Goal: Information Seeking & Learning: Find specific fact

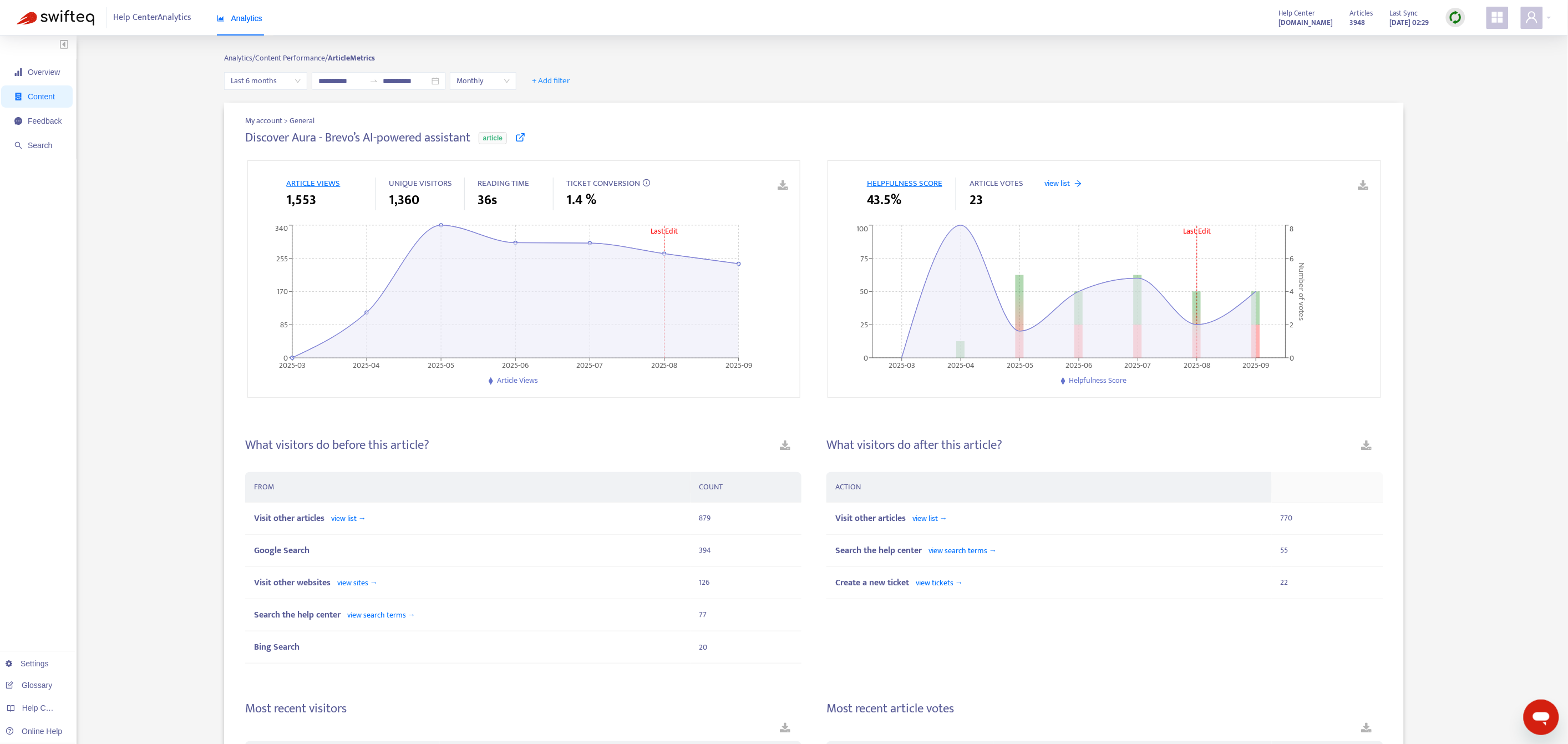
click at [47, 96] on span "Content" at bounding box center [41, 96] width 27 height 9
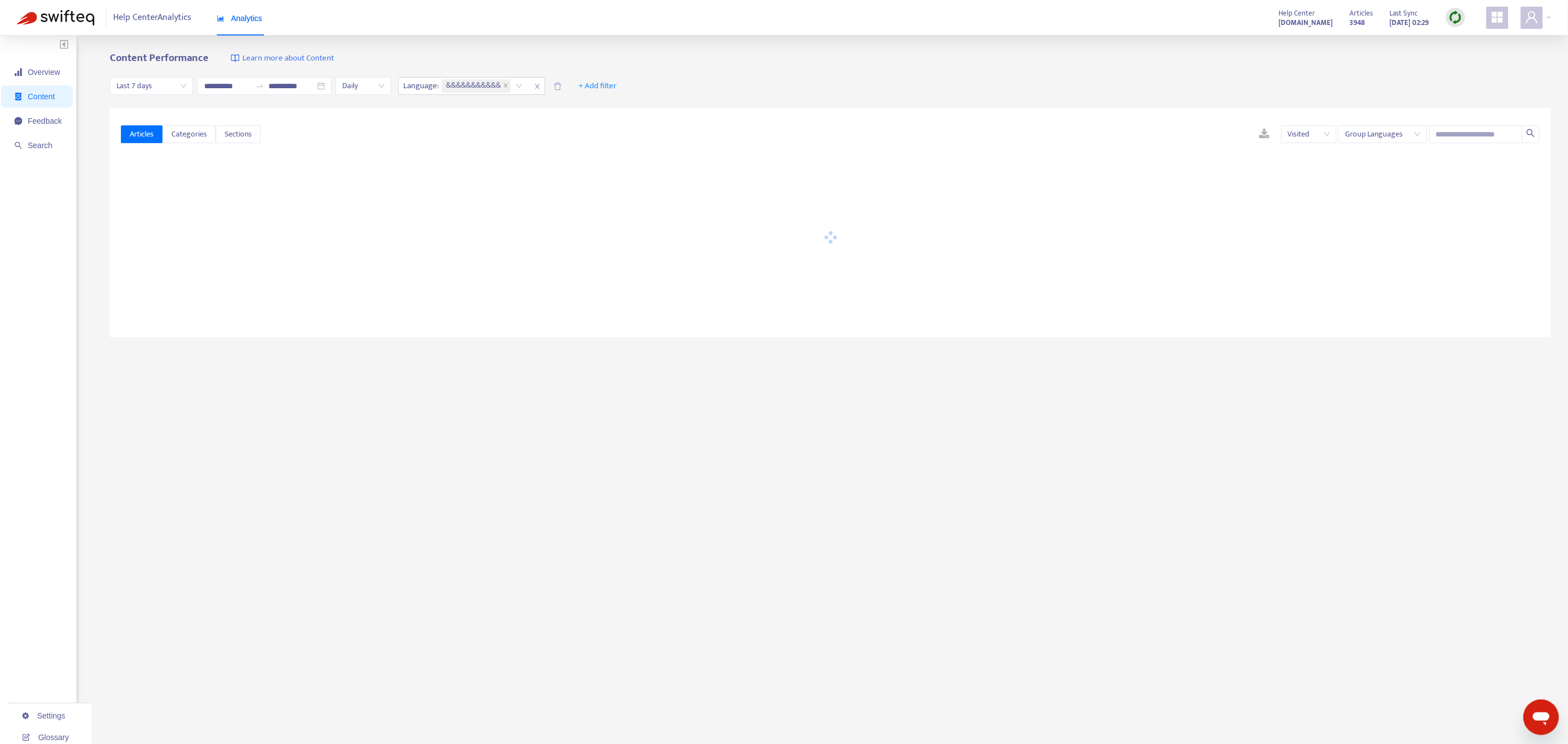
type input "**********"
click at [1466, 136] on input "text" at bounding box center [1476, 134] width 93 height 18
paste input "**********"
type input "**********"
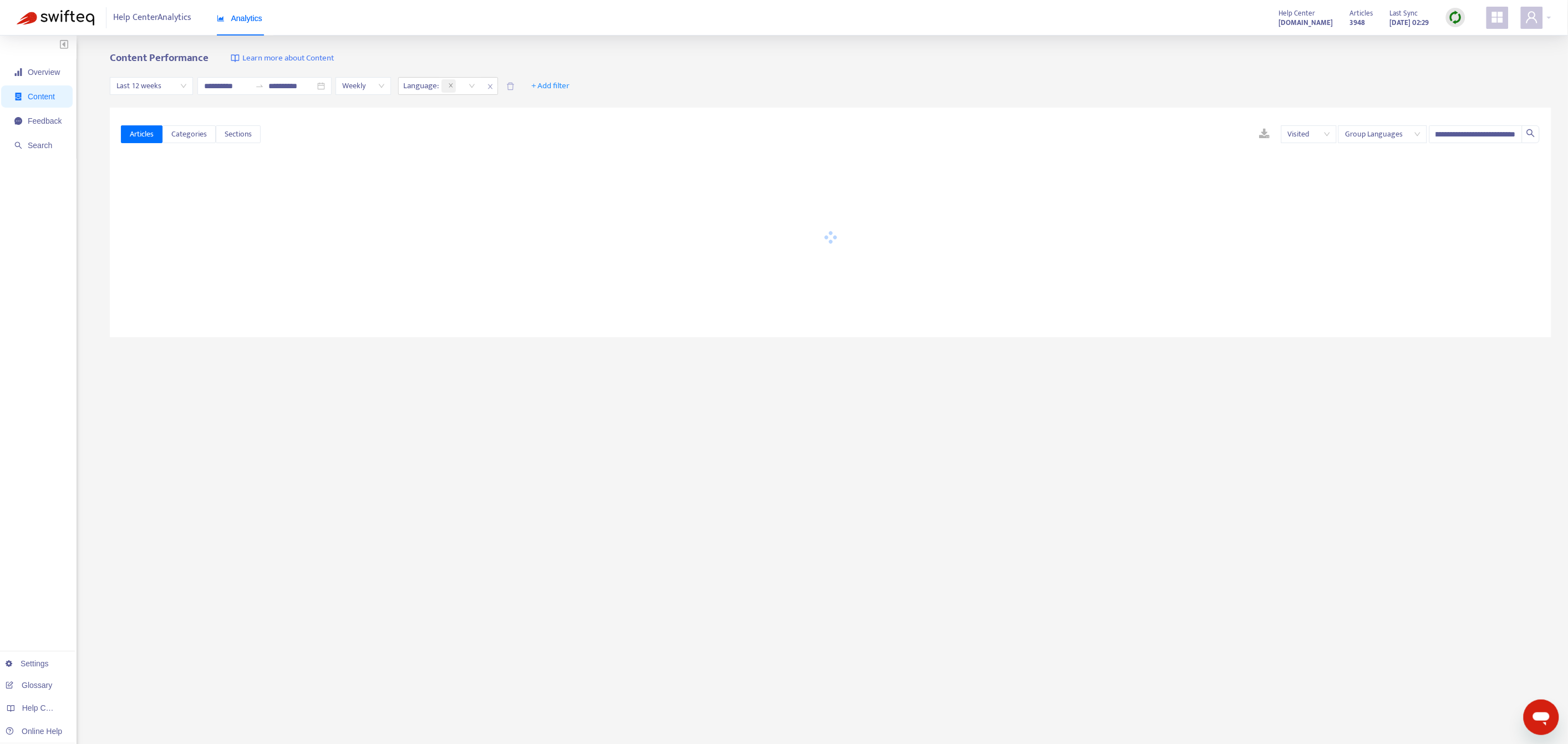
scroll to position [0, 0]
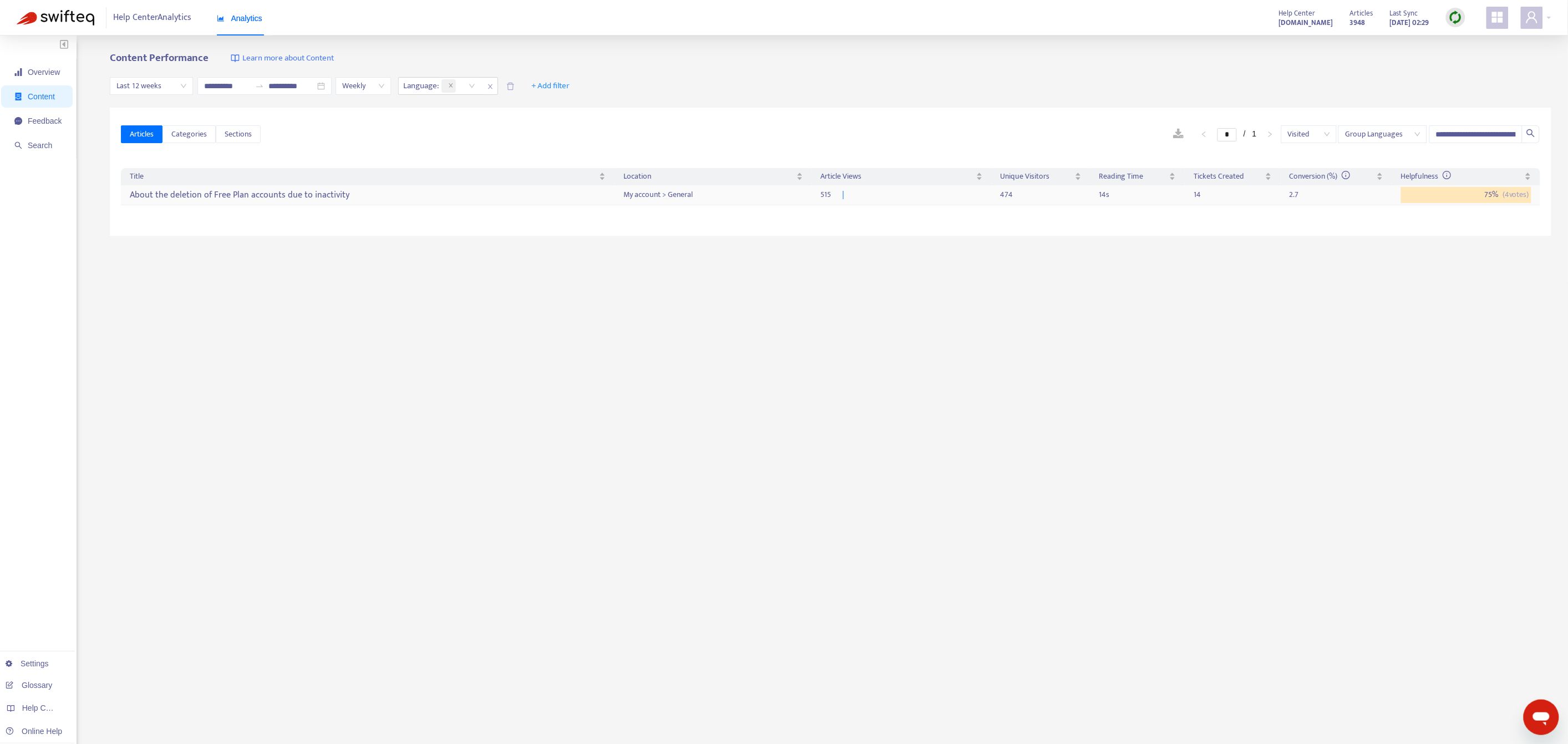
click at [262, 194] on div "About the deletion of Free Plan accounts due to inactivity" at bounding box center [367, 194] width 476 height 18
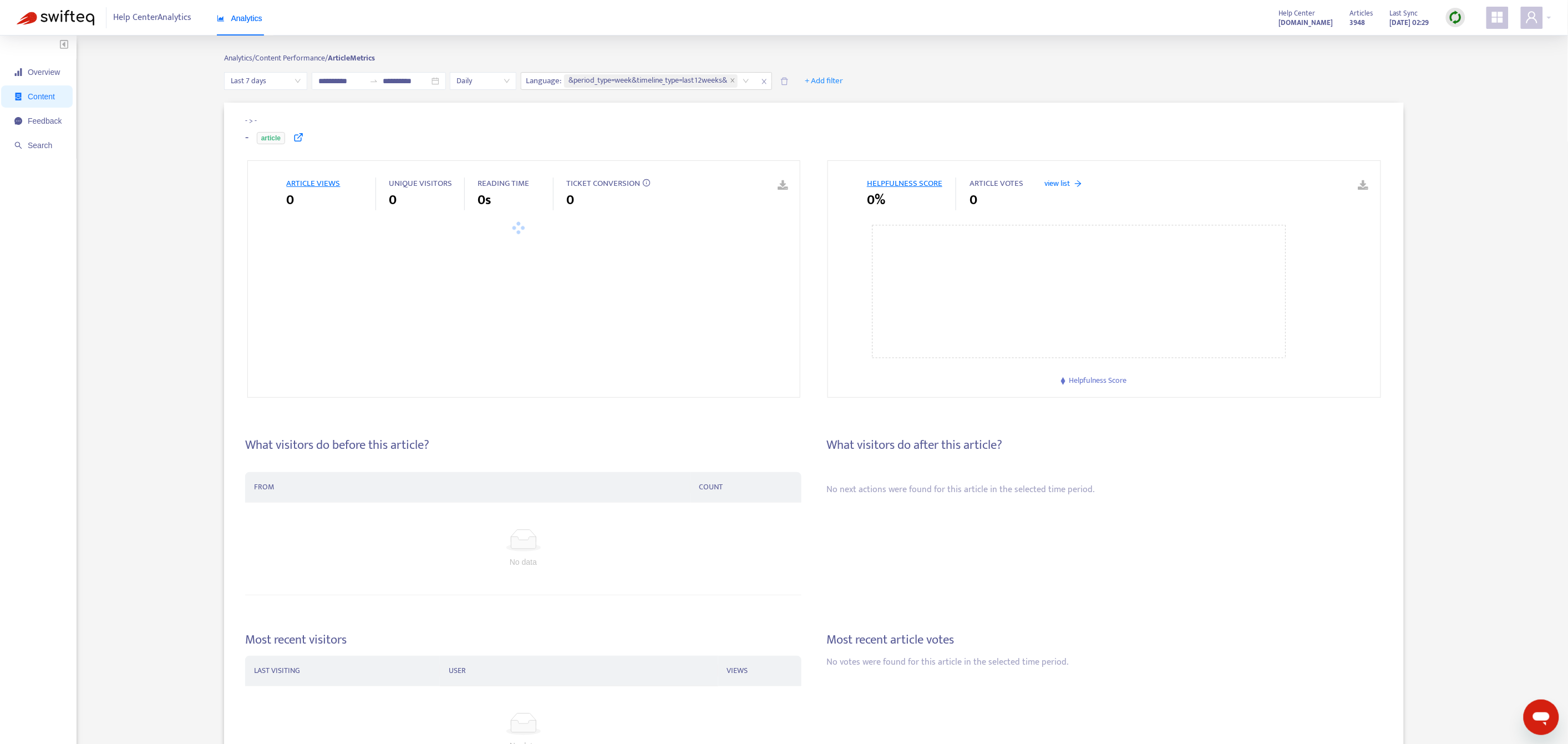
type input "**********"
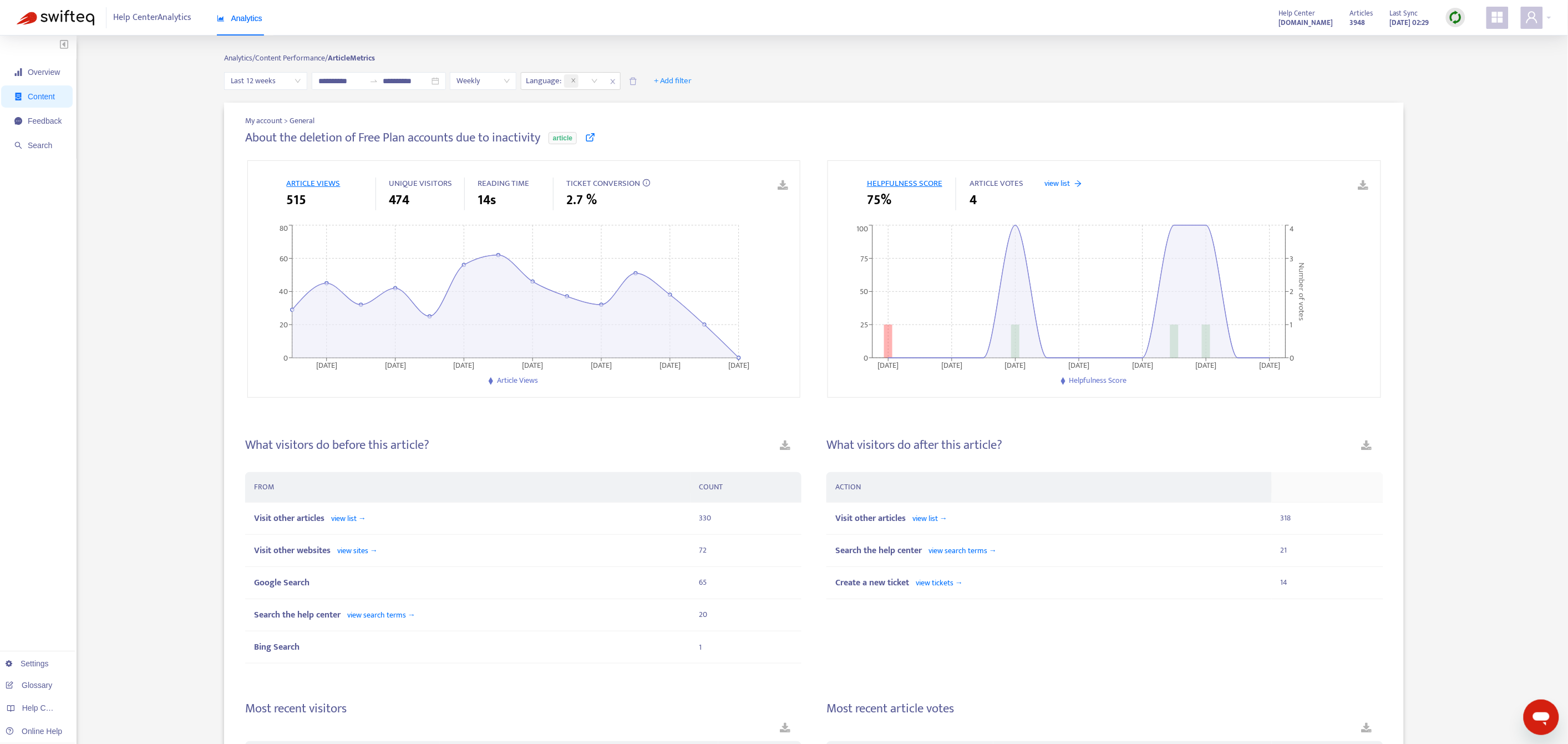
click at [43, 94] on span "Content" at bounding box center [41, 96] width 27 height 9
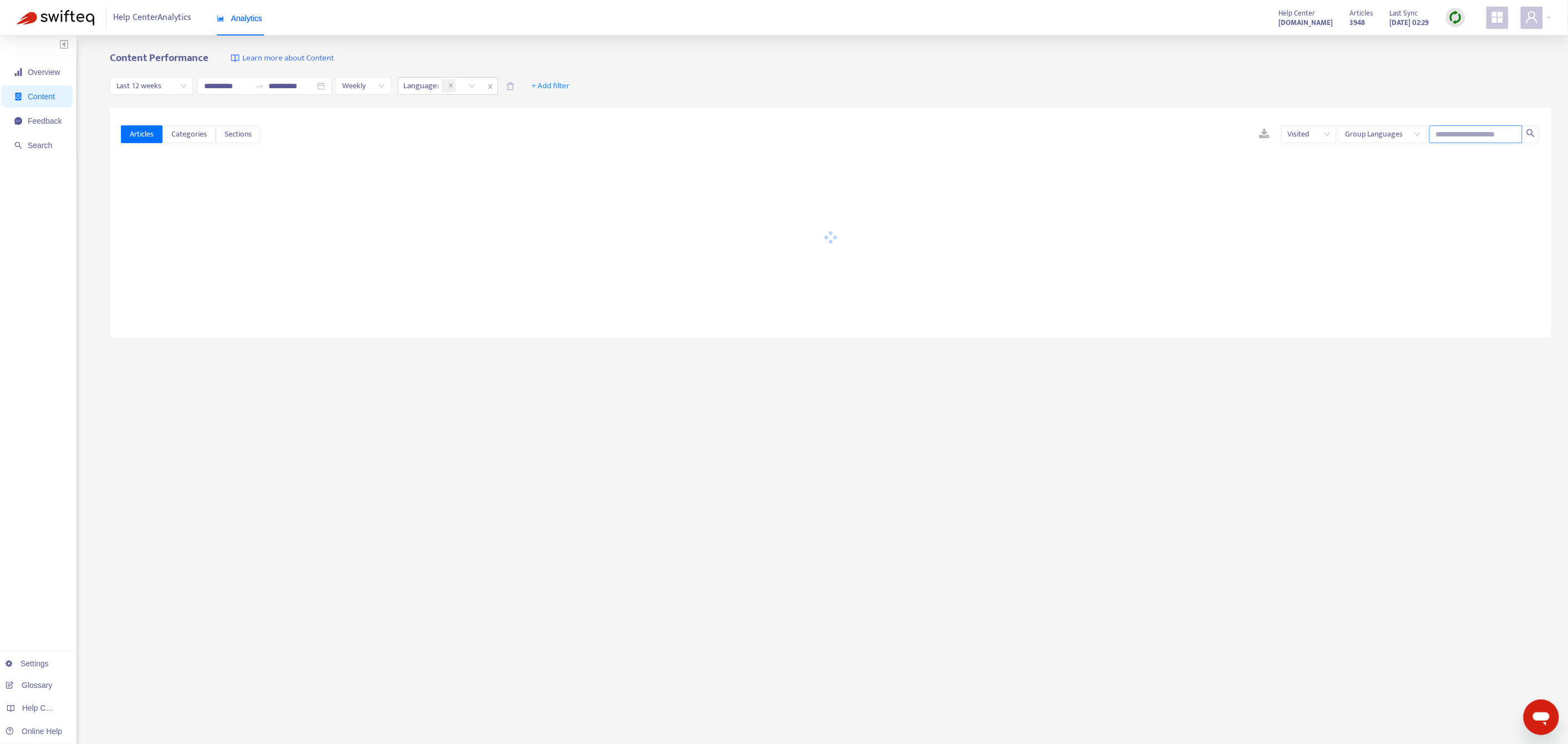
click at [1470, 139] on input "text" at bounding box center [1476, 134] width 93 height 18
paste input "**********"
click at [1459, 137] on input "**********" at bounding box center [1476, 134] width 93 height 18
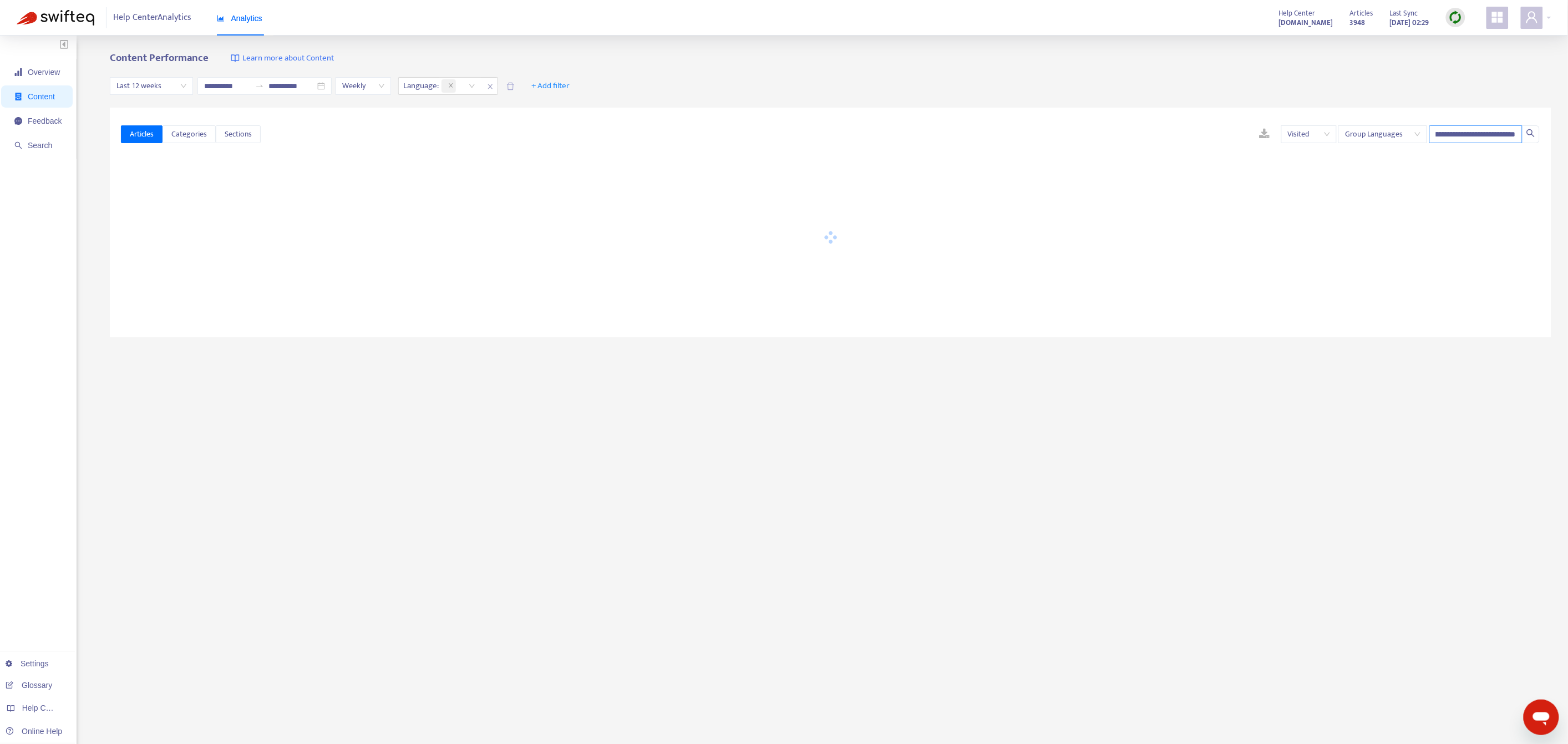
click at [1459, 137] on input "**********" at bounding box center [1476, 134] width 93 height 18
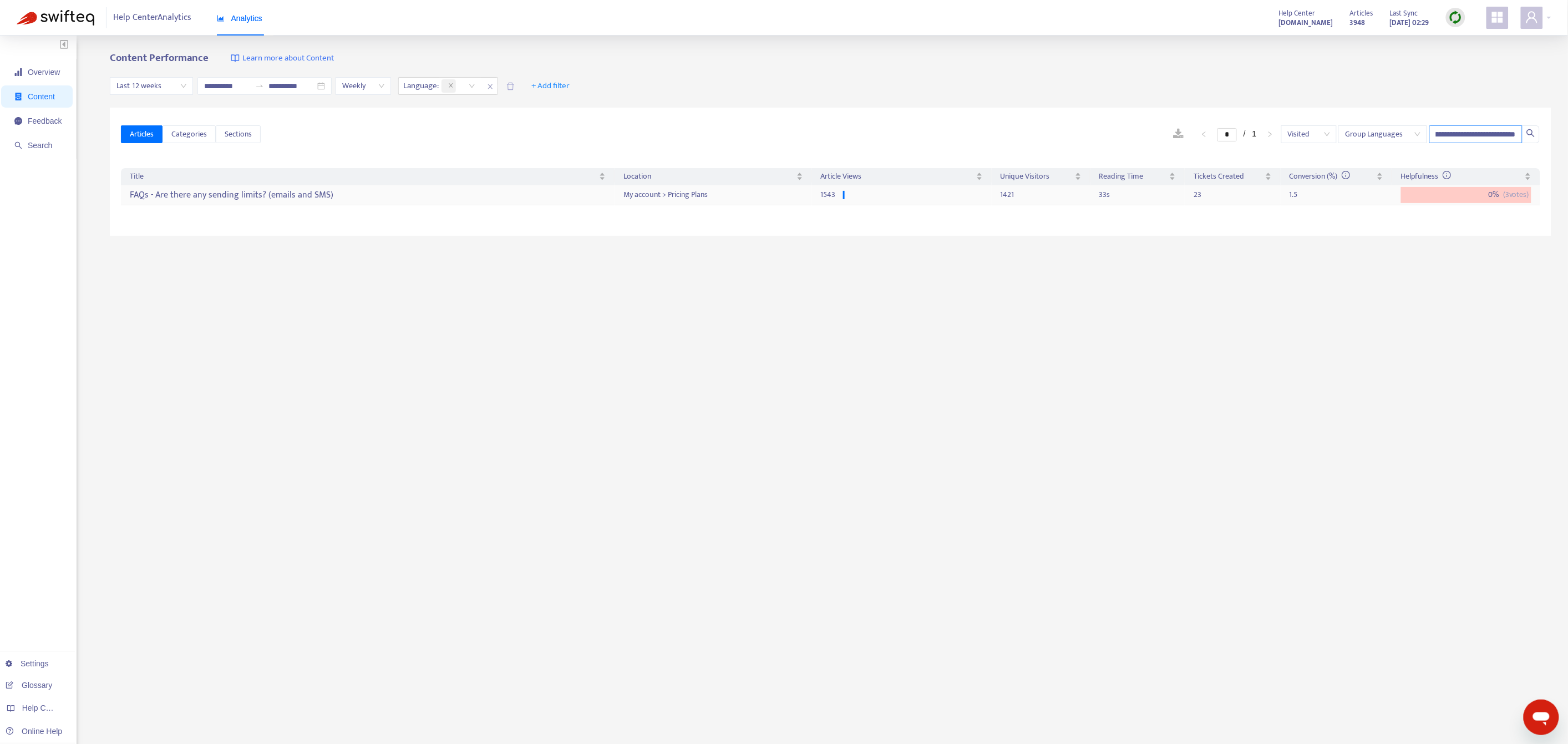
type input "**********"
click at [265, 191] on div "FAQs - Are there any sending limits? (emails and SMS)" at bounding box center [367, 194] width 476 height 18
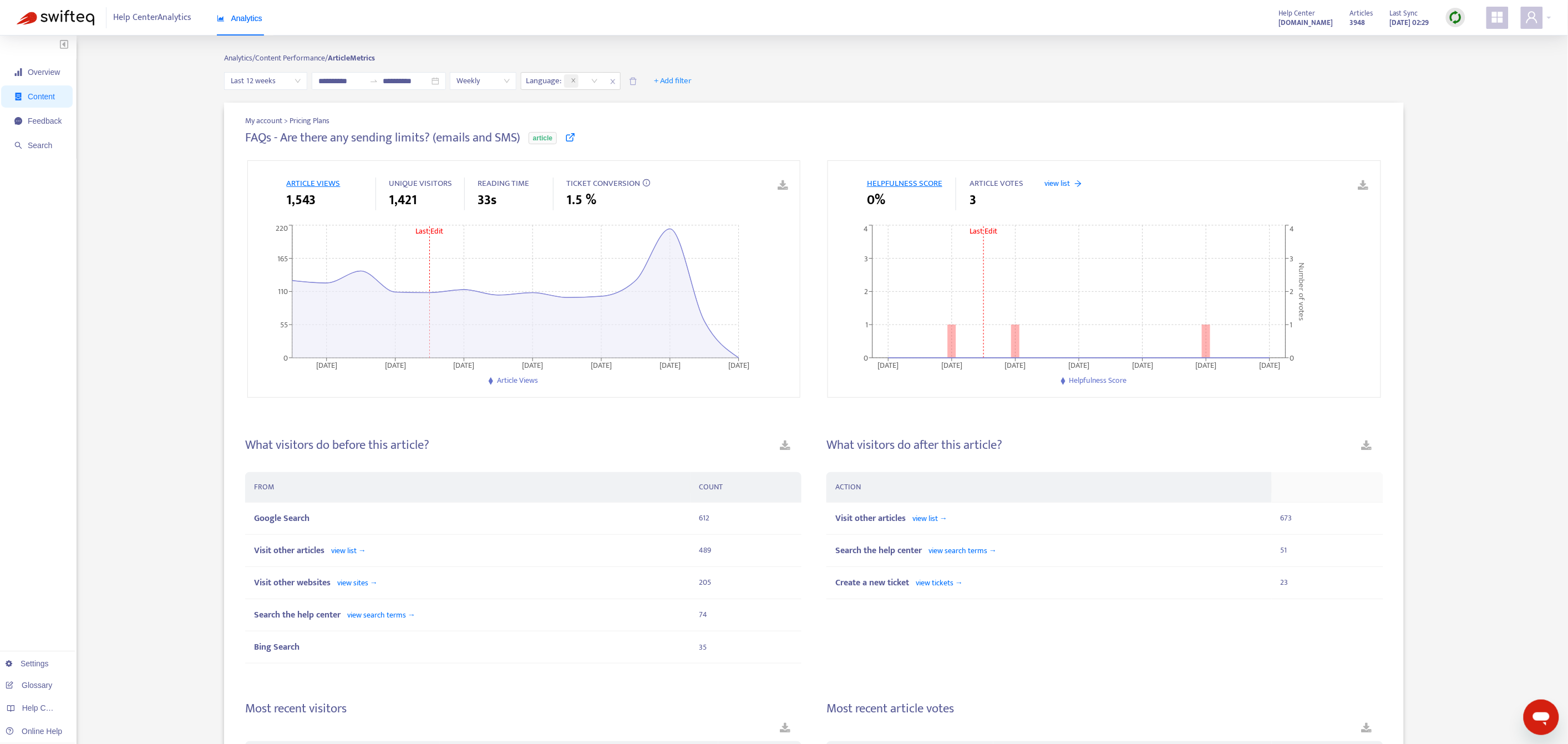
click at [286, 83] on span "Last 12 weeks" at bounding box center [265, 81] width 70 height 17
click at [299, 168] on div "Last 12 months" at bounding box center [330, 174] width 193 height 12
type input "**********"
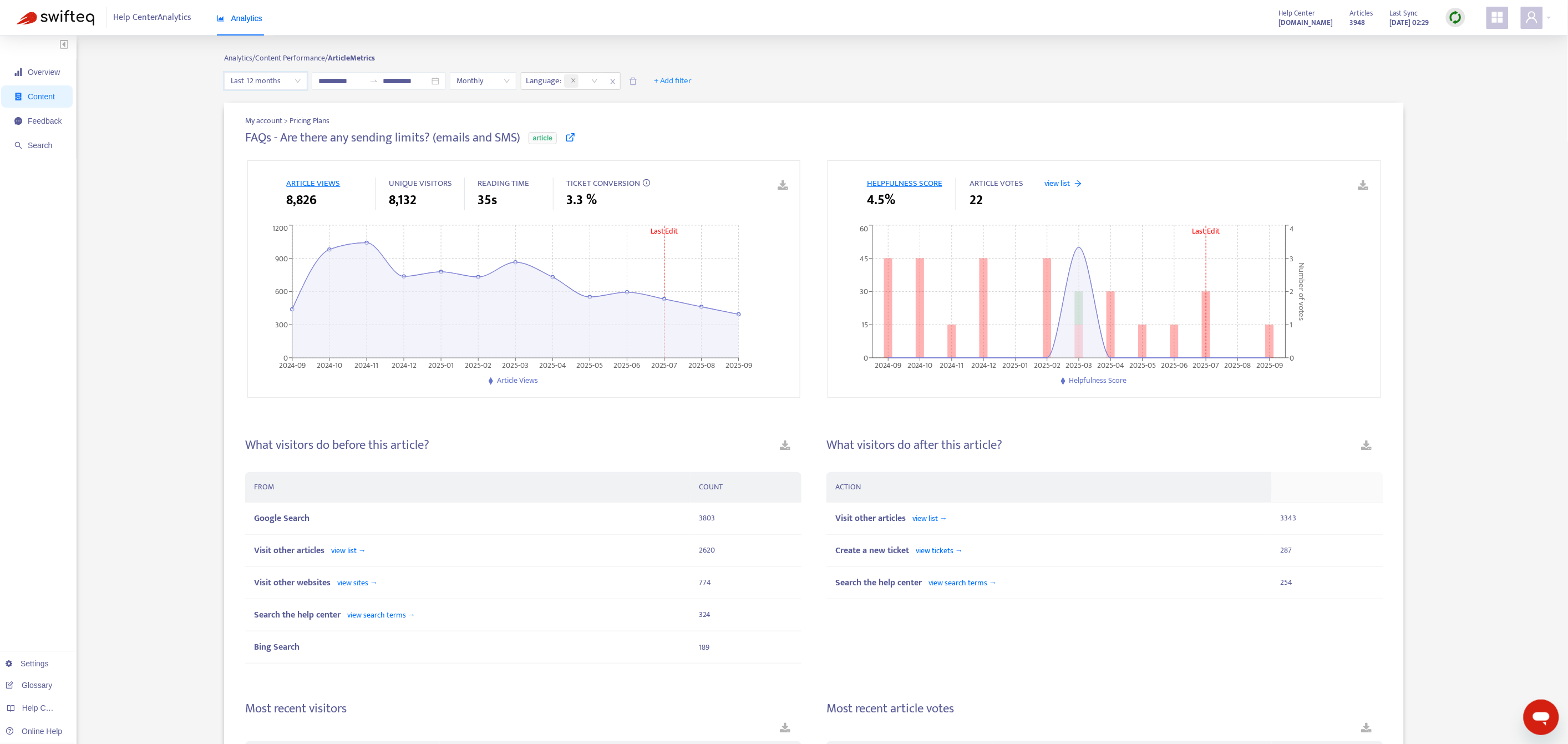
click at [109, 96] on div "My account > Pricing Plans FAQs - Are there any sending limits? (emails and SMS…" at bounding box center [814, 675] width 1475 height 1171
click at [576, 83] on icon "close" at bounding box center [573, 80] width 5 height 5
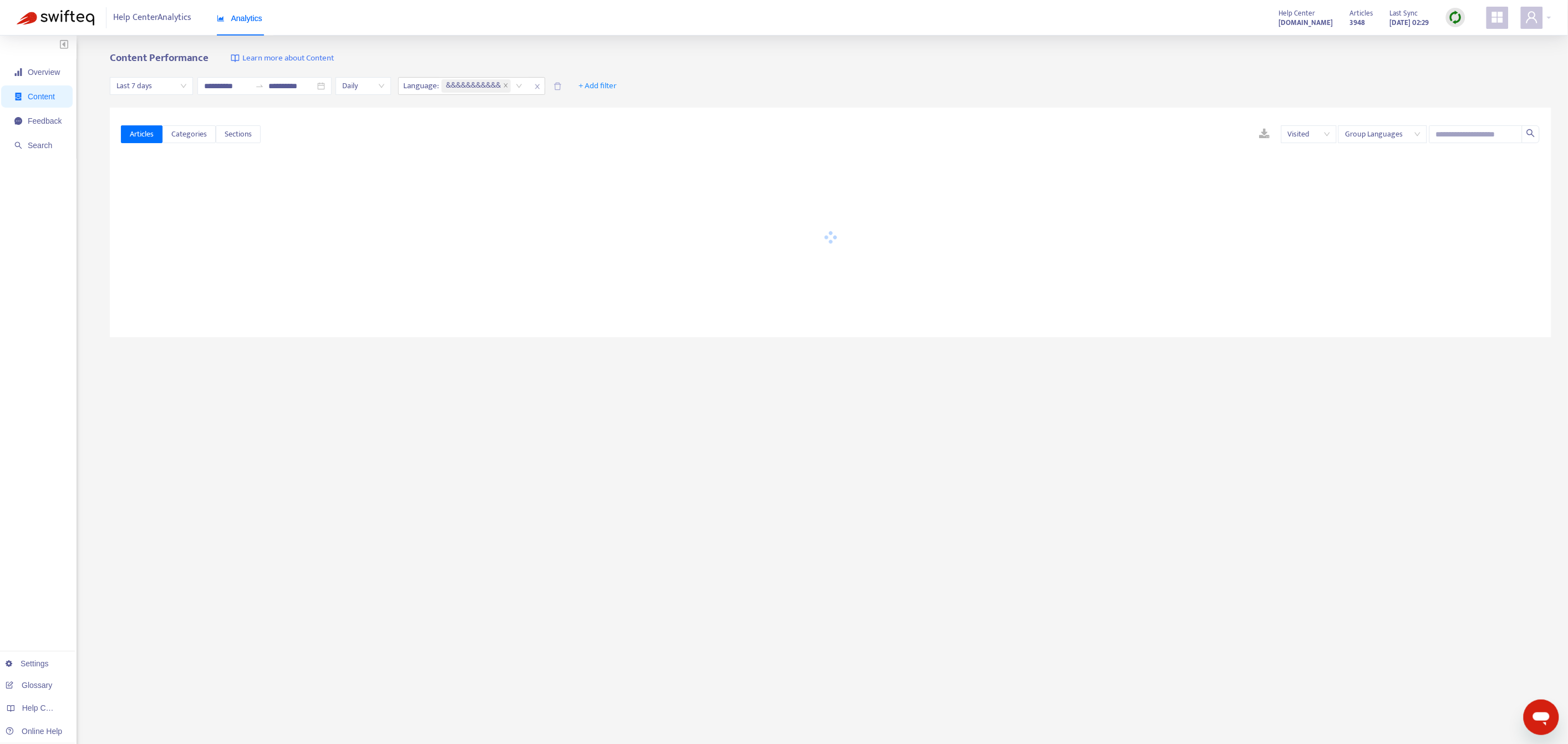
type input "**********"
click at [454, 86] on icon "close" at bounding box center [450, 85] width 5 height 5
click at [43, 119] on span "Feedback" at bounding box center [44, 121] width 34 height 9
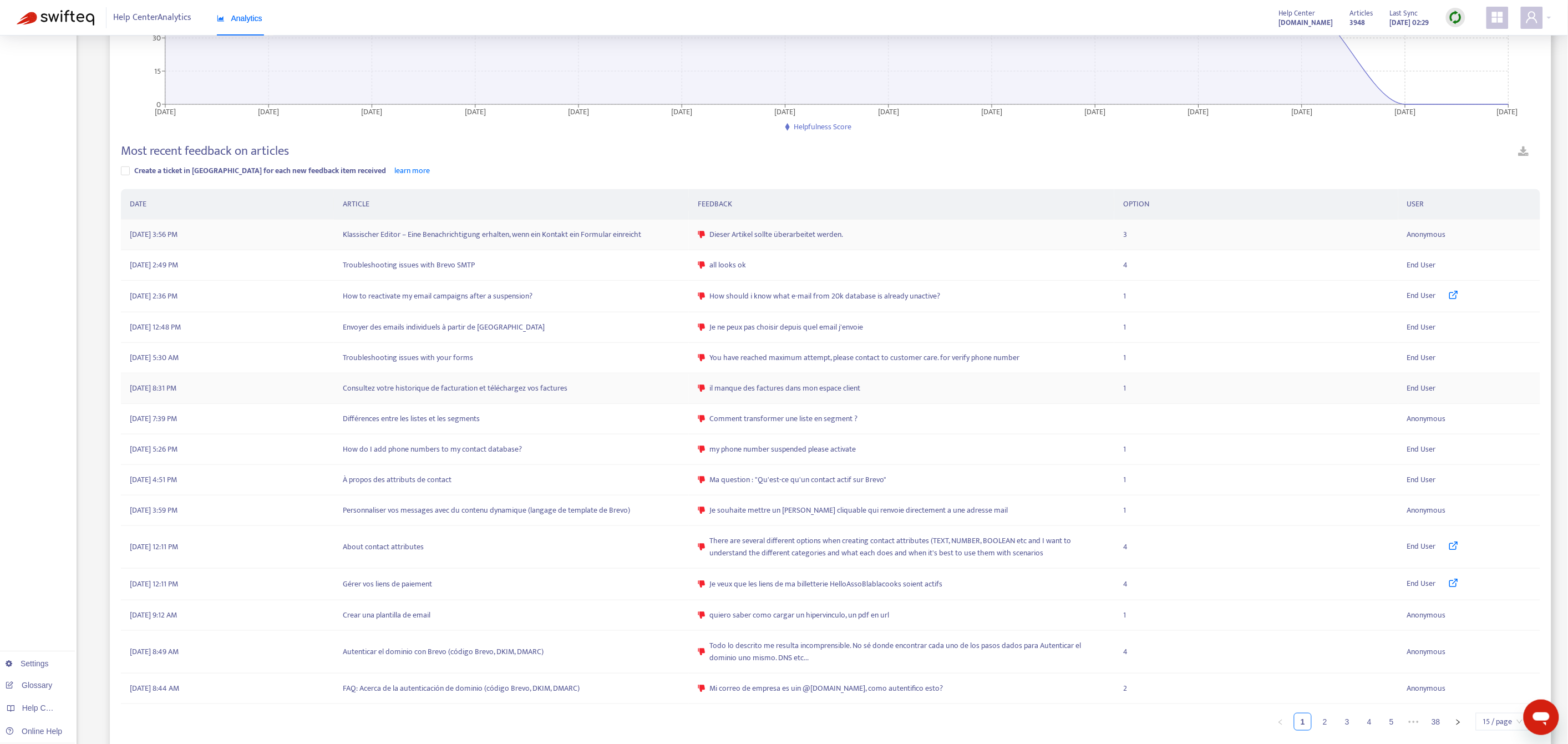
scroll to position [213, 0]
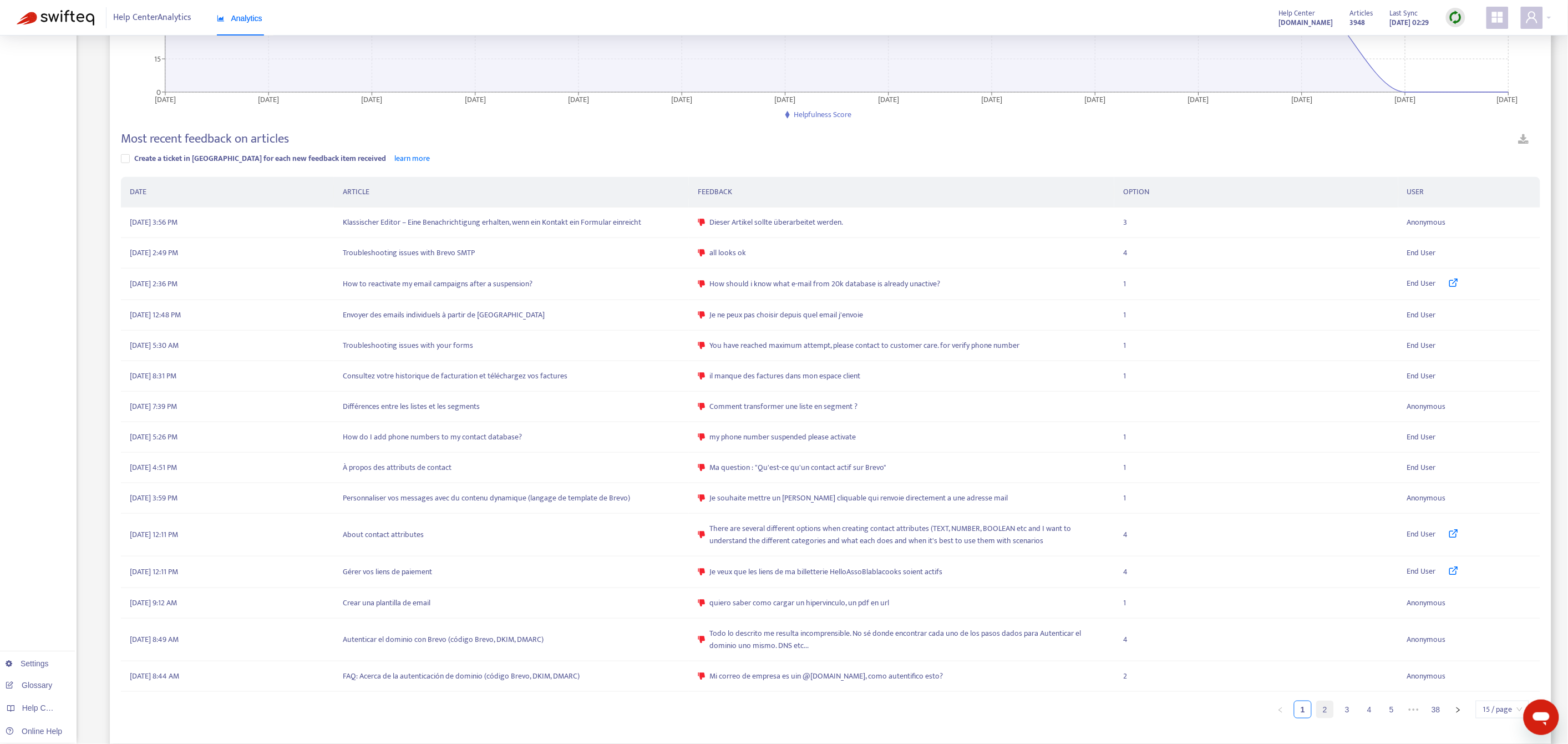
click at [1321, 705] on link "2" at bounding box center [1325, 709] width 17 height 17
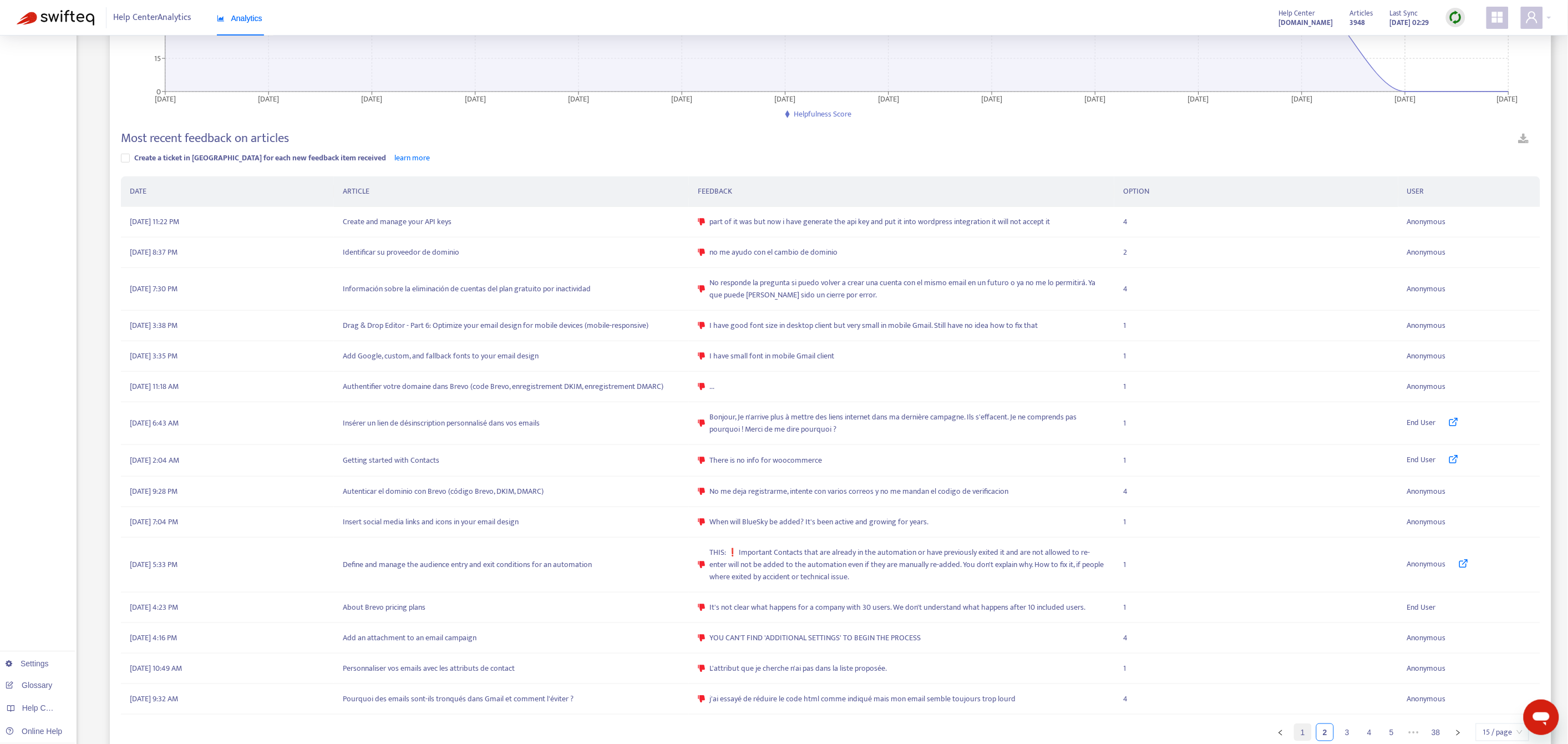
click at [1305, 735] on link "1" at bounding box center [1303, 732] width 17 height 17
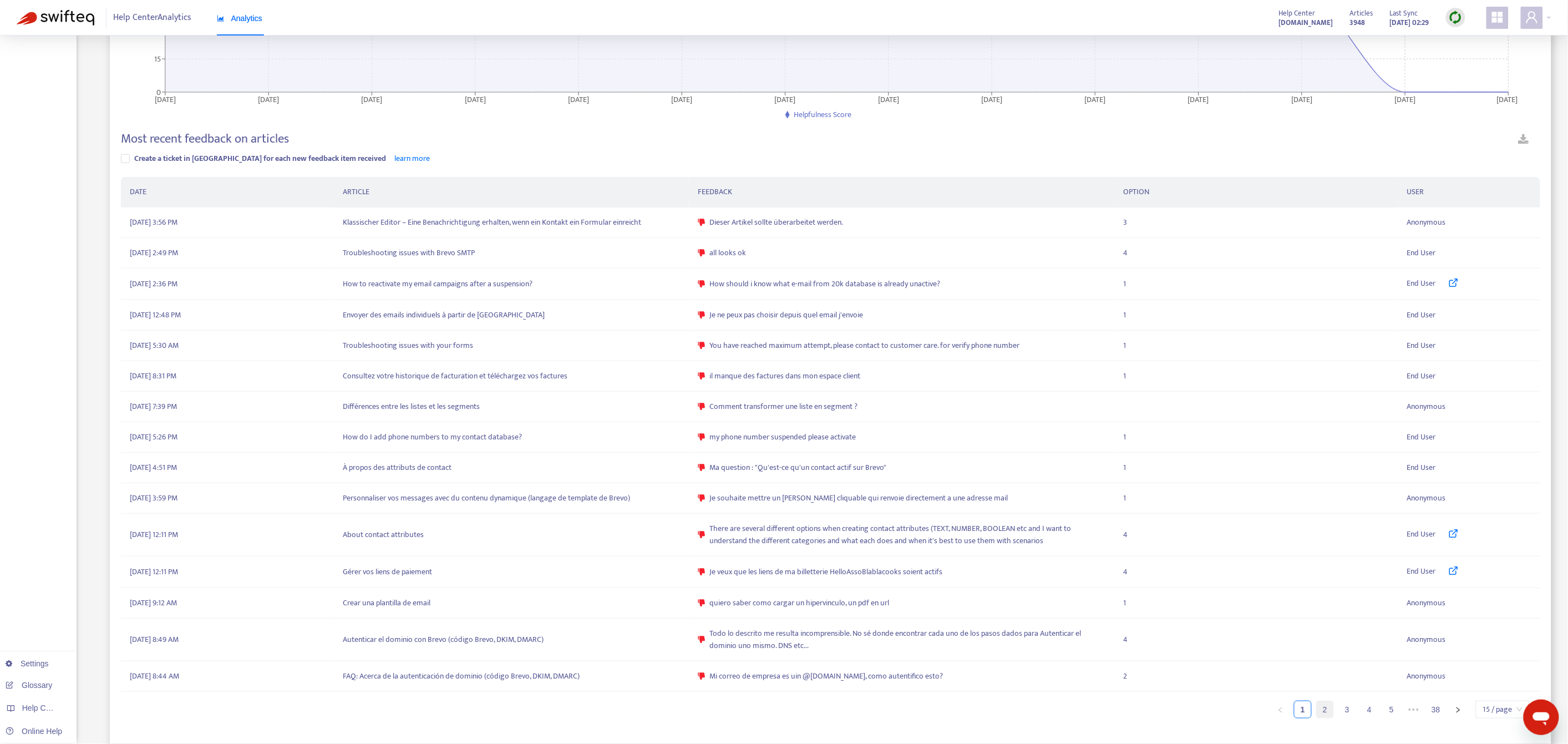
click at [1324, 715] on link "2" at bounding box center [1325, 709] width 17 height 17
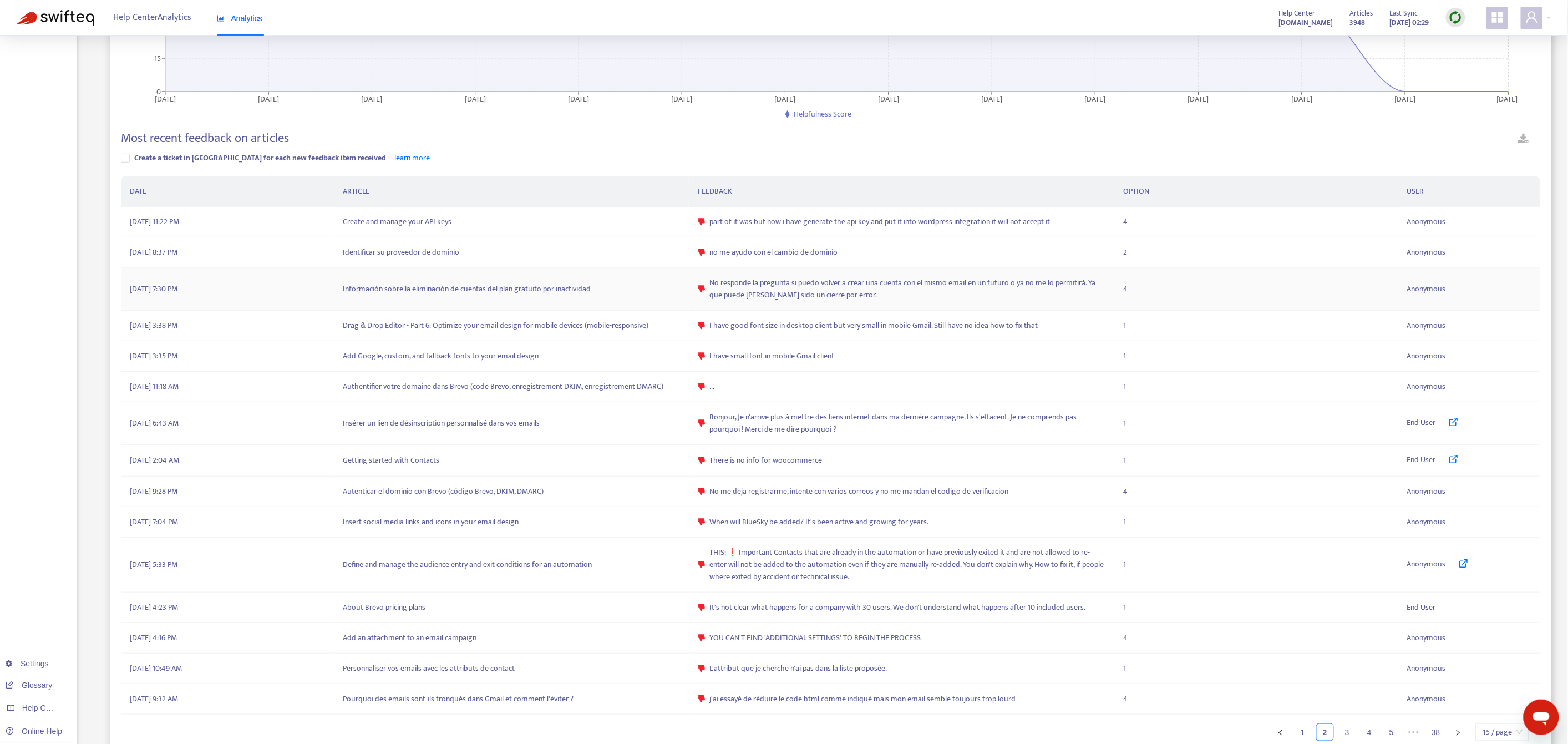
scroll to position [236, 0]
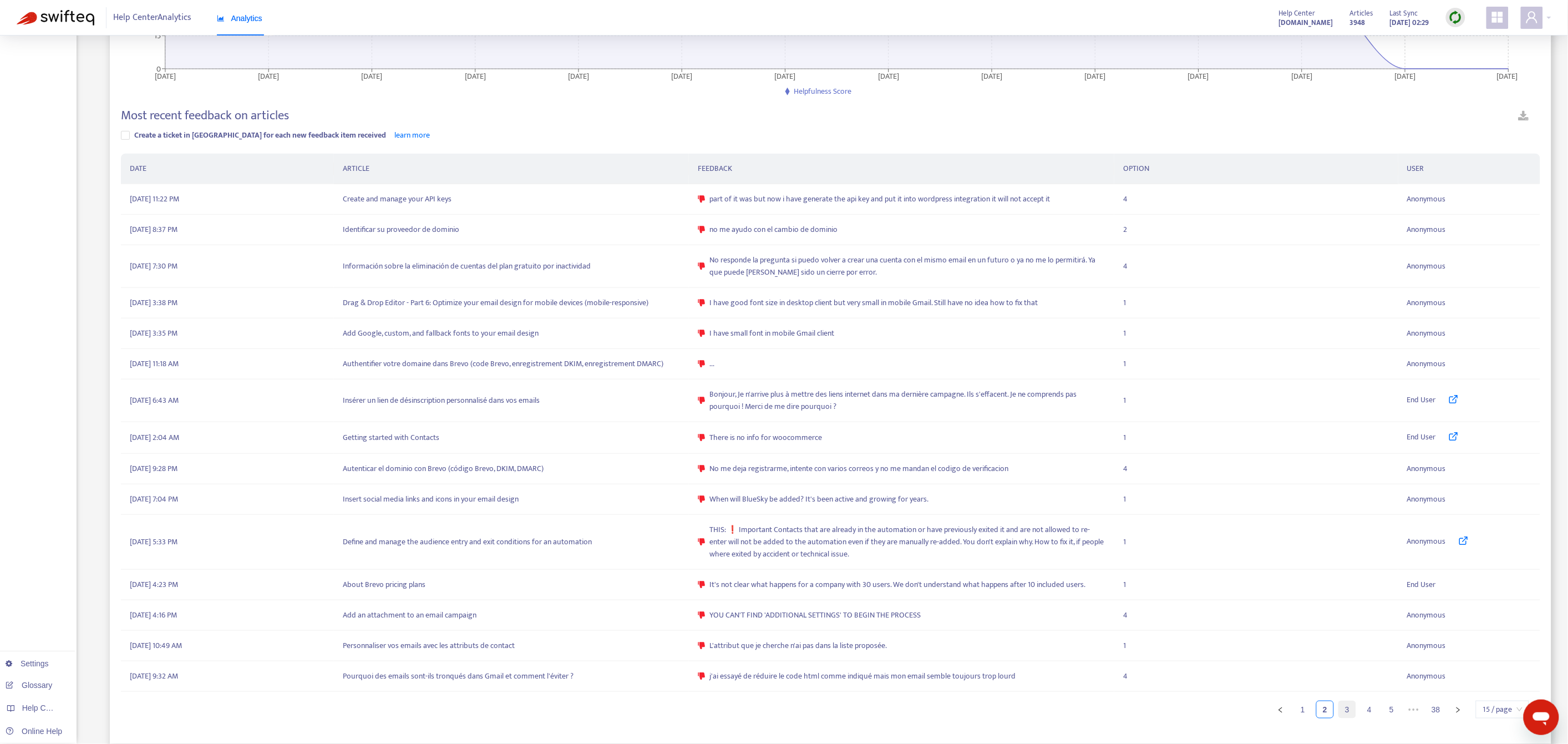
click at [1342, 710] on link "3" at bounding box center [1347, 709] width 17 height 17
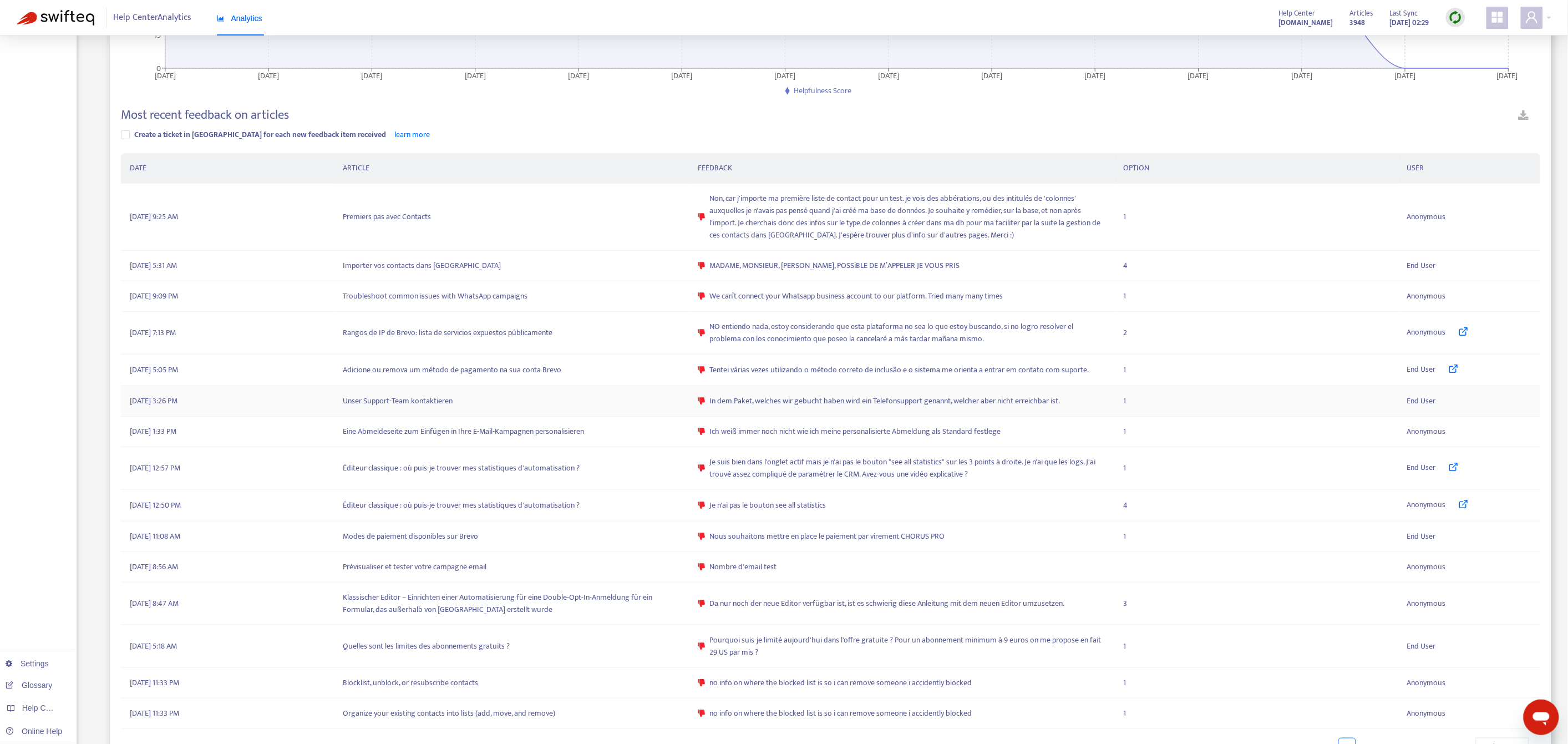
scroll to position [274, 0]
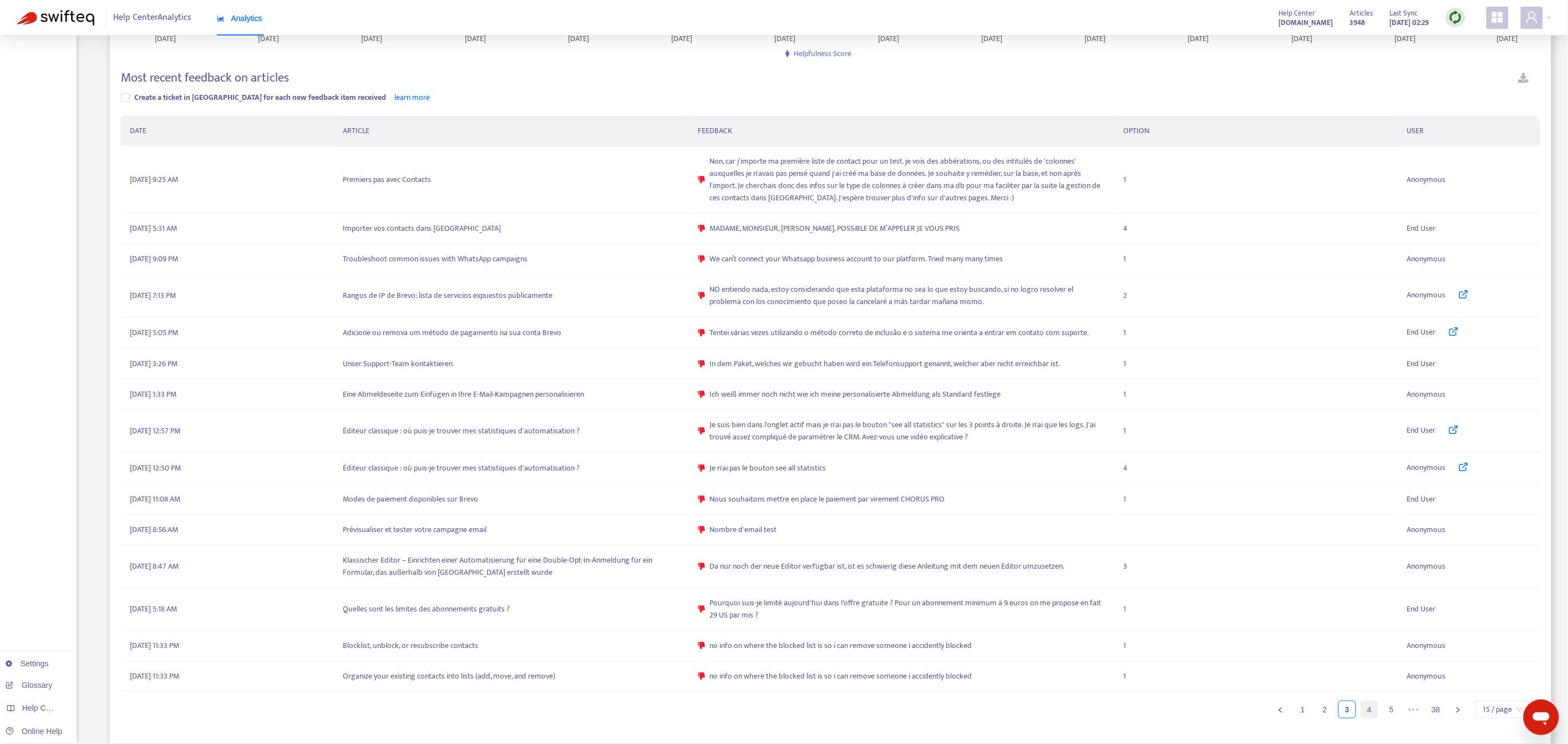
click at [1366, 706] on link "4" at bounding box center [1369, 709] width 17 height 17
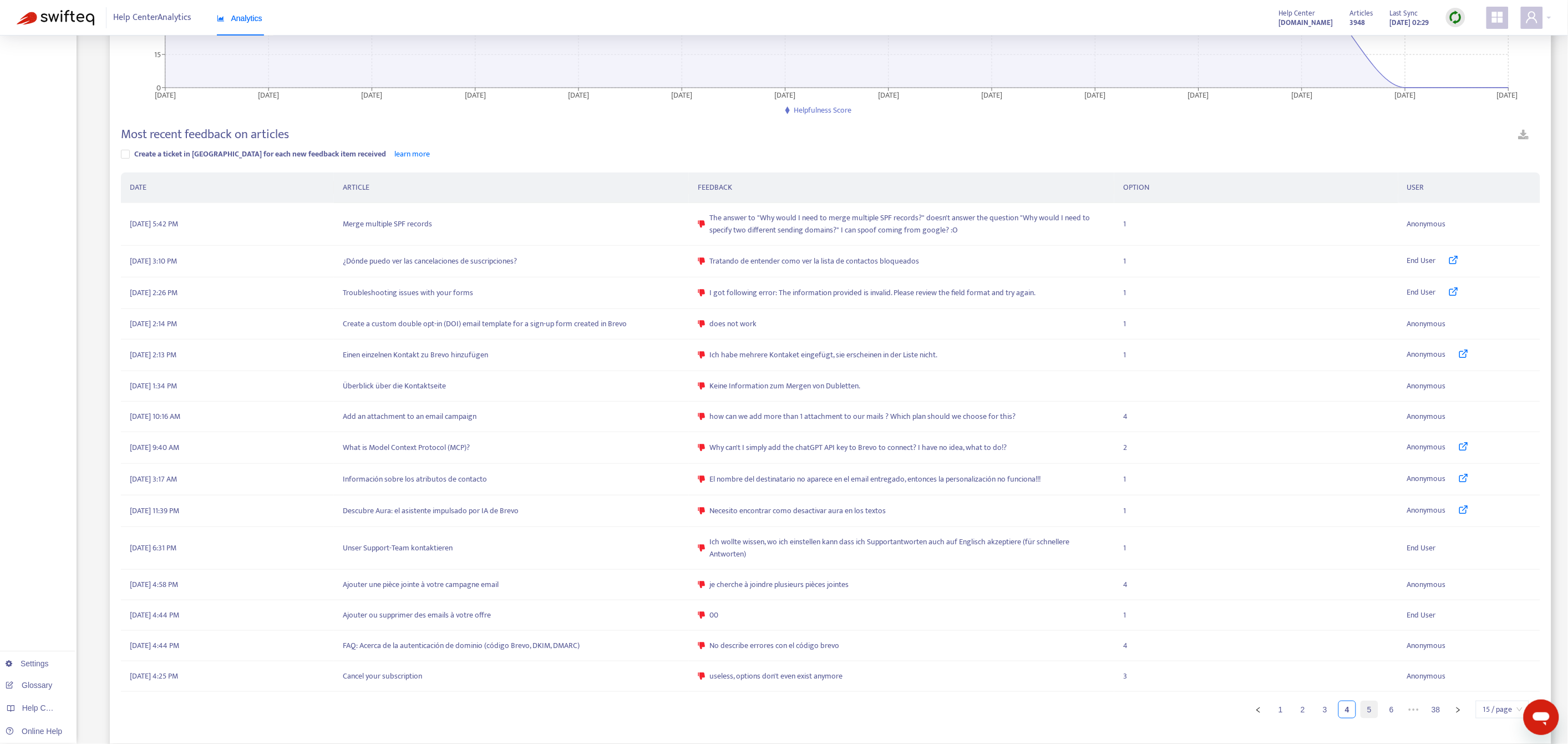
scroll to position [218, 0]
click at [1364, 708] on link "5" at bounding box center [1369, 709] width 17 height 17
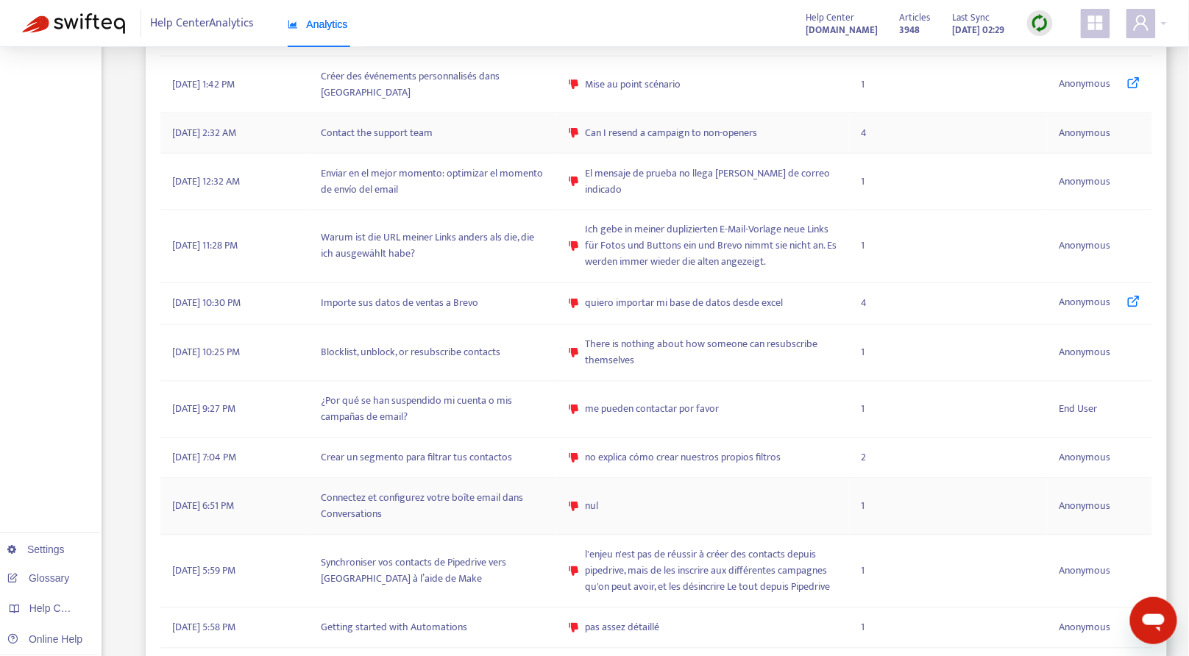
scroll to position [771, 0]
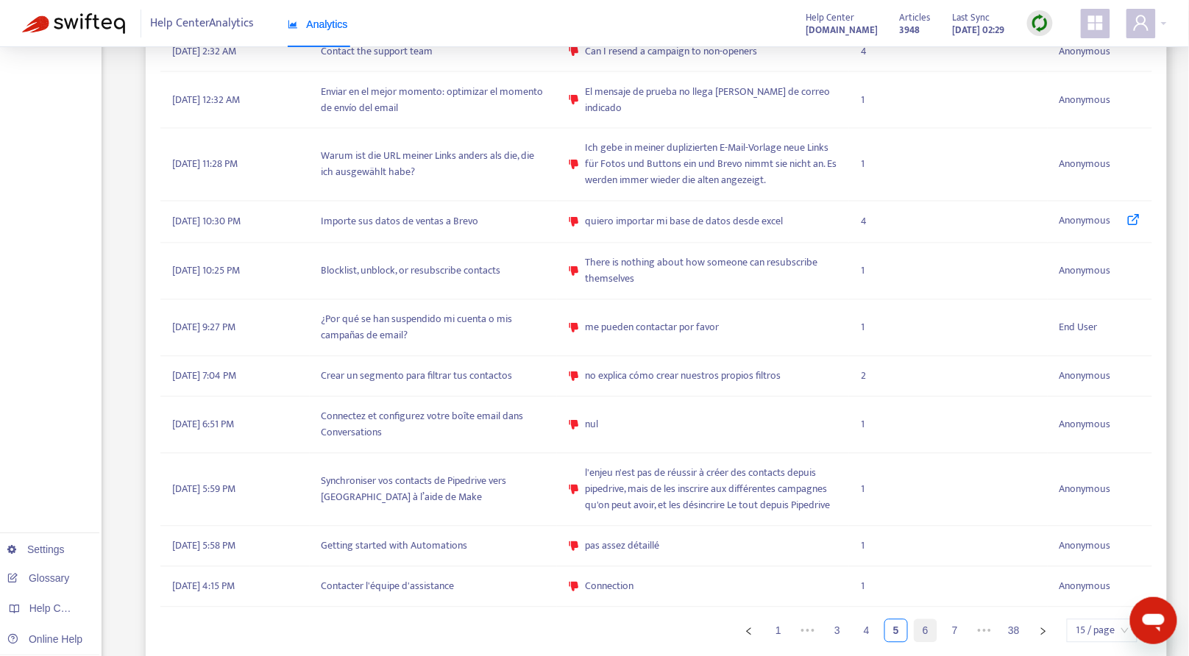
click at [915, 620] on link "6" at bounding box center [925, 631] width 22 height 22
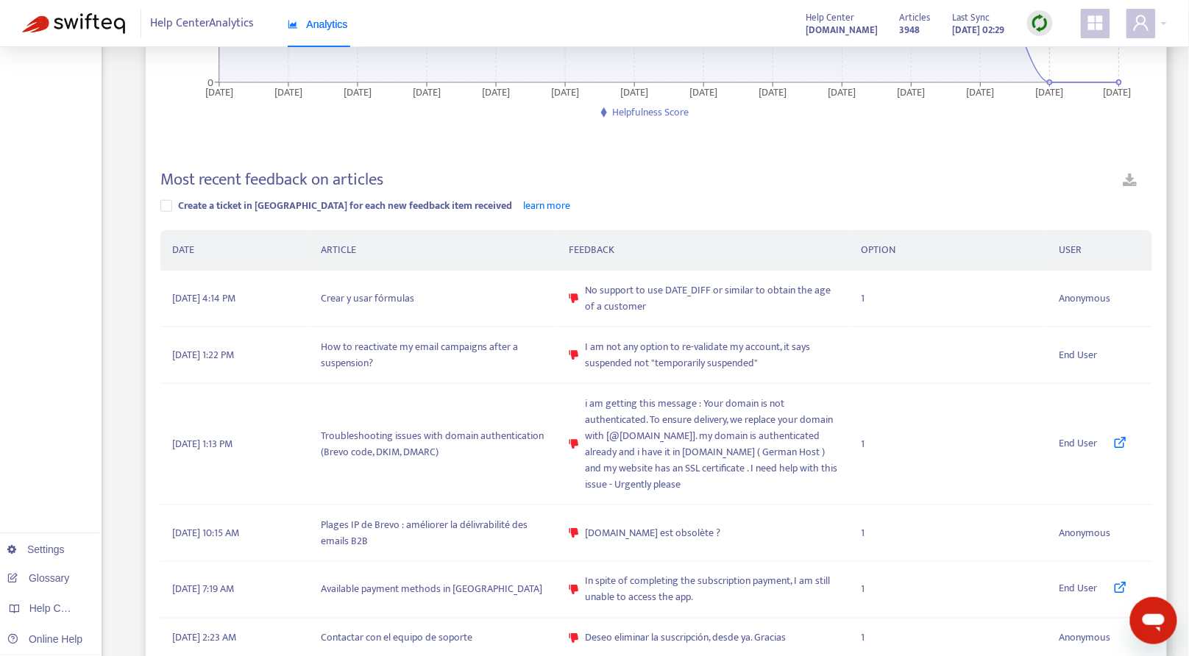
scroll to position [519, 0]
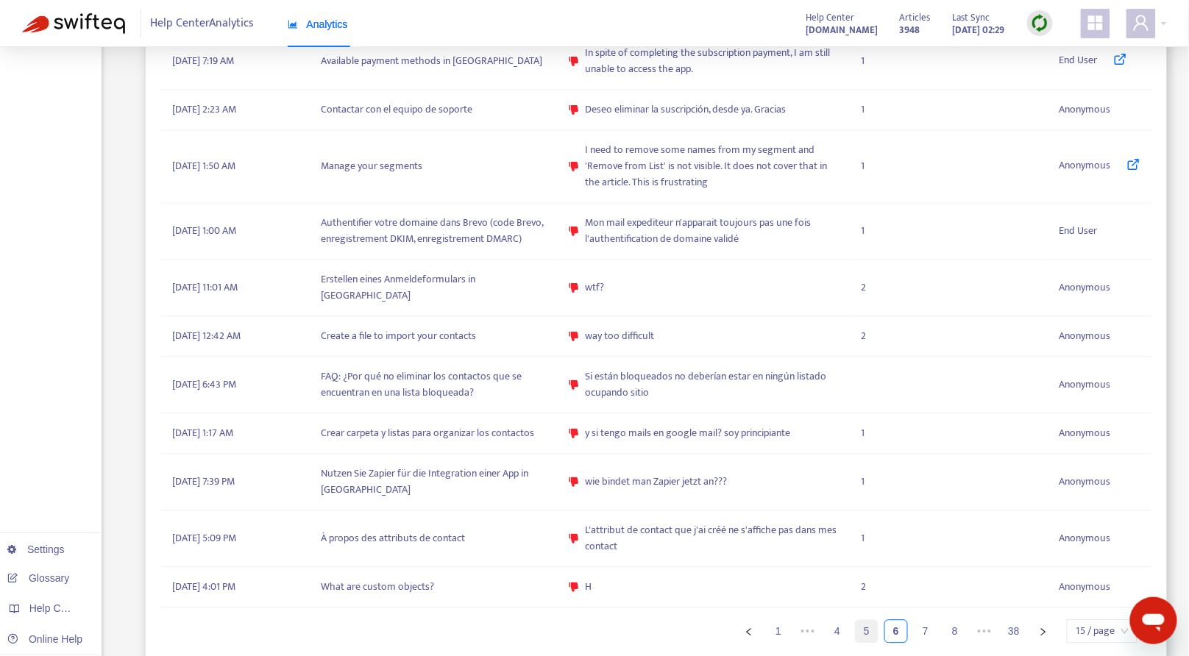
click at [868, 621] on link "5" at bounding box center [867, 632] width 22 height 22
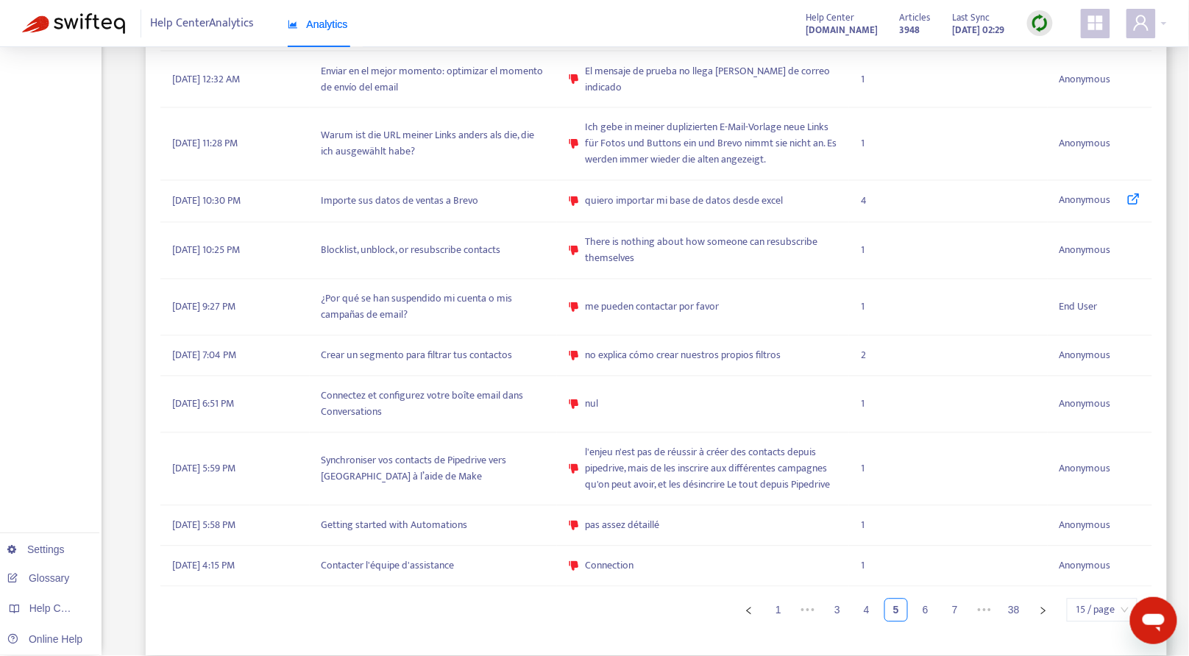
scroll to position [771, 0]
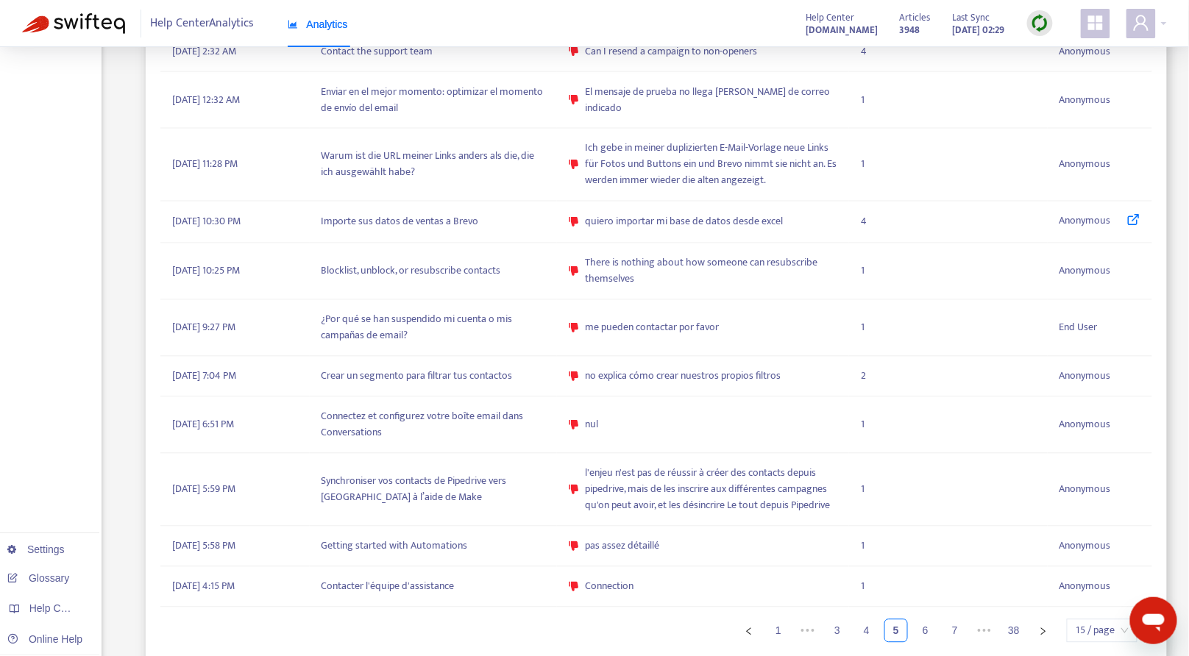
click at [903, 600] on div "DATE ARTICLE FEEDBACK OPTION USER [DATE] 2:16 PM Découvrir Aura : l'assistant I…" at bounding box center [656, 212] width 992 height 862
click at [921, 620] on link "6" at bounding box center [925, 631] width 22 height 22
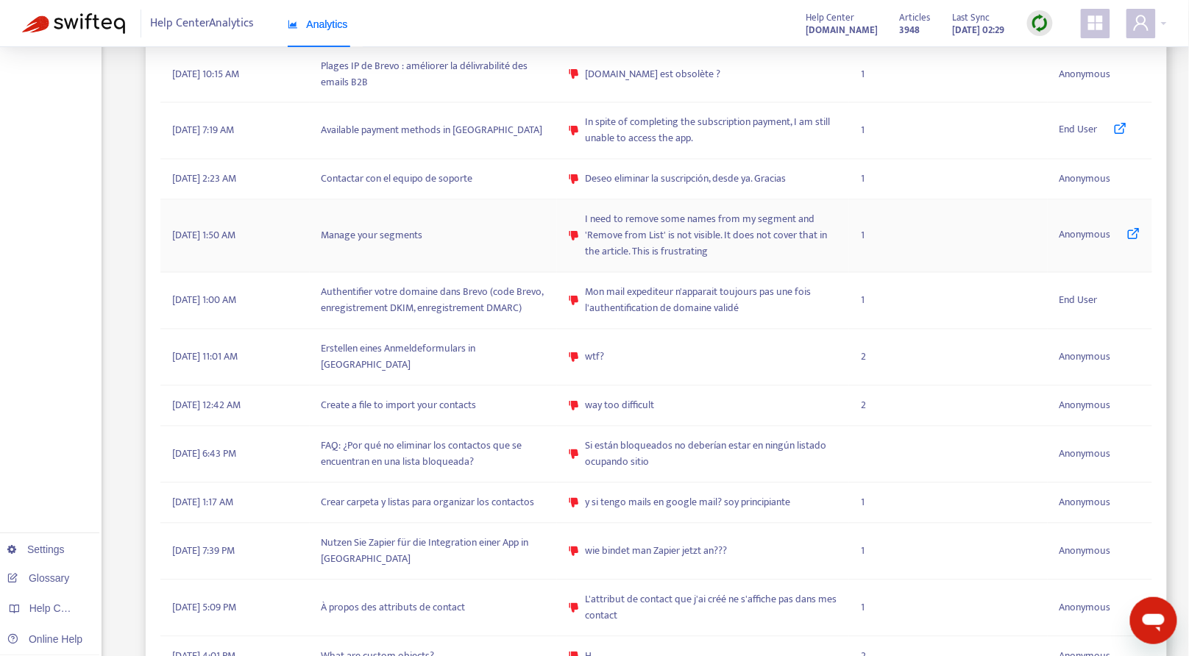
scroll to position [850, 0]
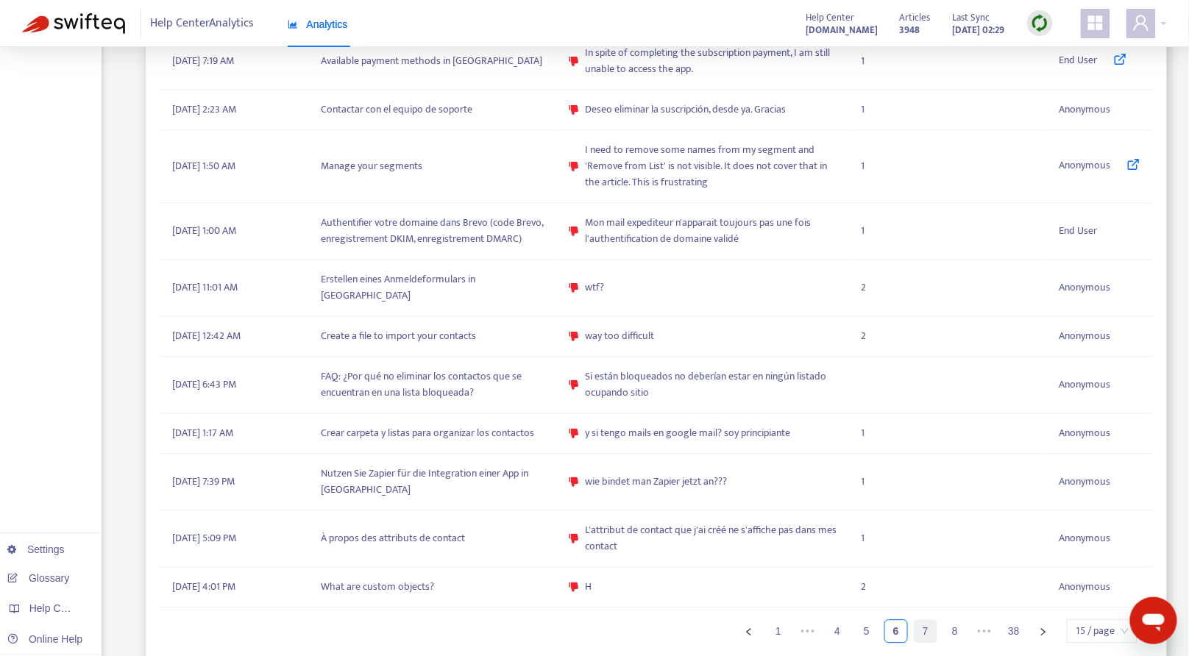
click at [917, 621] on link "7" at bounding box center [925, 632] width 22 height 22
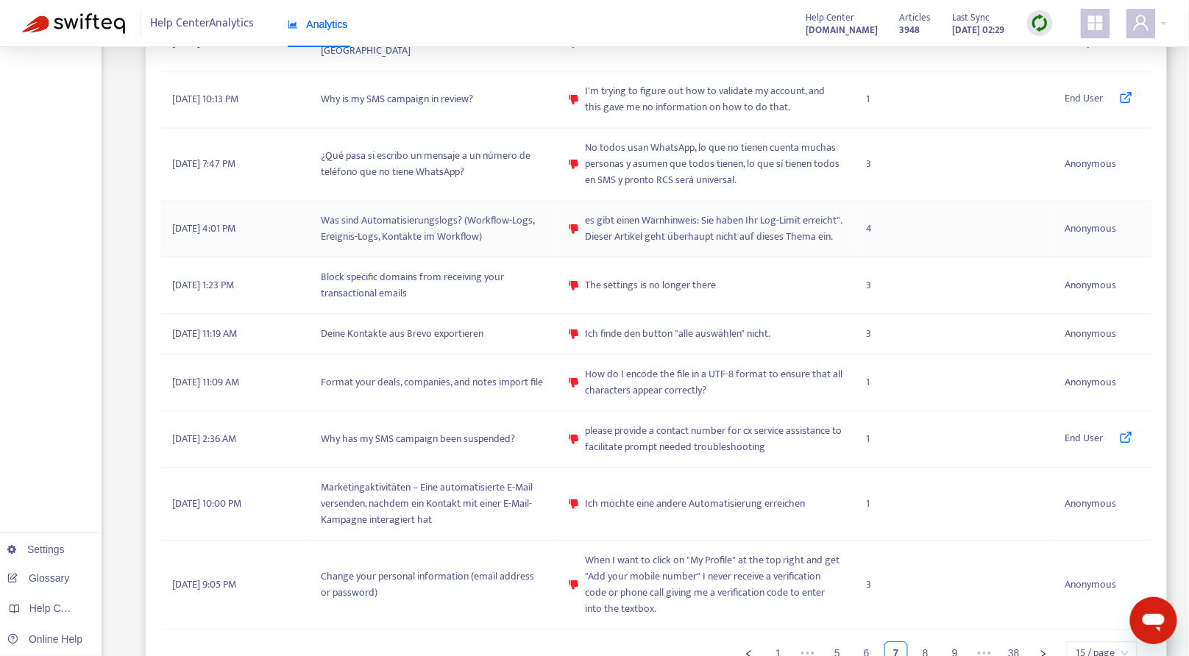
scroll to position [963, 0]
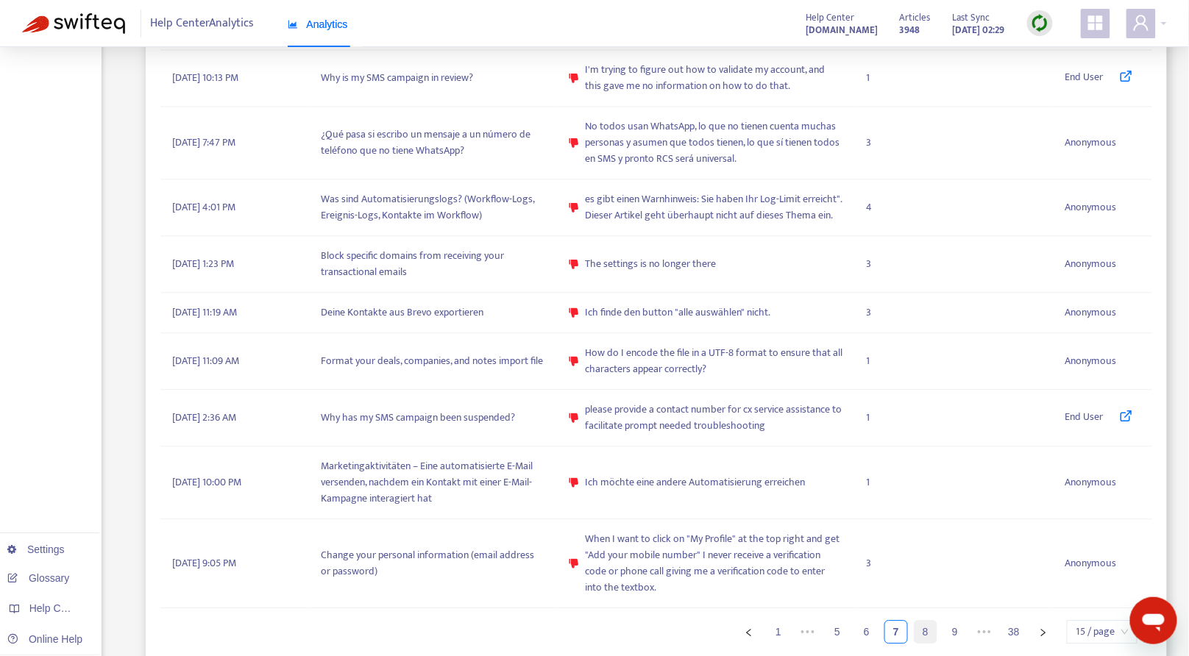
click at [924, 628] on link "8" at bounding box center [925, 632] width 22 height 22
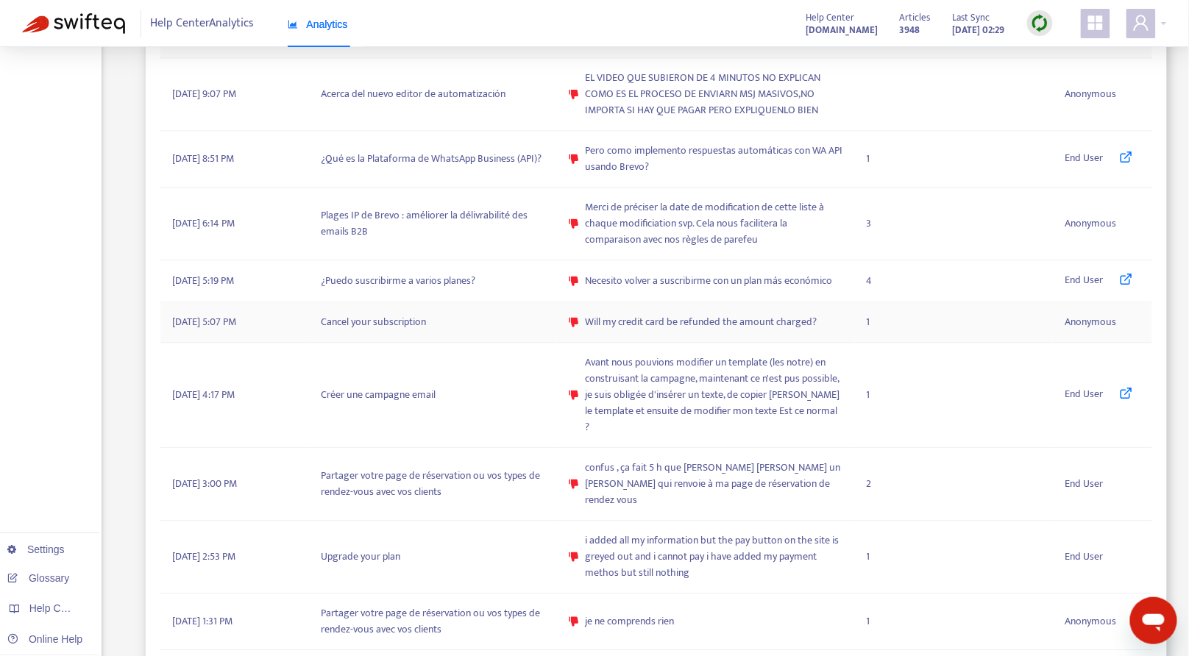
scroll to position [1126, 0]
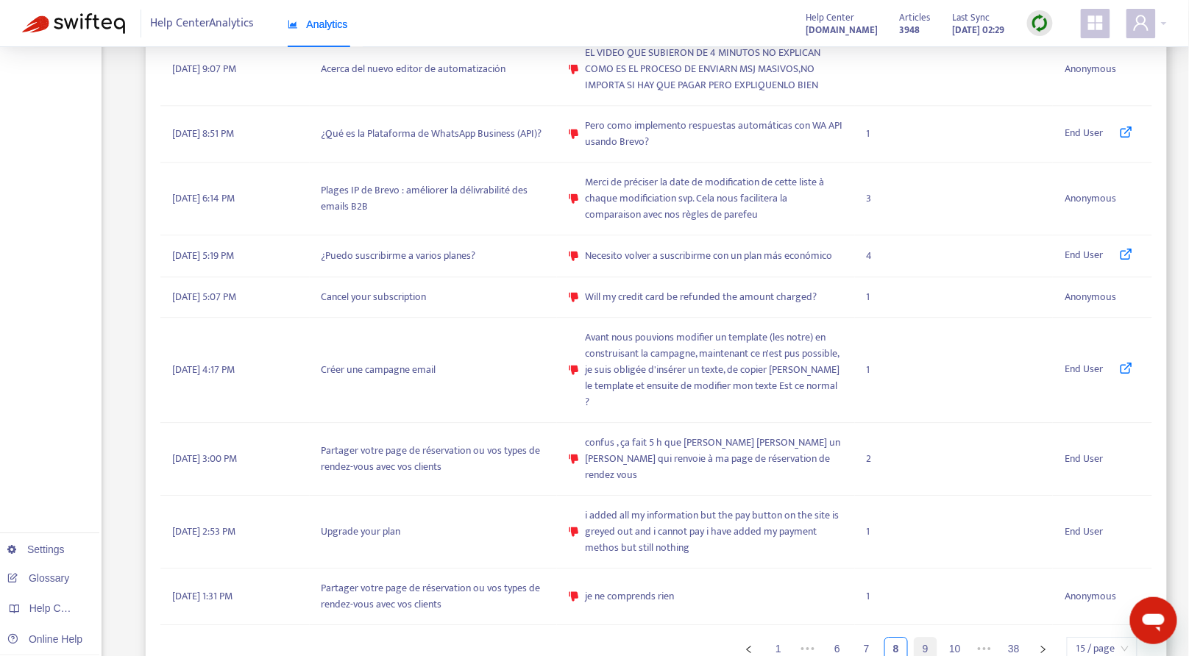
click at [926, 638] on link "9" at bounding box center [925, 649] width 22 height 22
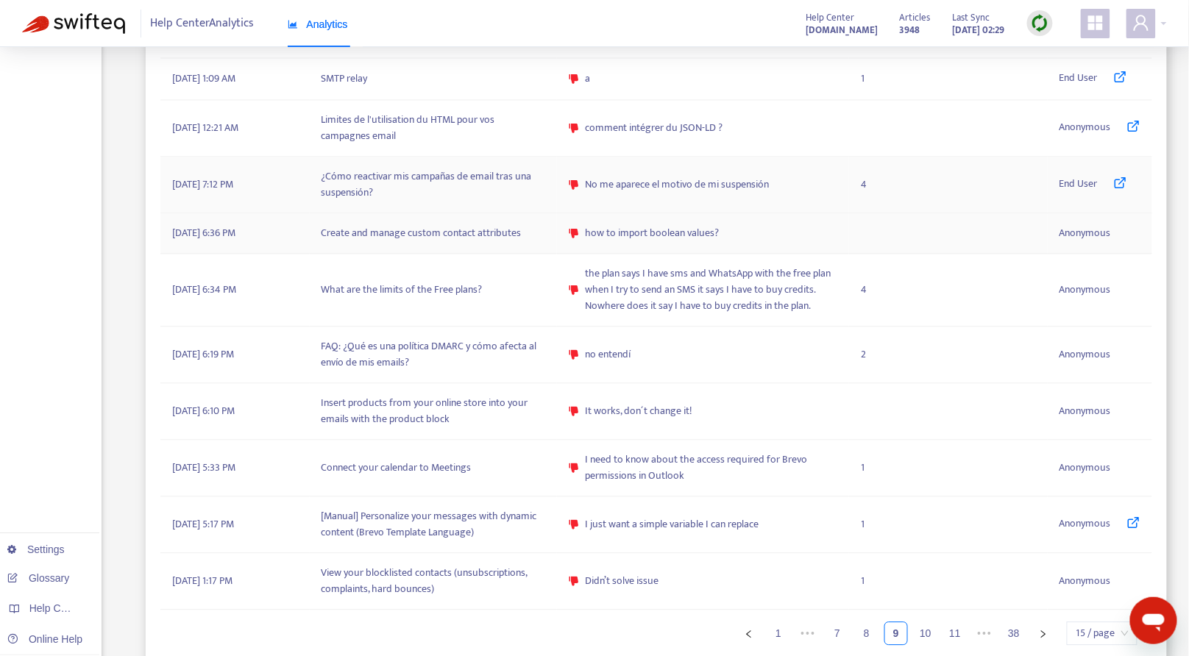
scroll to position [948, 0]
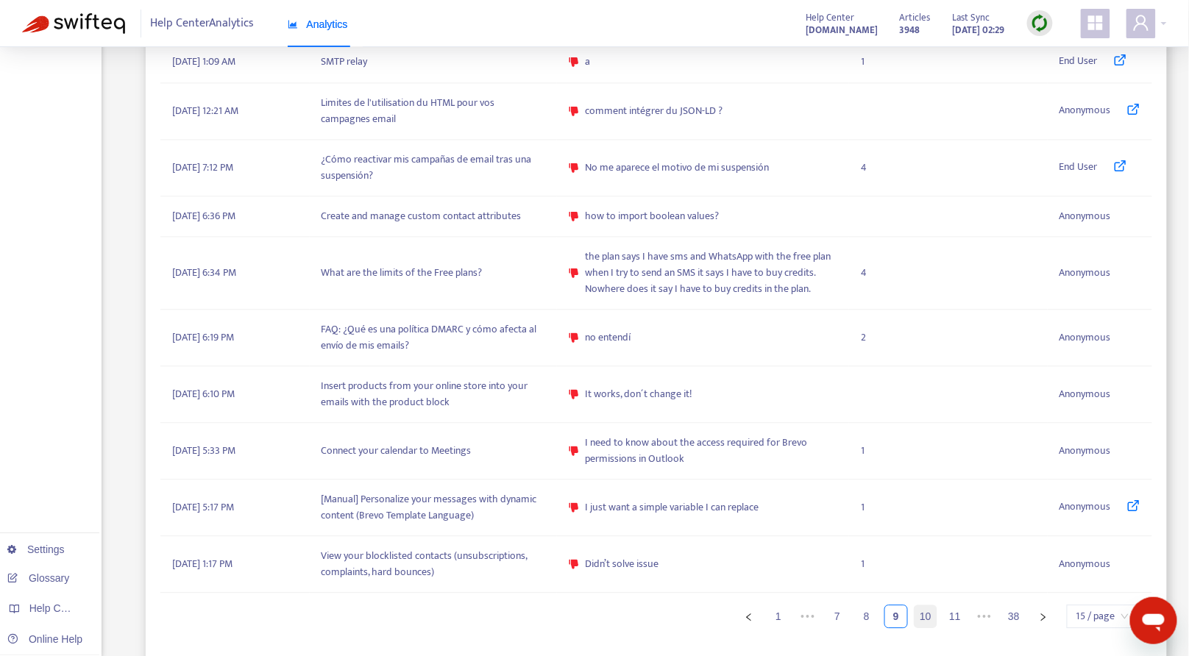
click at [920, 611] on link "10" at bounding box center [925, 616] width 22 height 22
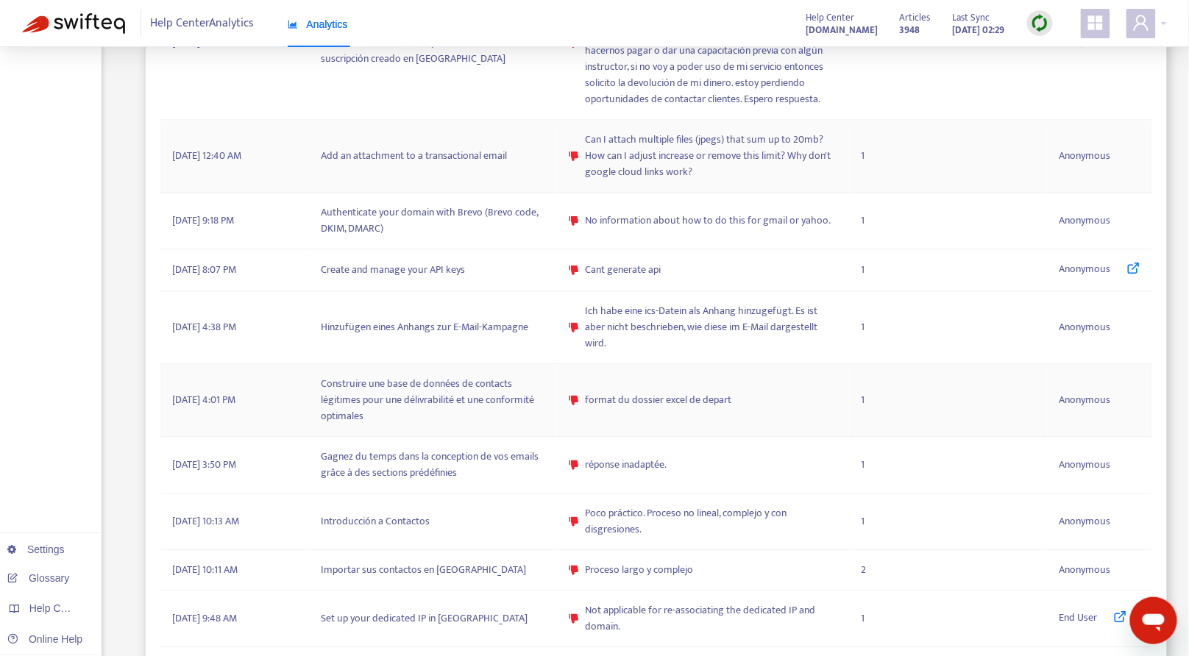
scroll to position [1061, 0]
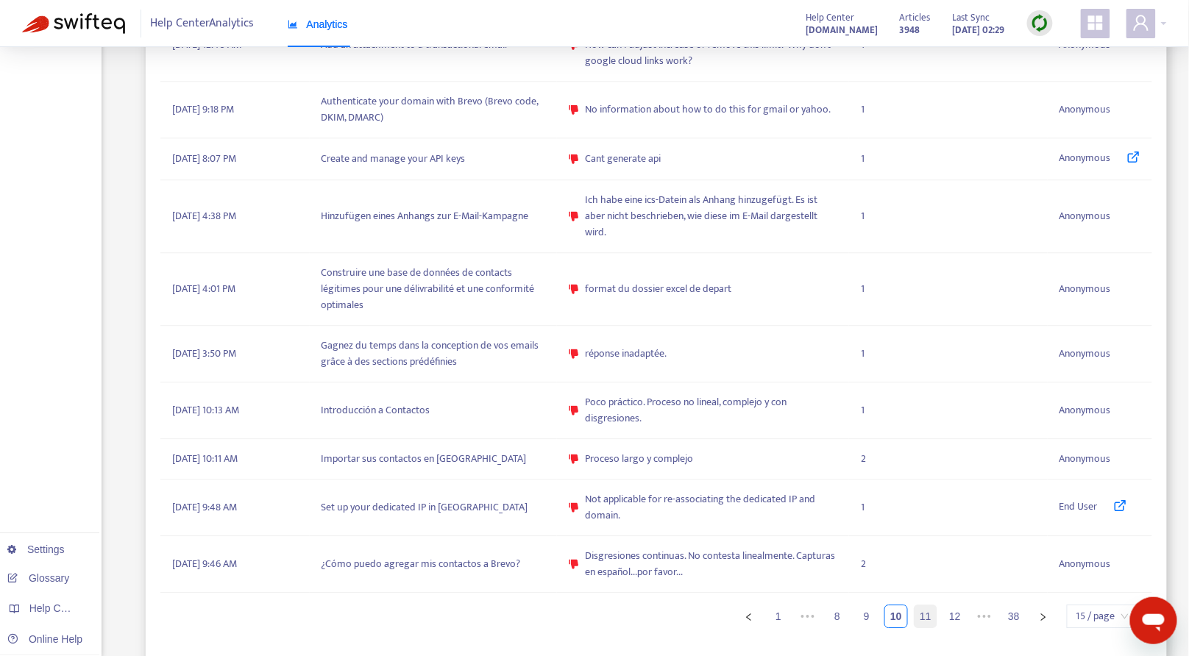
click at [919, 608] on link "11" at bounding box center [925, 616] width 22 height 22
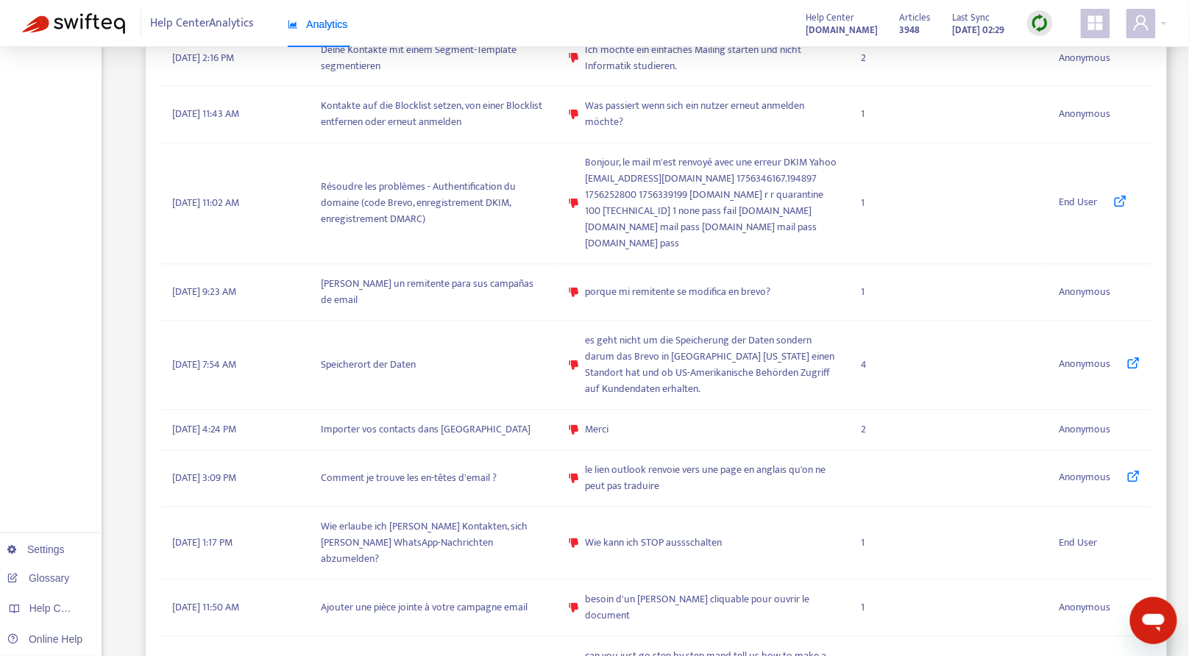
scroll to position [850, 0]
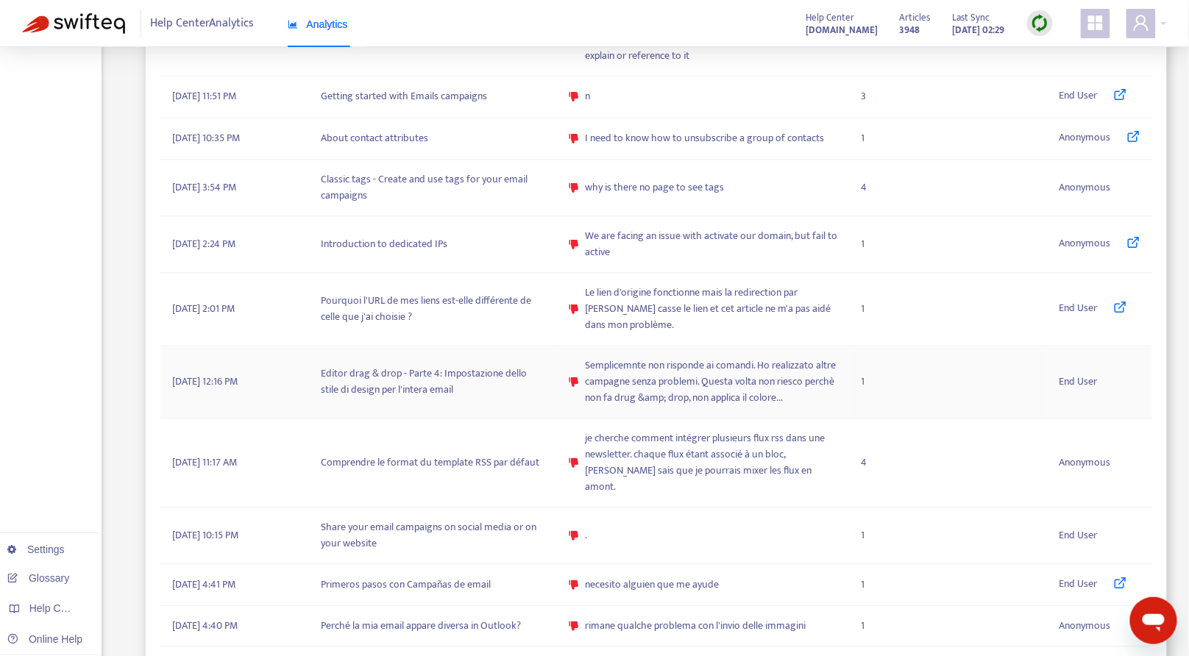
scroll to position [982, 0]
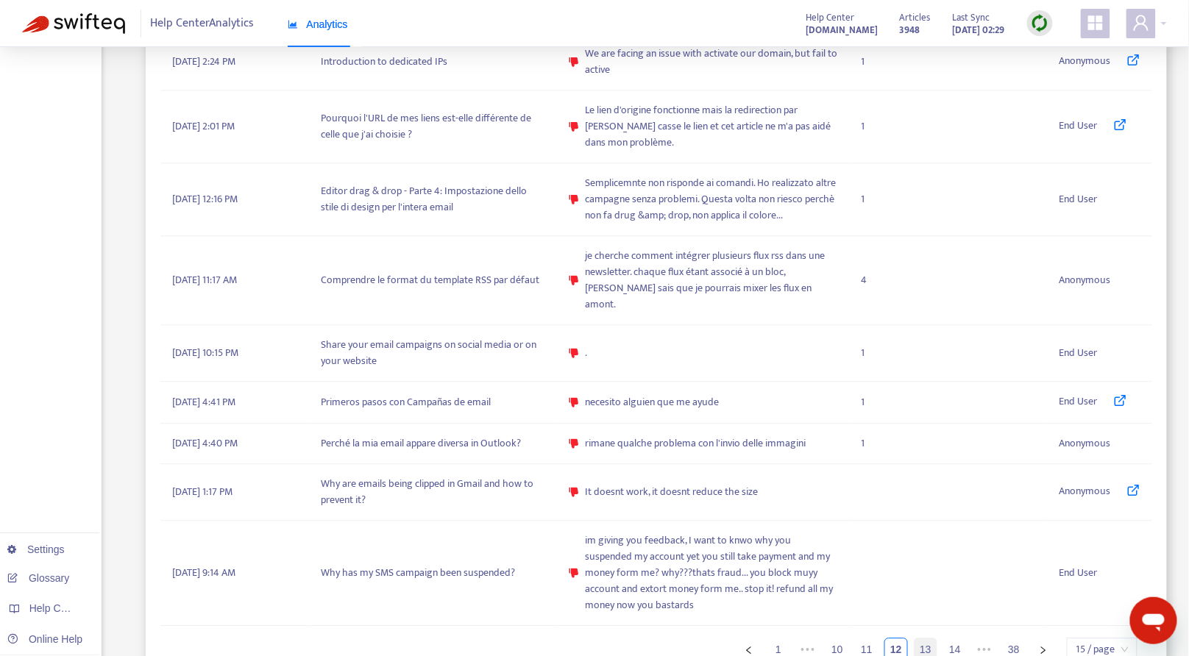
click at [920, 639] on link "13" at bounding box center [925, 650] width 22 height 22
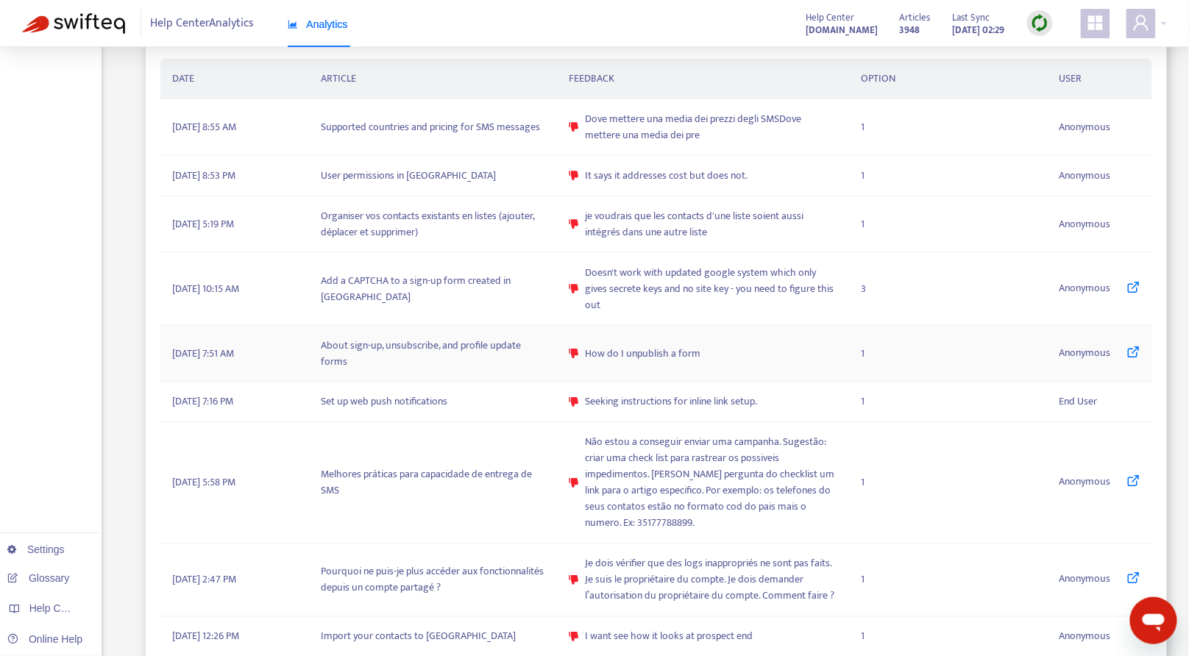
scroll to position [930, 0]
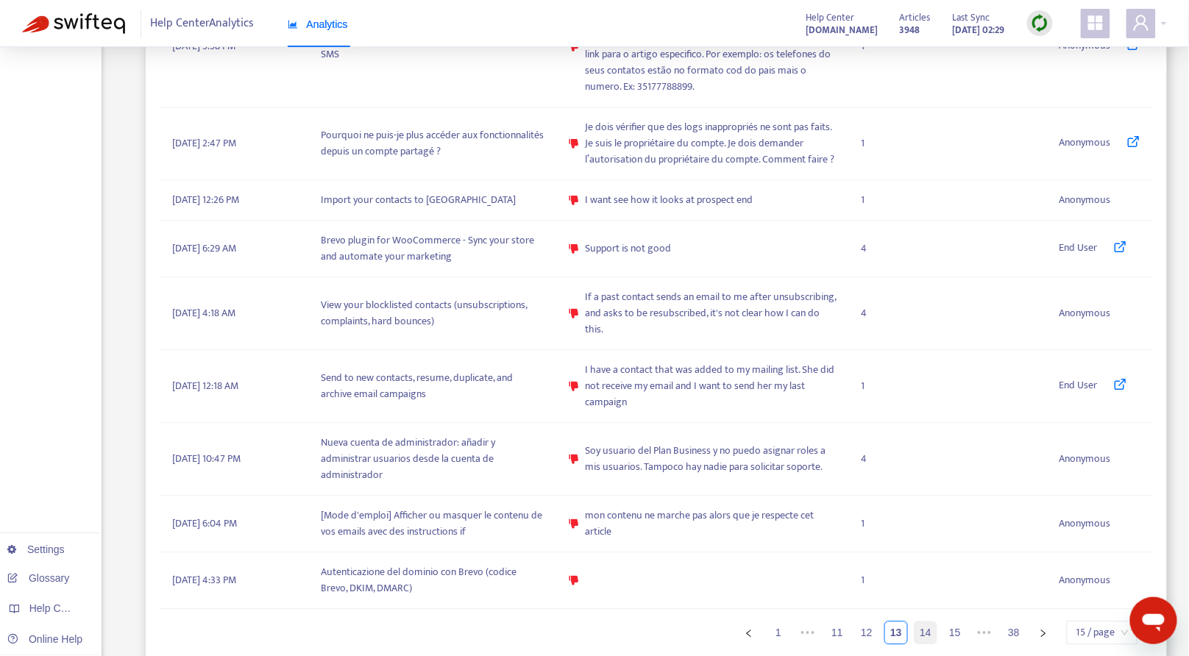
click at [934, 622] on link "14" at bounding box center [925, 633] width 22 height 22
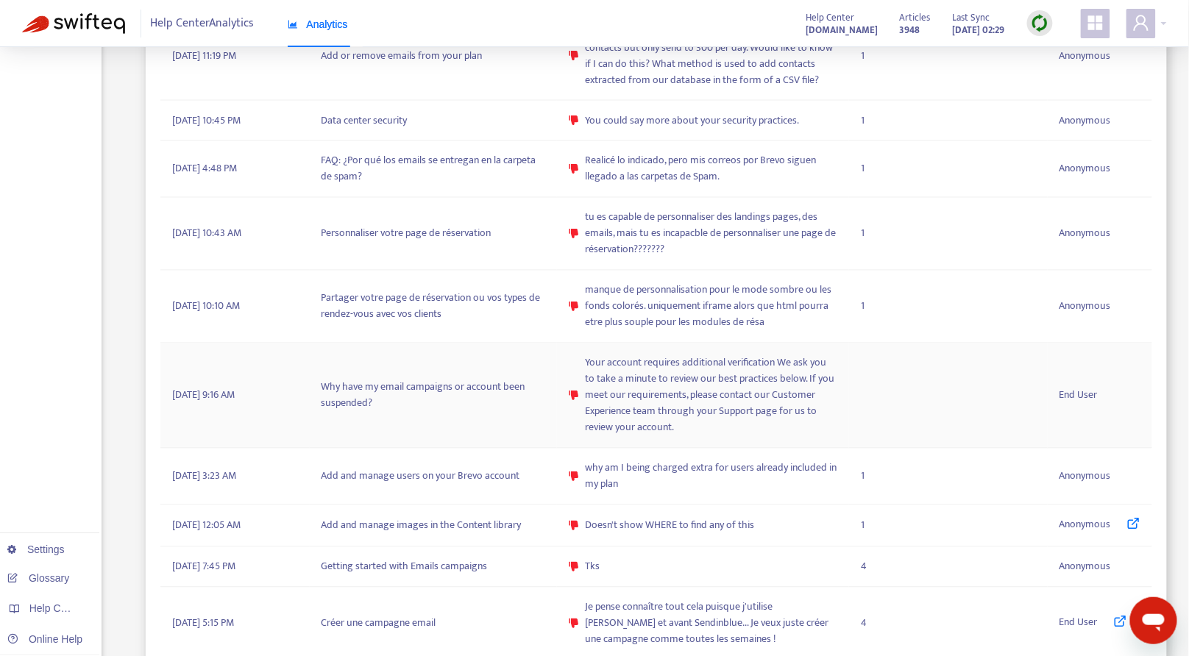
scroll to position [931, 0]
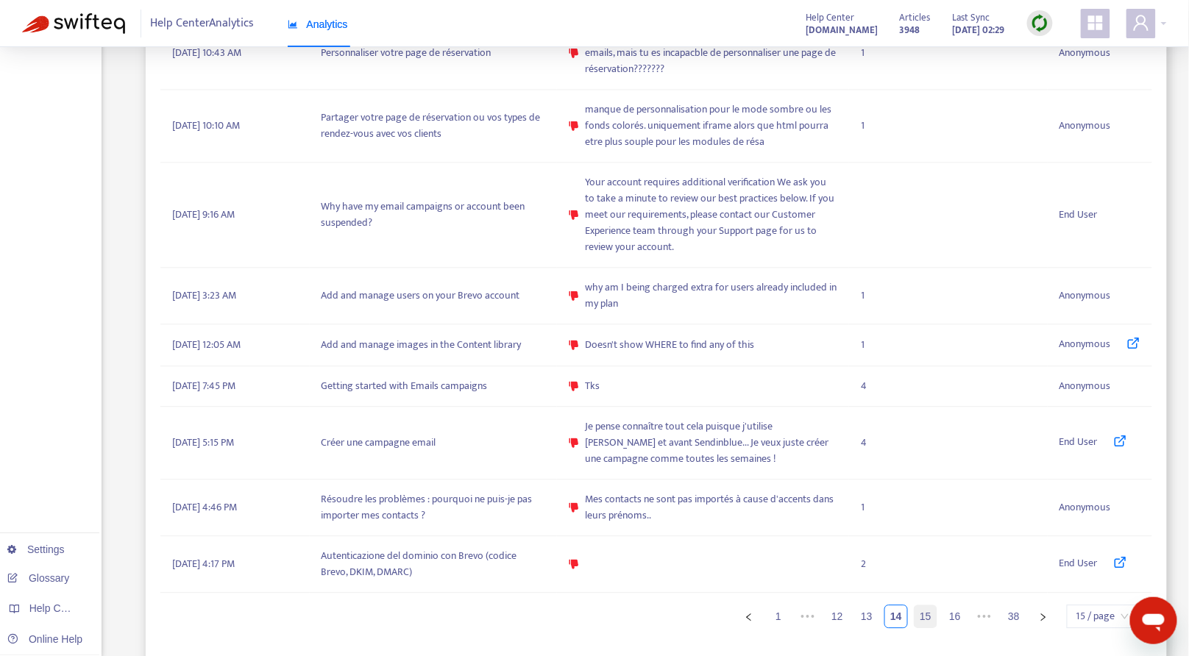
click at [937, 608] on li "15" at bounding box center [926, 617] width 24 height 24
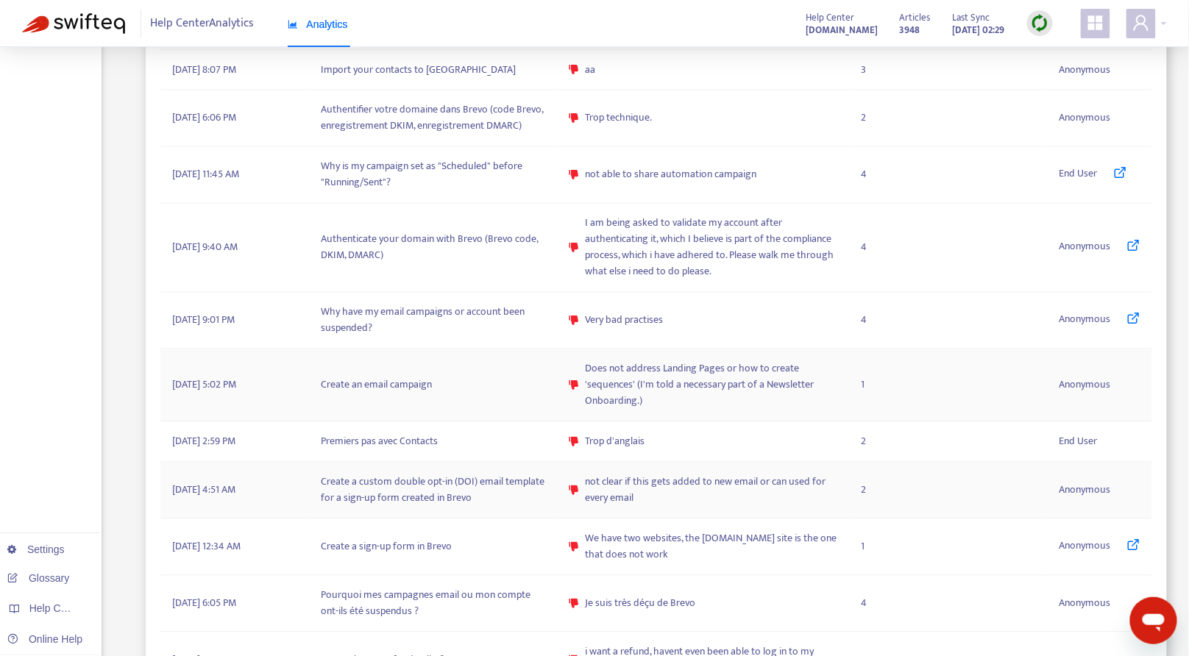
scroll to position [915, 0]
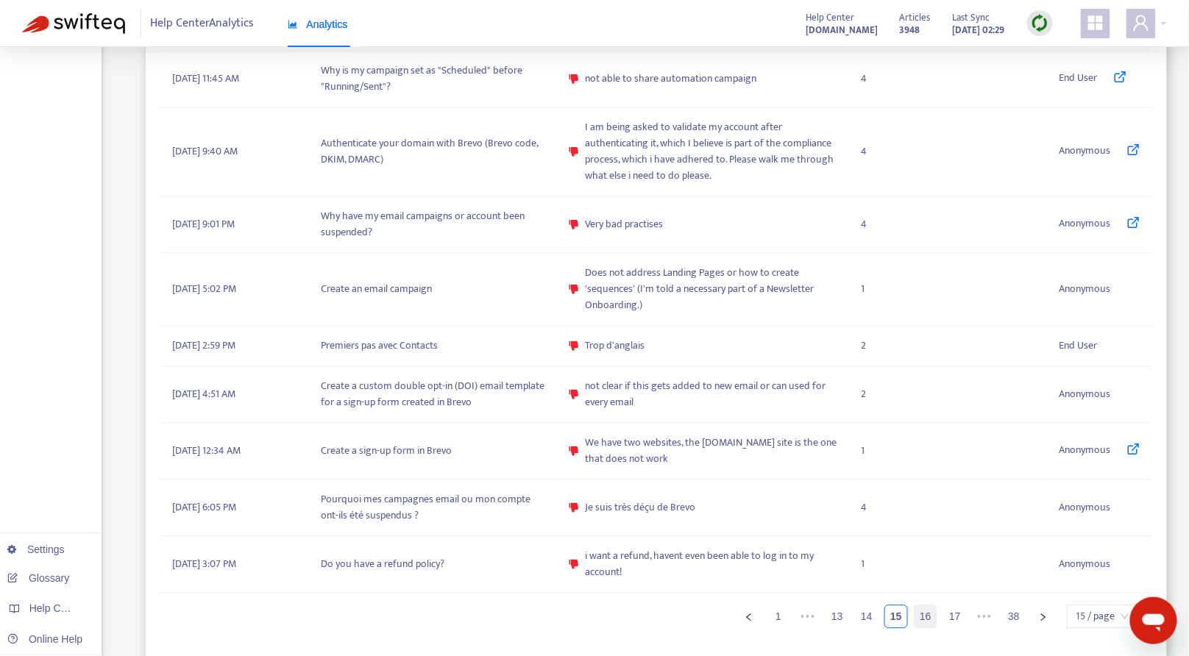
click at [929, 613] on link "16" at bounding box center [925, 616] width 22 height 22
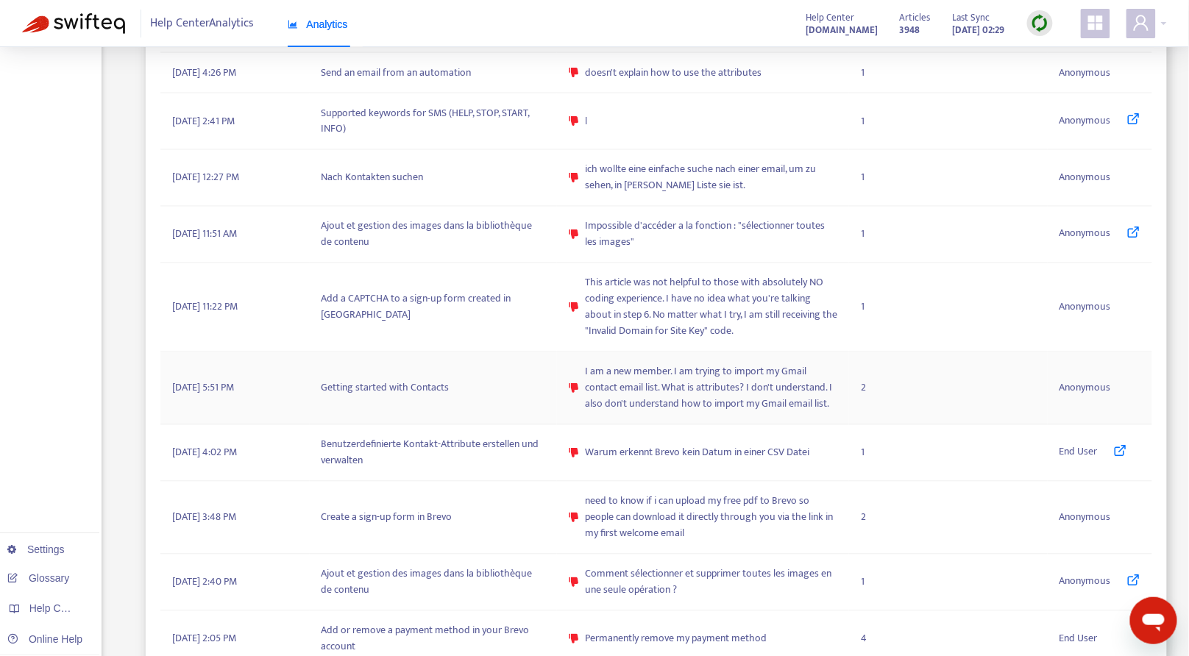
scroll to position [883, 0]
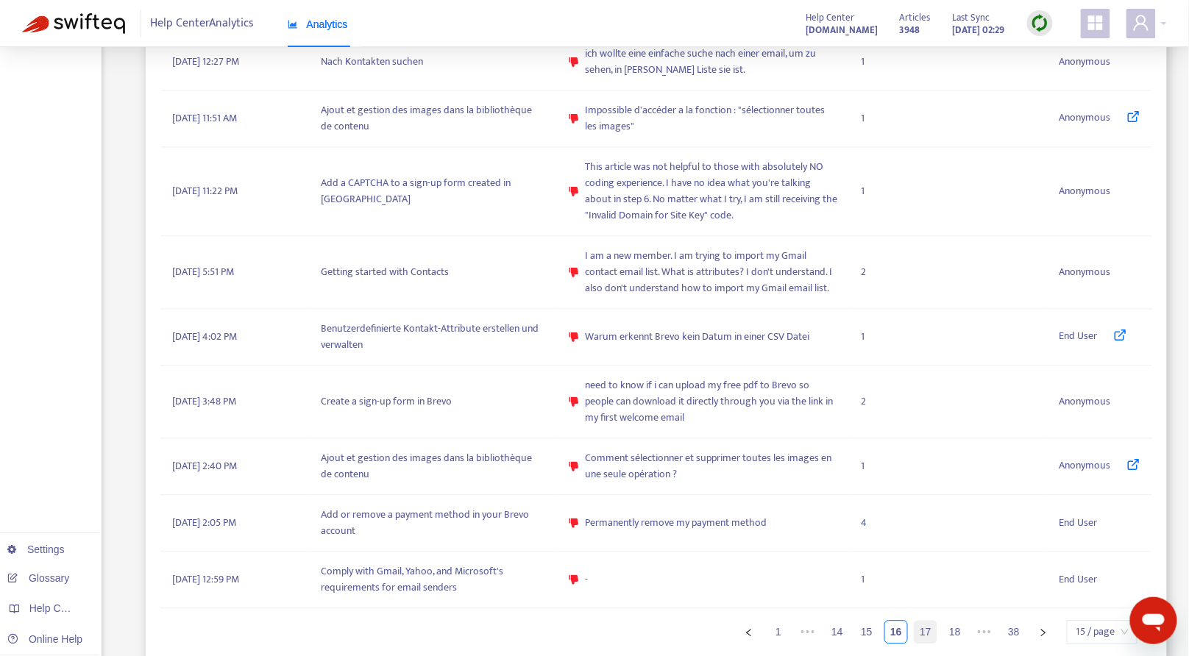
click at [928, 622] on link "17" at bounding box center [925, 633] width 22 height 22
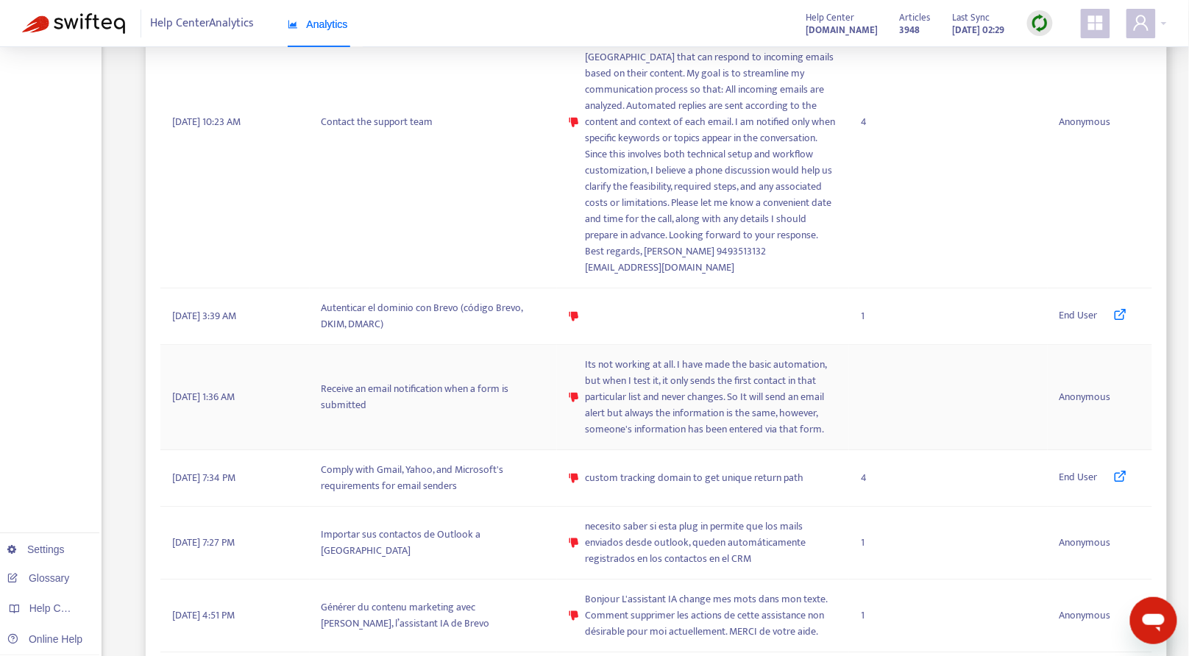
scroll to position [1189, 0]
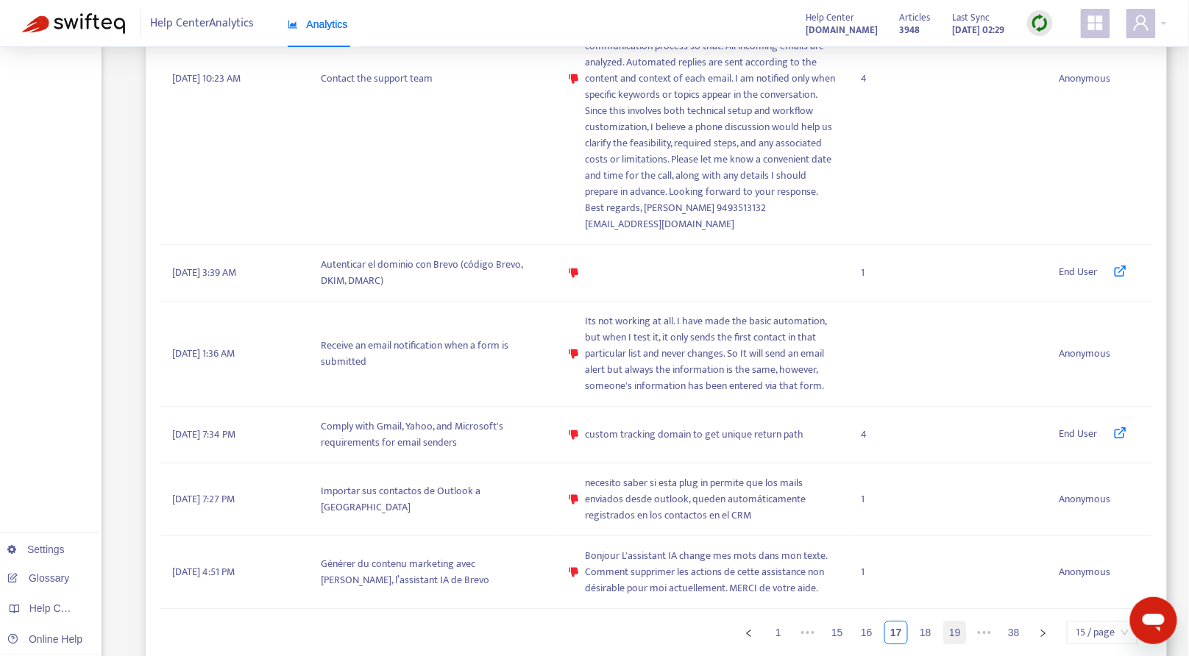
click at [924, 622] on link "18" at bounding box center [925, 633] width 22 height 22
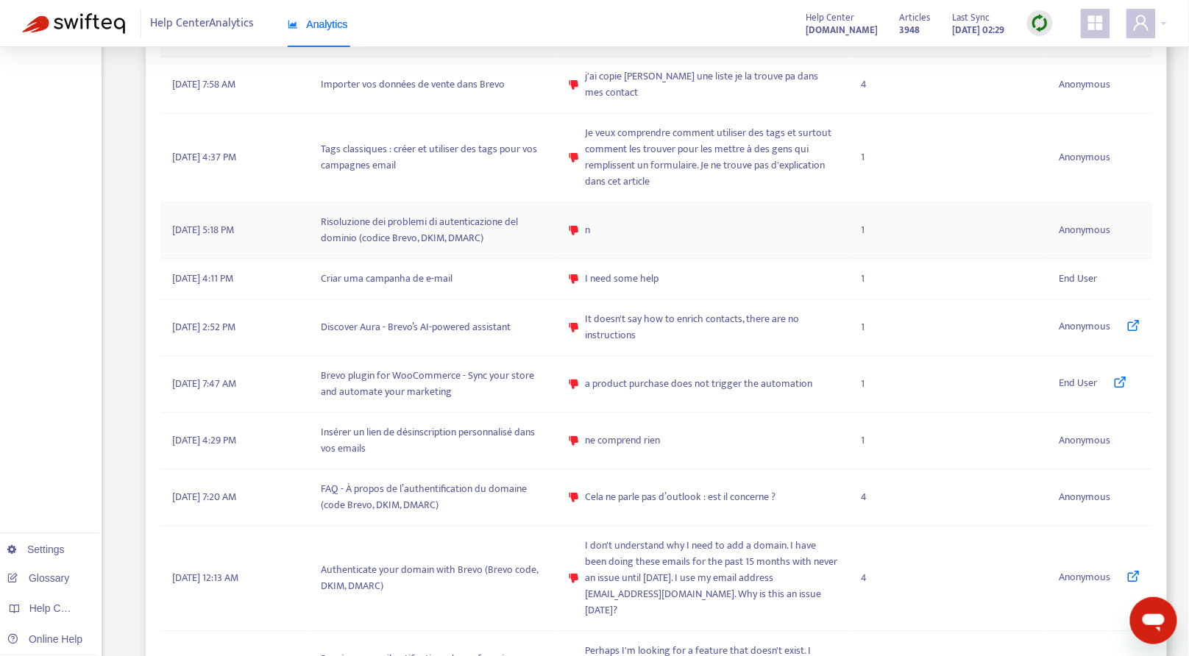
scroll to position [946, 0]
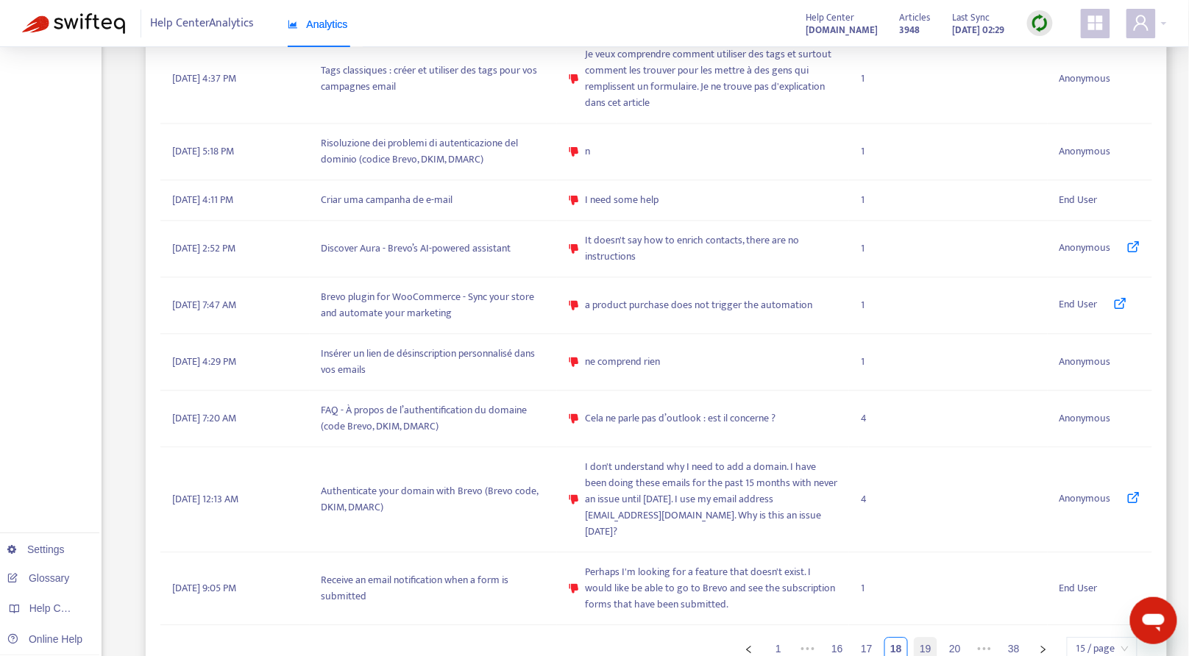
click at [920, 638] on link "19" at bounding box center [925, 649] width 22 height 22
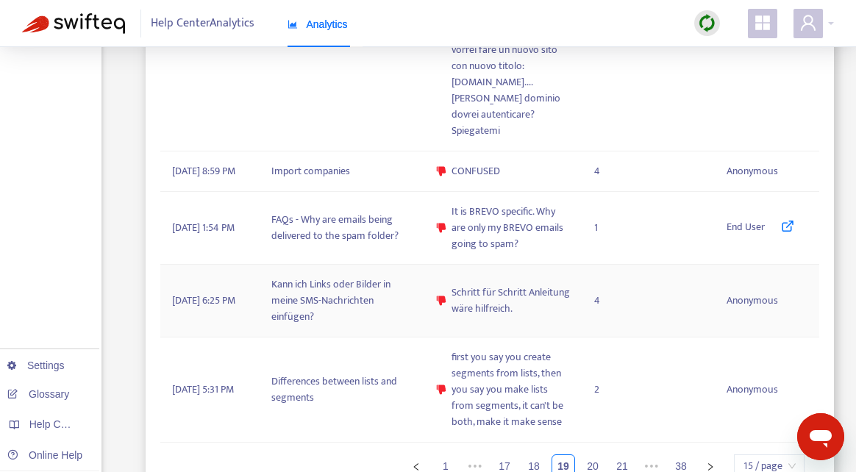
scroll to position [1813, 0]
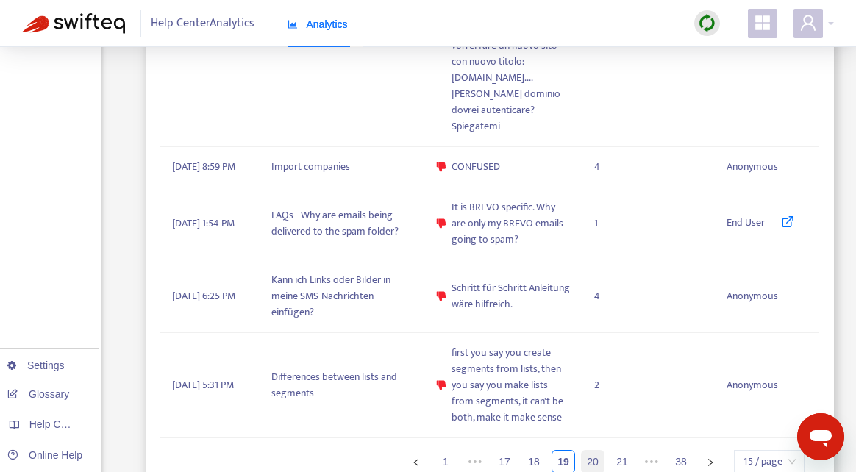
click at [592, 451] on link "20" at bounding box center [593, 462] width 22 height 22
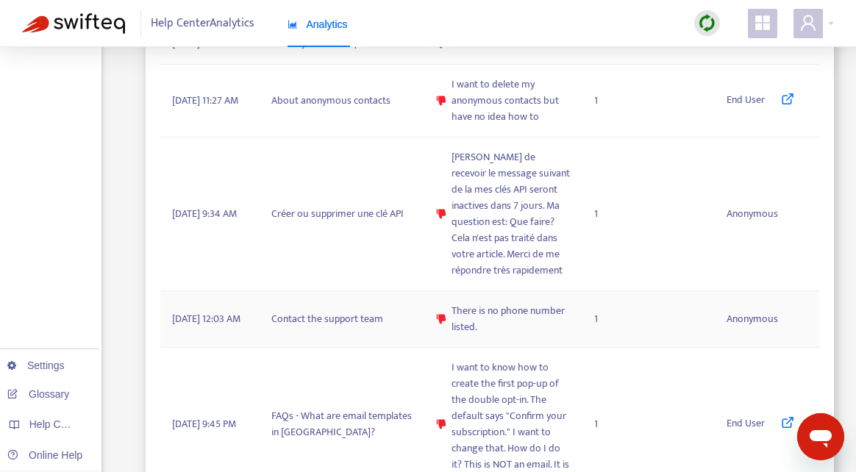
scroll to position [1505, 0]
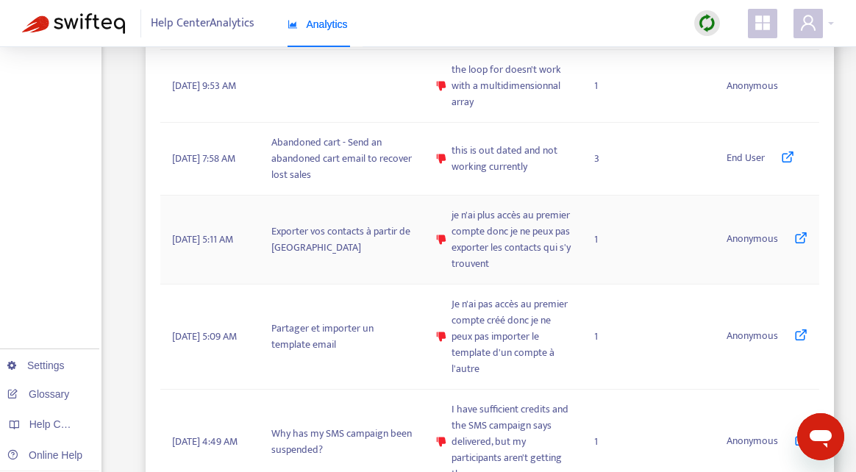
scroll to position [2282, 0]
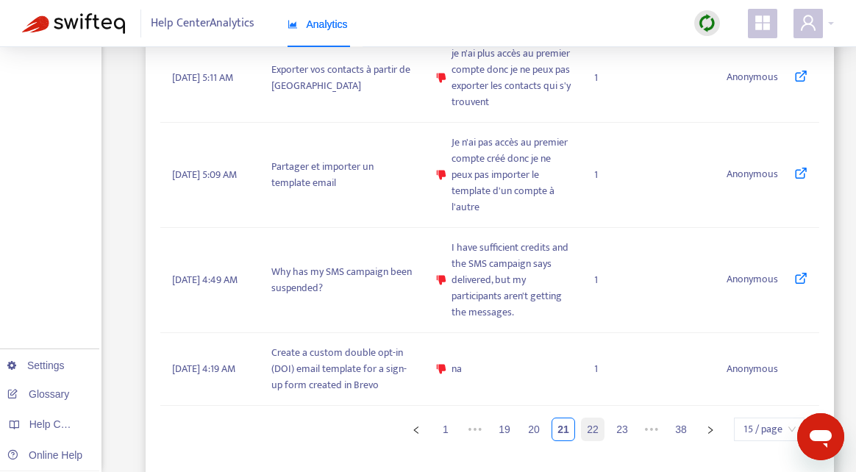
click at [601, 425] on link "22" at bounding box center [593, 430] width 22 height 22
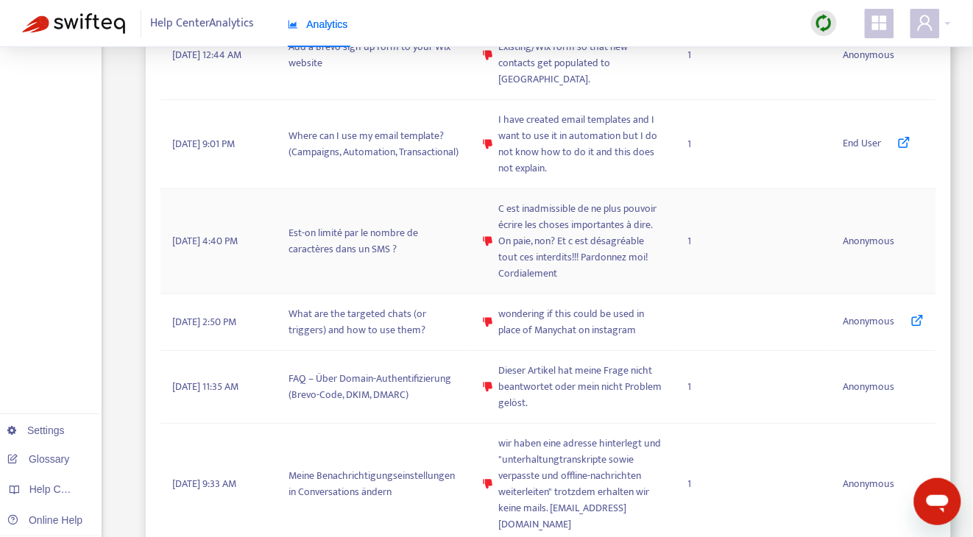
scroll to position [1249, 0]
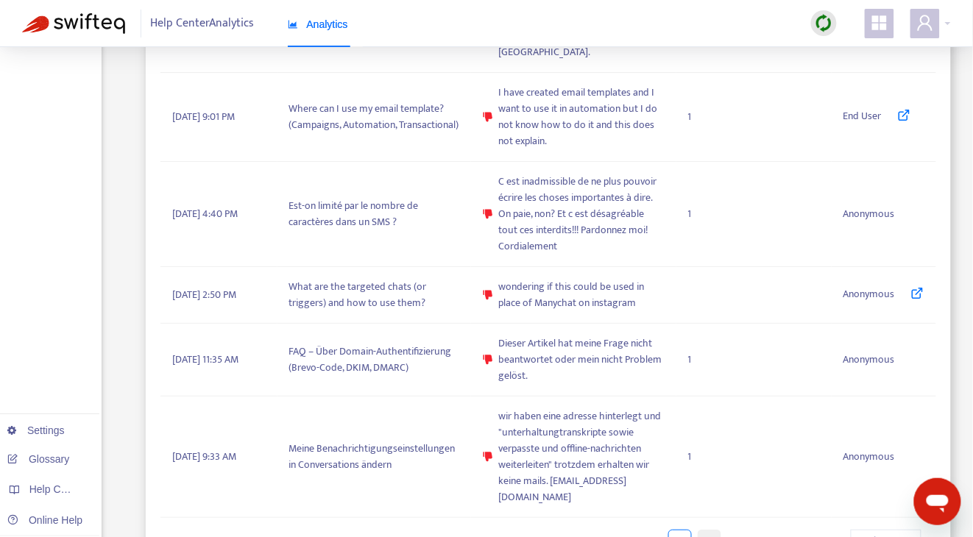
click at [703, 530] on link "23" at bounding box center [709, 541] width 22 height 22
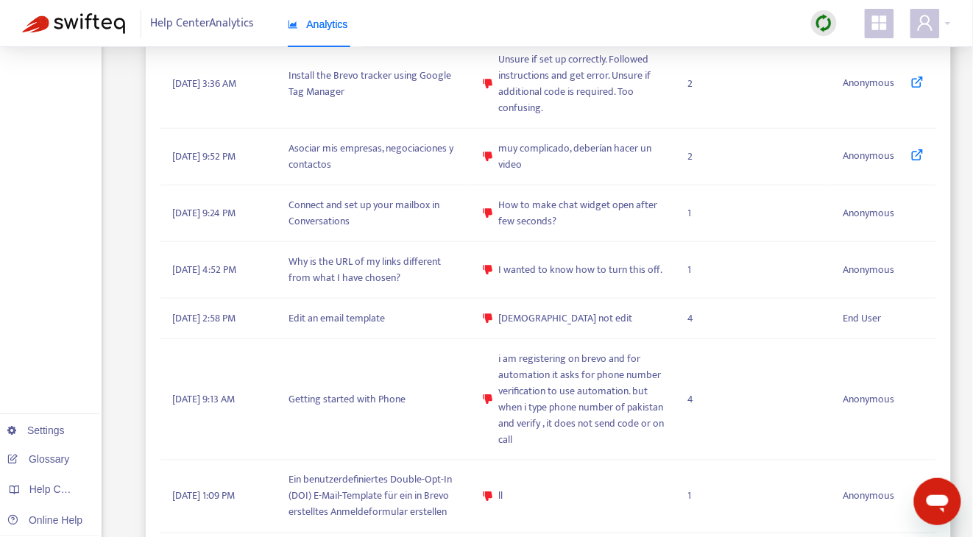
scroll to position [1604, 0]
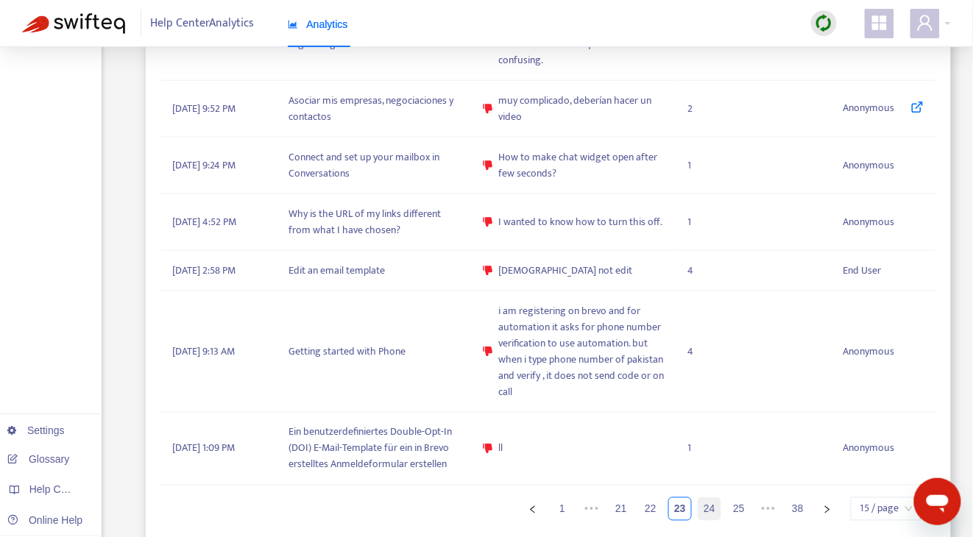
click at [708, 498] on link "24" at bounding box center [709, 509] width 22 height 22
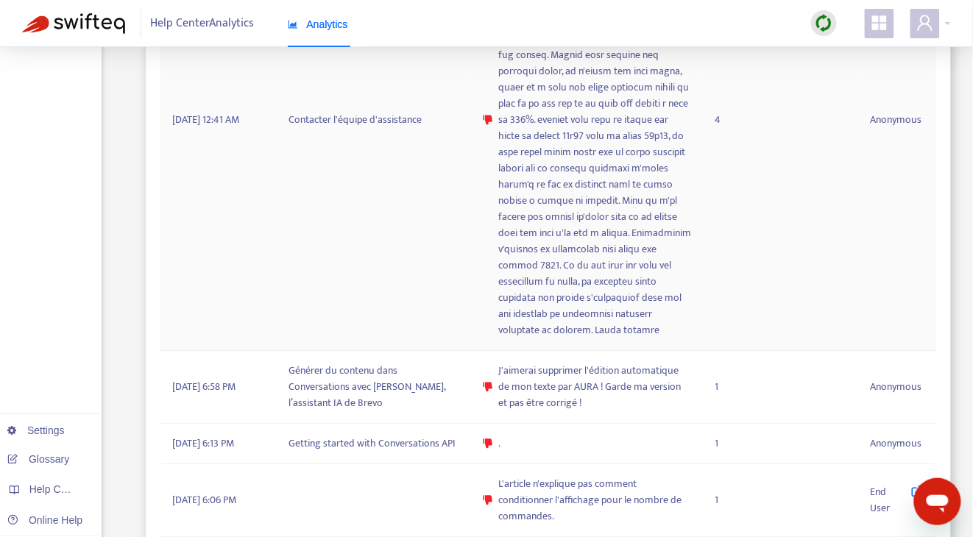
scroll to position [1539, 0]
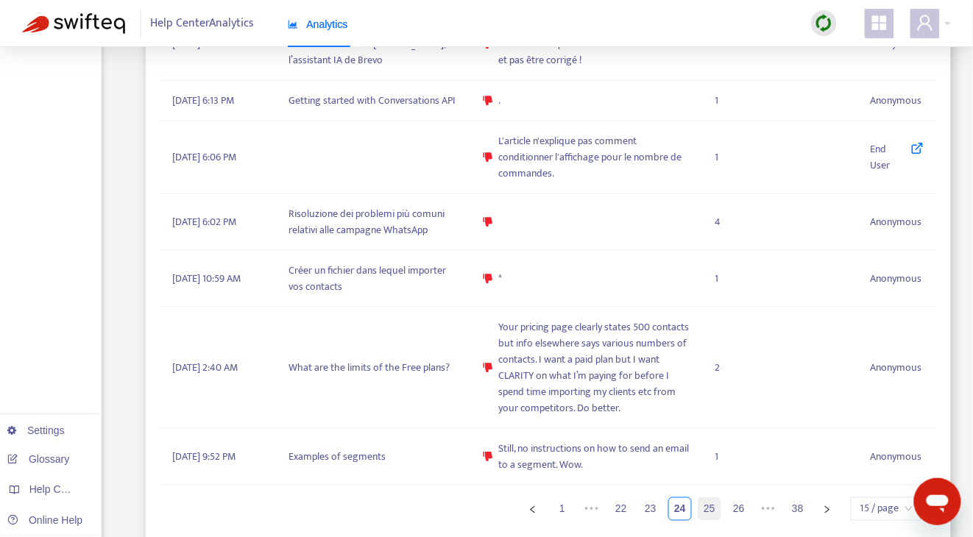
click at [711, 499] on link "25" at bounding box center [709, 509] width 22 height 22
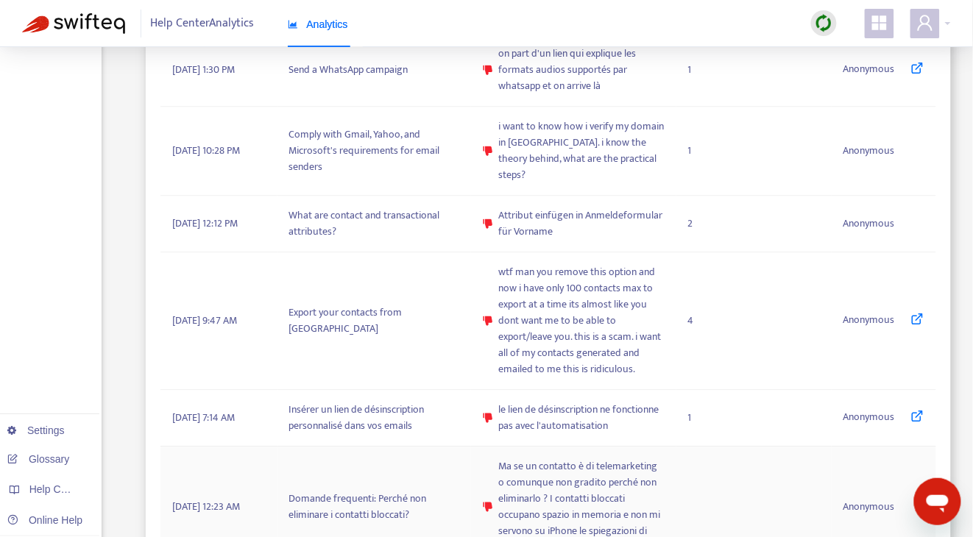
scroll to position [1183, 0]
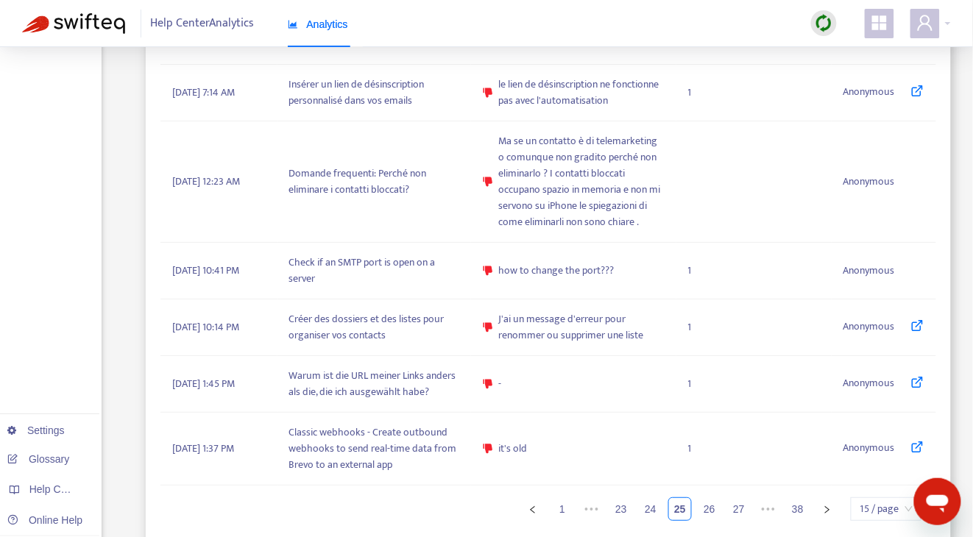
drag, startPoint x: 717, startPoint y: 491, endPoint x: 711, endPoint y: 478, distance: 14.5
click at [717, 498] on link "26" at bounding box center [709, 509] width 22 height 22
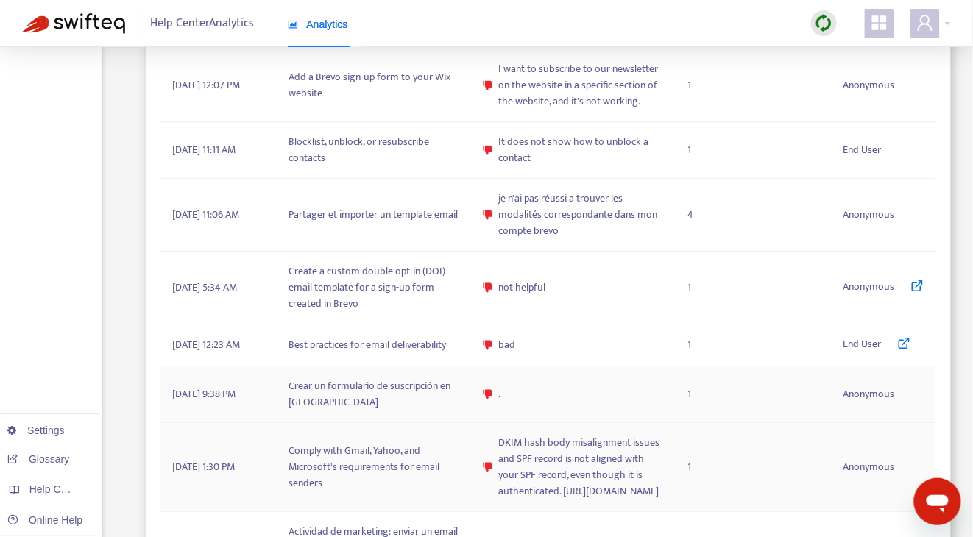
scroll to position [1102, 0]
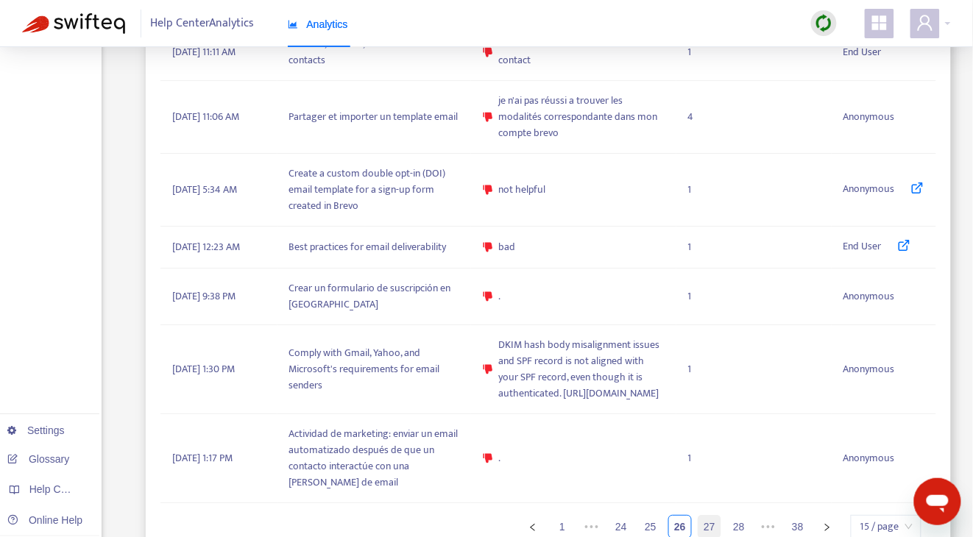
click at [704, 516] on link "27" at bounding box center [709, 527] width 22 height 22
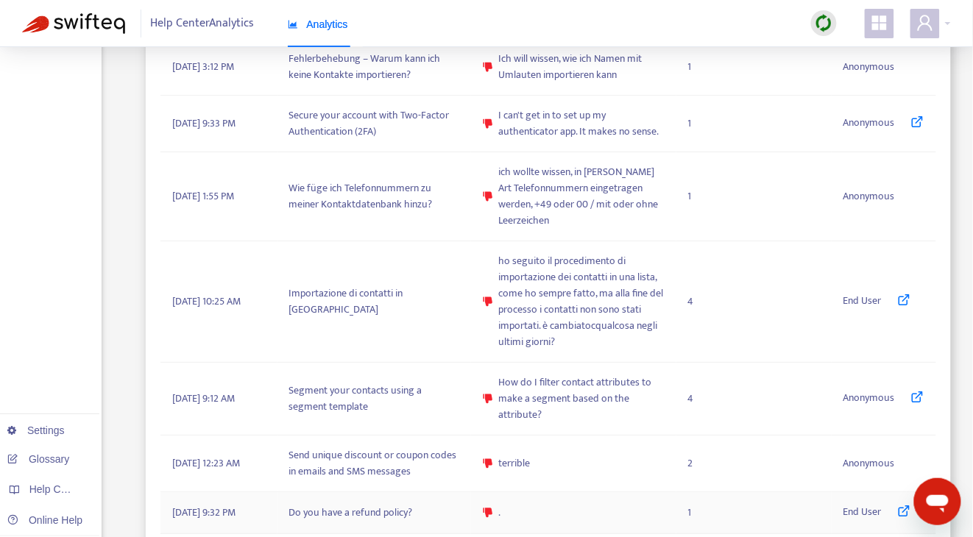
scroll to position [1170, 0]
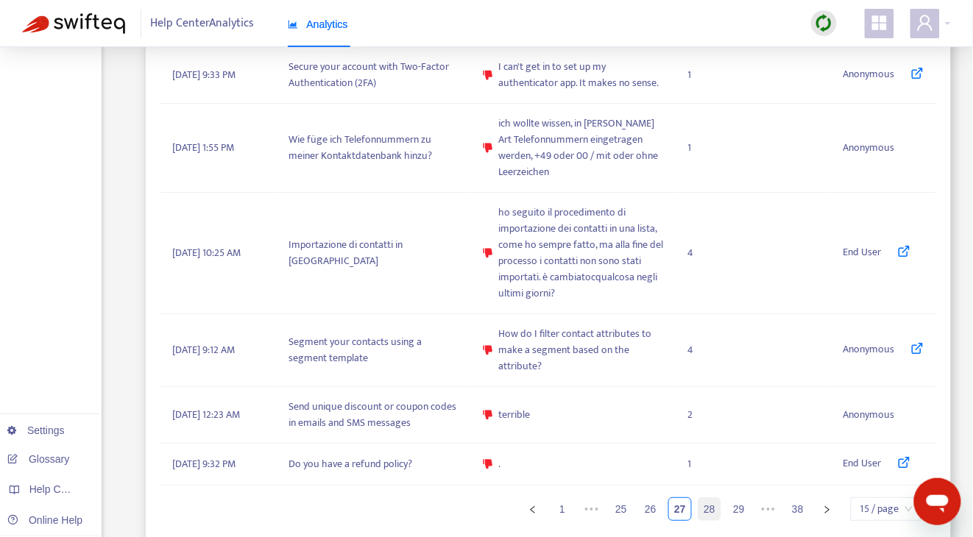
click at [708, 498] on link "28" at bounding box center [709, 509] width 22 height 22
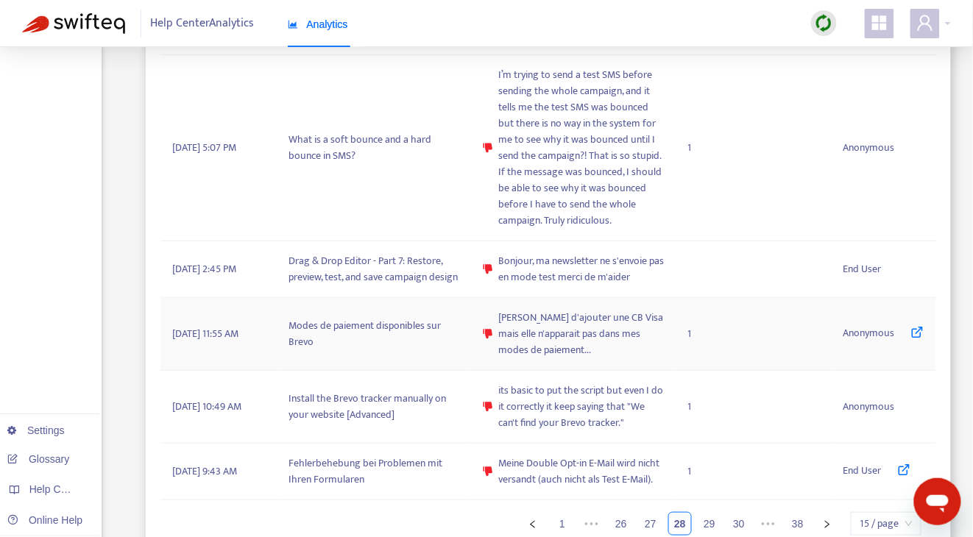
scroll to position [1411, 0]
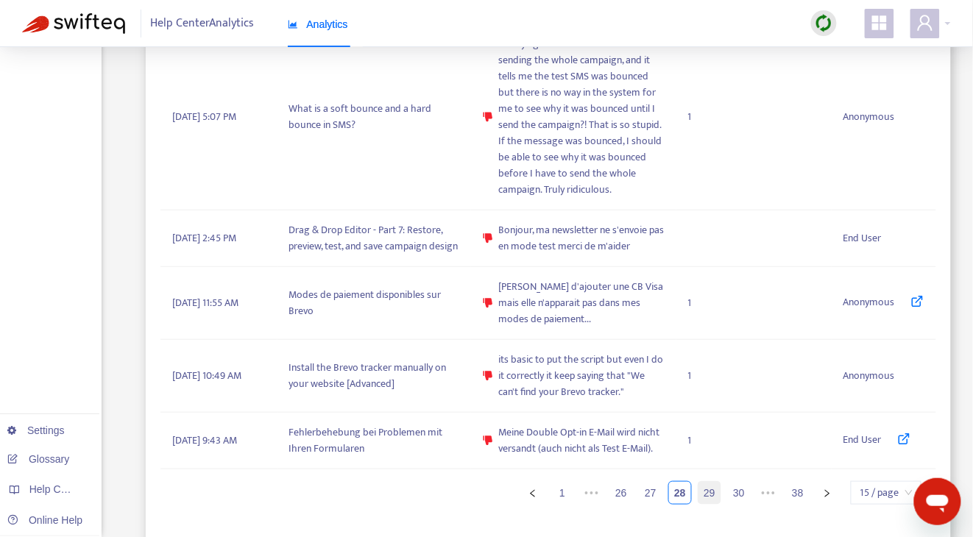
click at [717, 491] on link "29" at bounding box center [709, 493] width 22 height 22
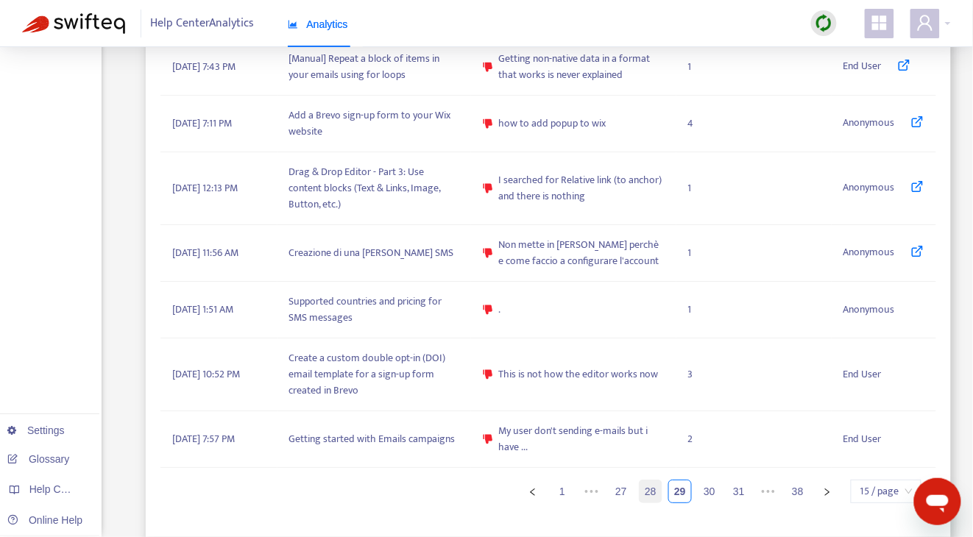
click at [653, 491] on link "28" at bounding box center [650, 491] width 22 height 22
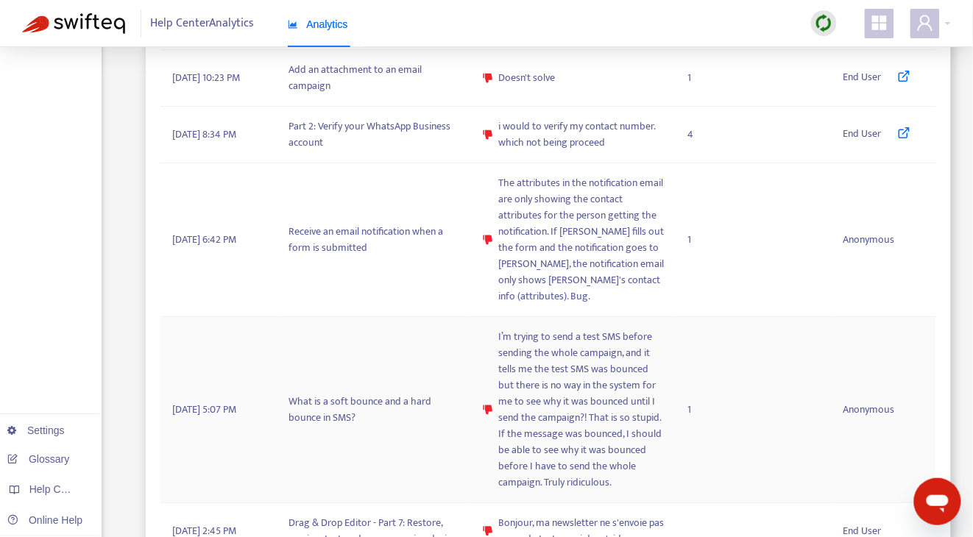
scroll to position [1411, 0]
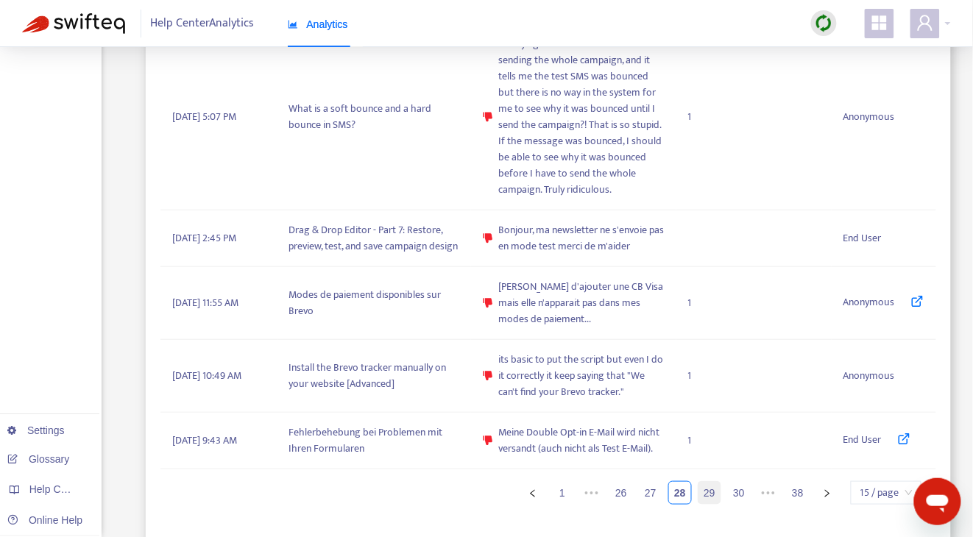
click at [709, 489] on link "29" at bounding box center [709, 493] width 22 height 22
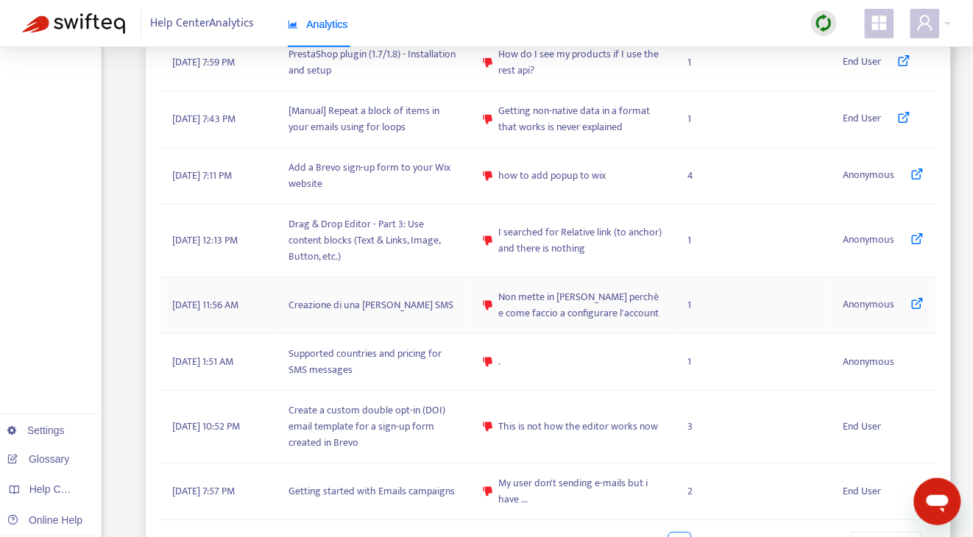
scroll to position [1118, 0]
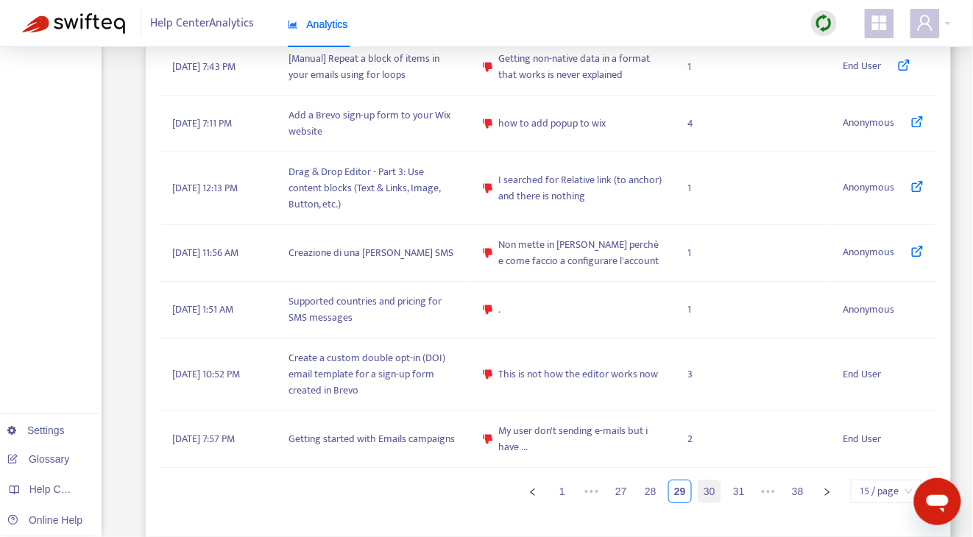
click at [714, 494] on link "30" at bounding box center [709, 491] width 22 height 22
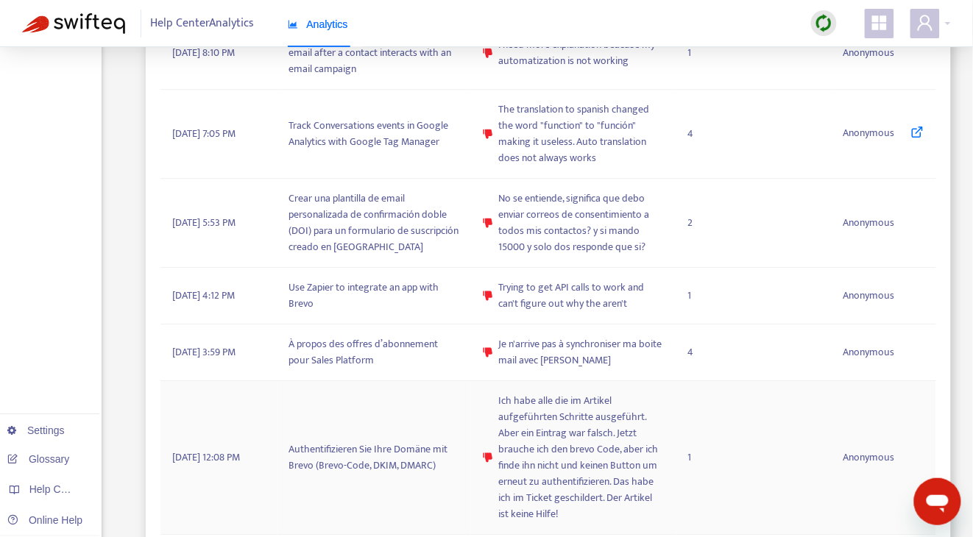
scroll to position [1283, 0]
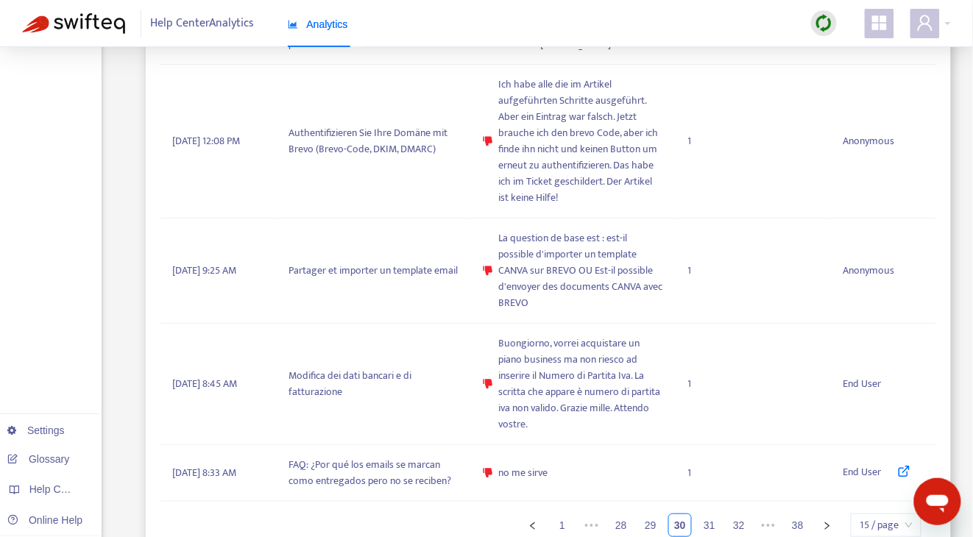
click at [722, 514] on ul "1 ••• 28 29 30 31 32 ••• 38 15 / page" at bounding box center [540, 526] width 761 height 24
click at [718, 514] on link "31" at bounding box center [709, 525] width 22 height 22
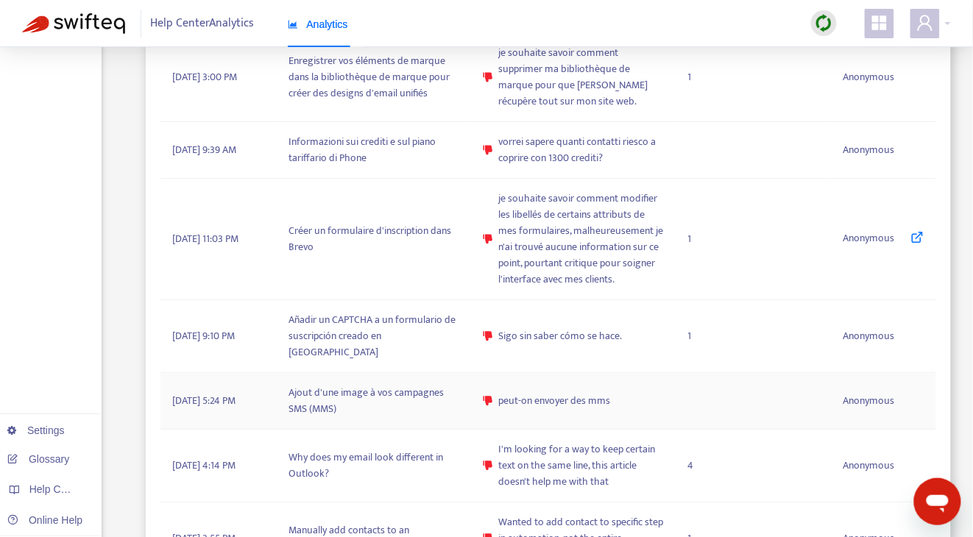
scroll to position [1555, 0]
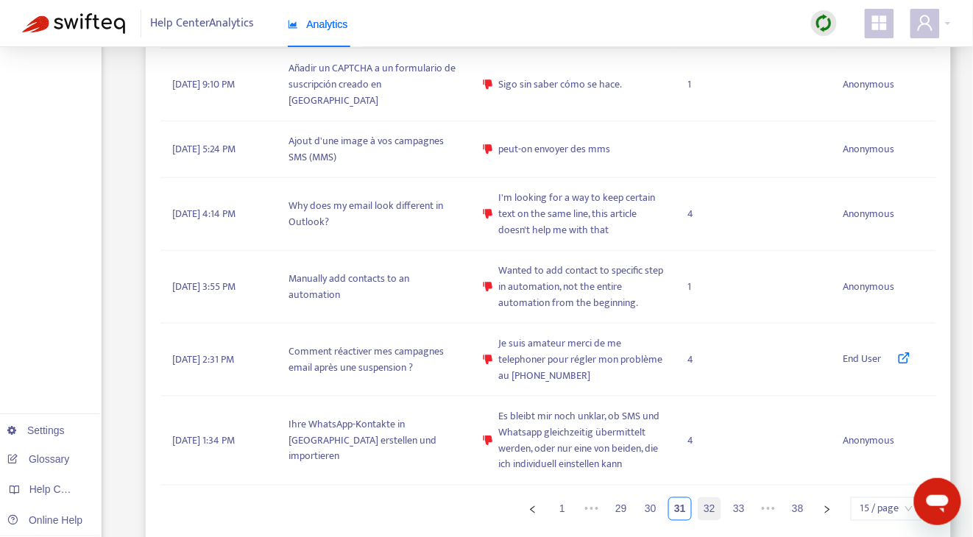
click at [717, 498] on link "32" at bounding box center [709, 509] width 22 height 22
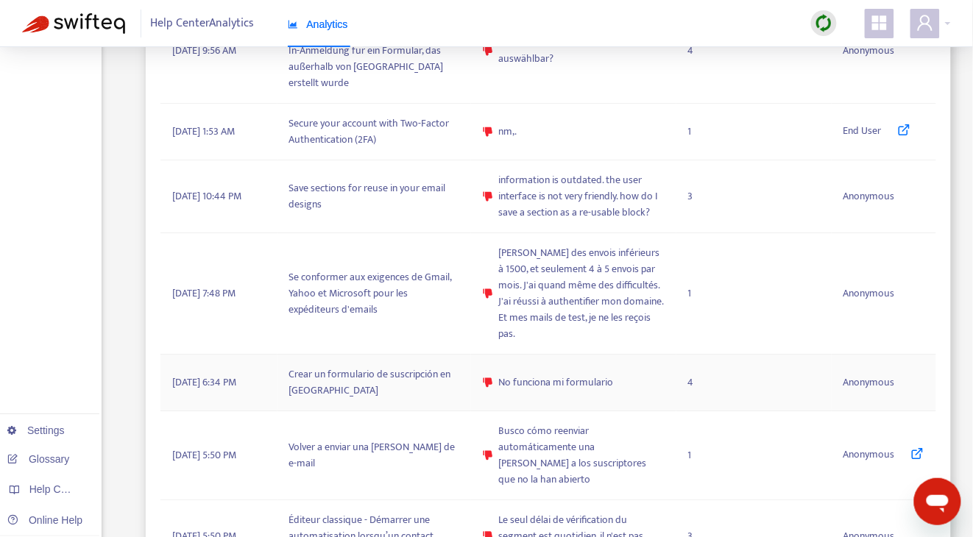
scroll to position [1442, 0]
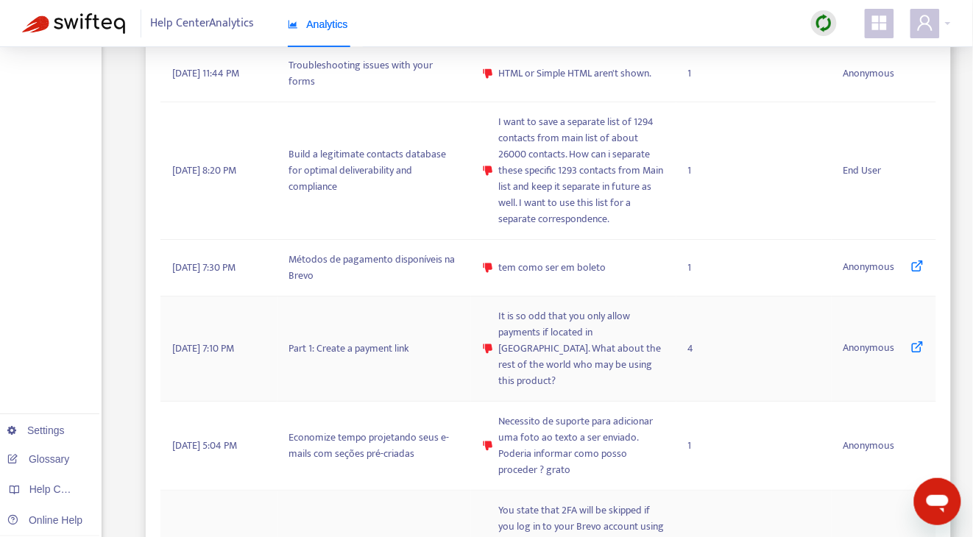
scroll to position [1233, 0]
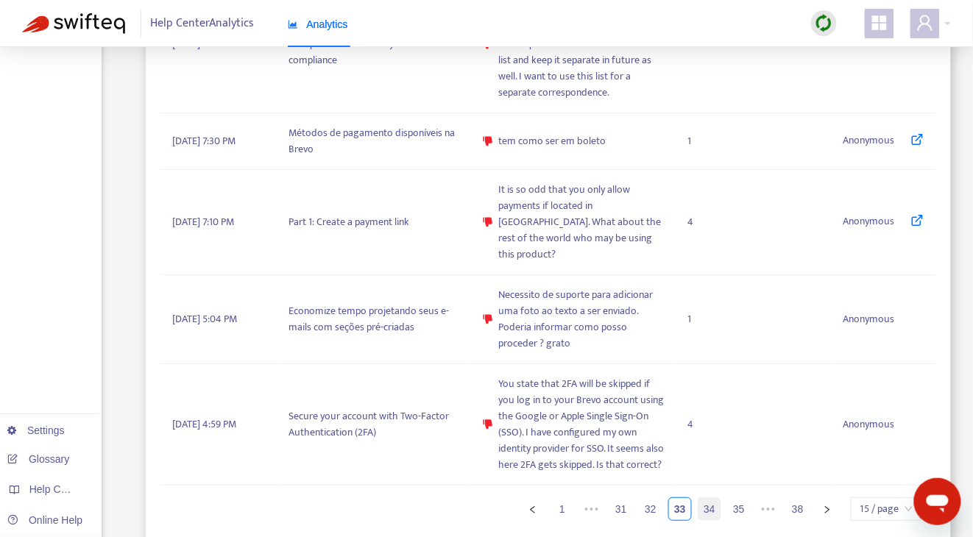
click at [709, 498] on link "34" at bounding box center [709, 509] width 22 height 22
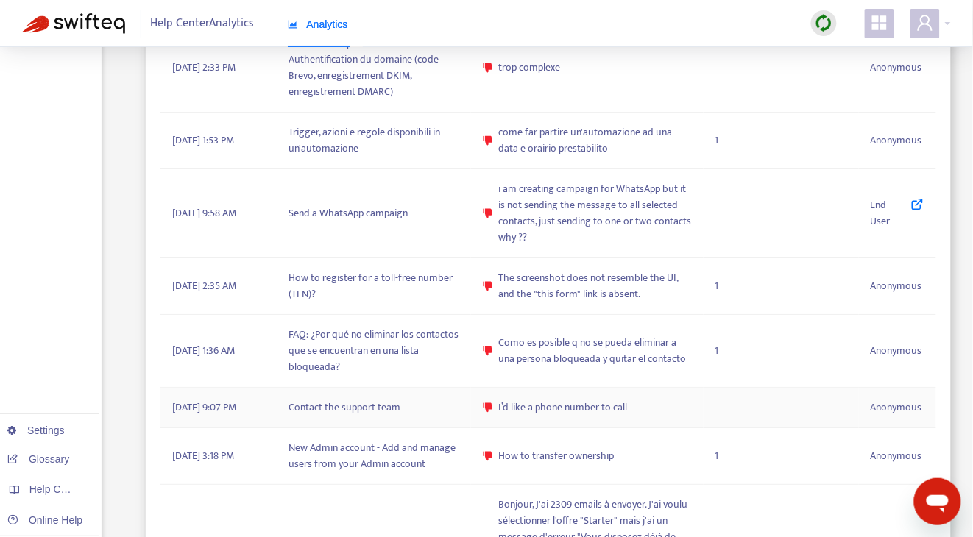
scroll to position [1377, 0]
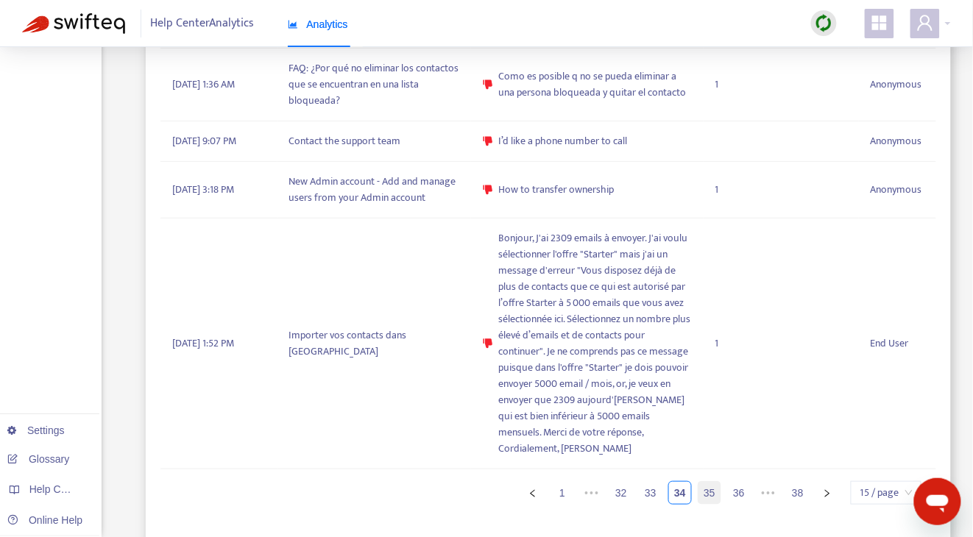
click at [720, 486] on link "35" at bounding box center [709, 493] width 22 height 22
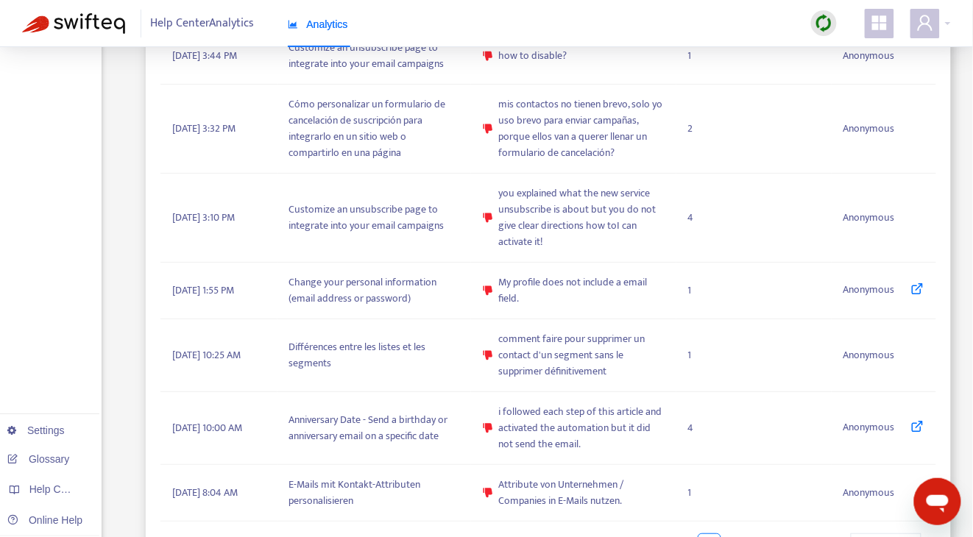
scroll to position [1248, 0]
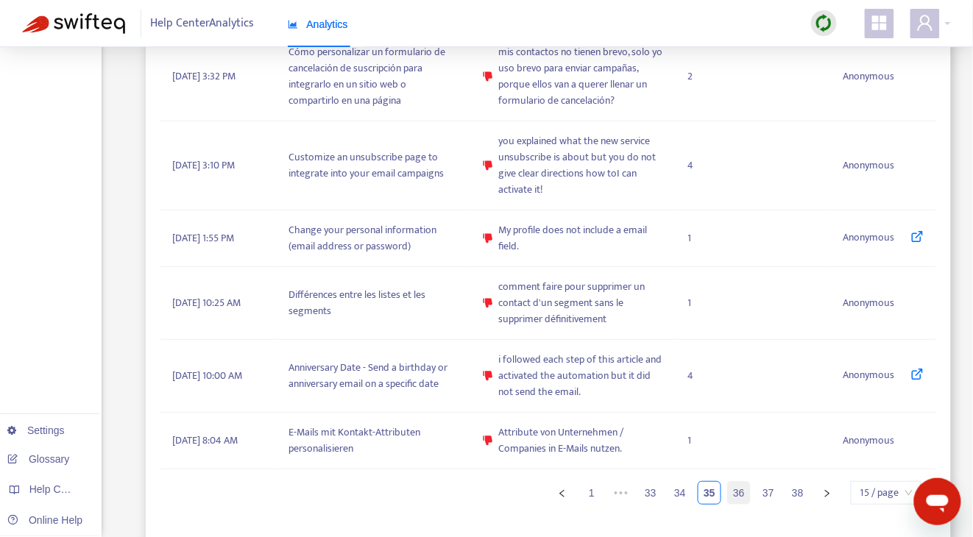
click at [733, 489] on link "36" at bounding box center [739, 493] width 22 height 22
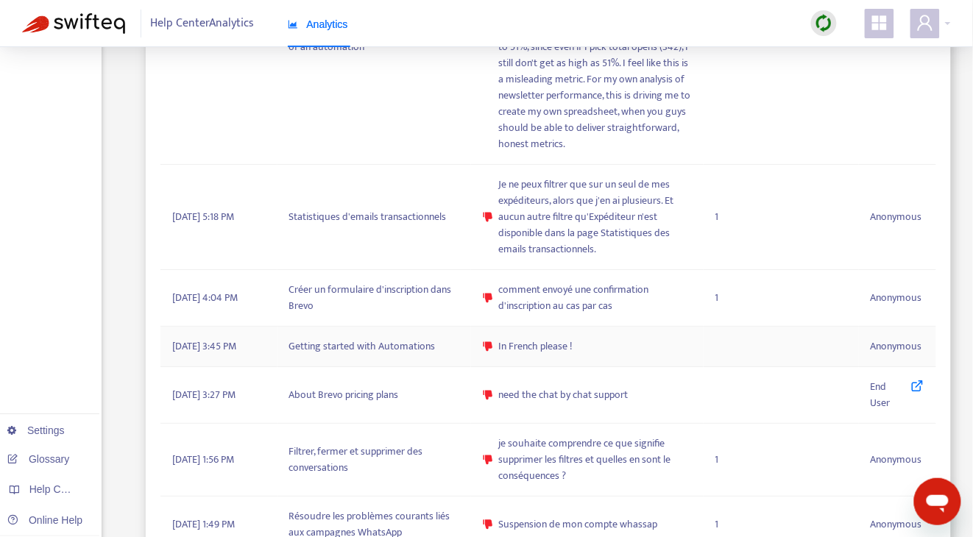
scroll to position [1296, 0]
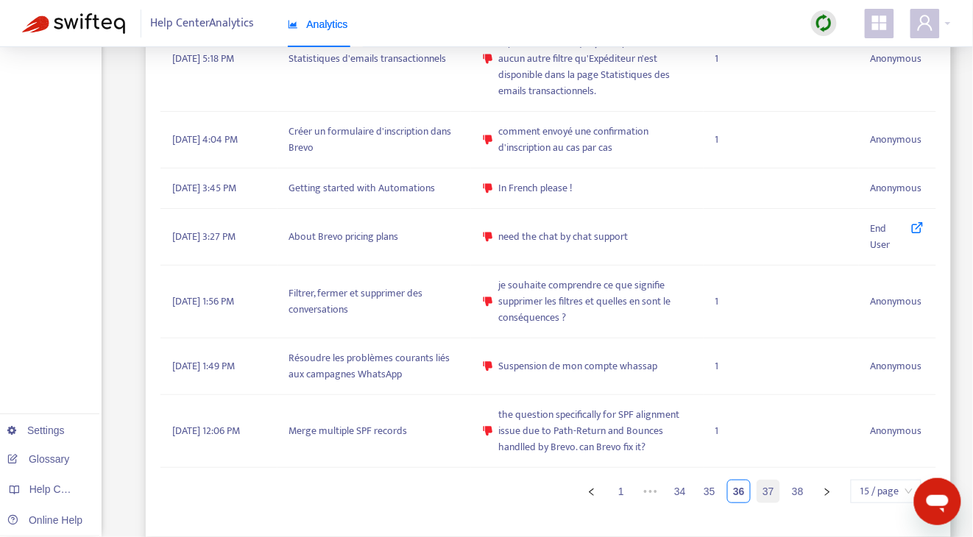
click at [772, 502] on link "37" at bounding box center [768, 491] width 22 height 22
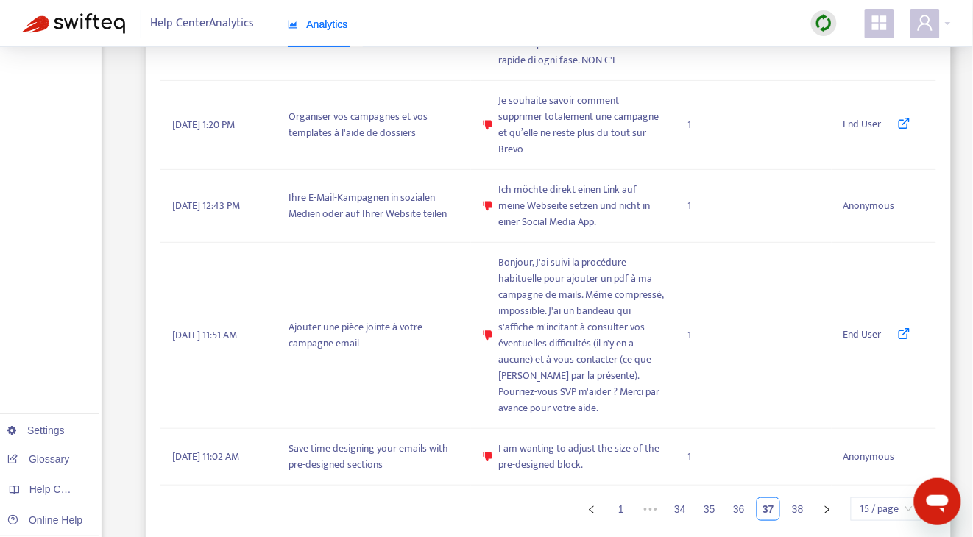
click at [792, 498] on link "38" at bounding box center [797, 509] width 22 height 22
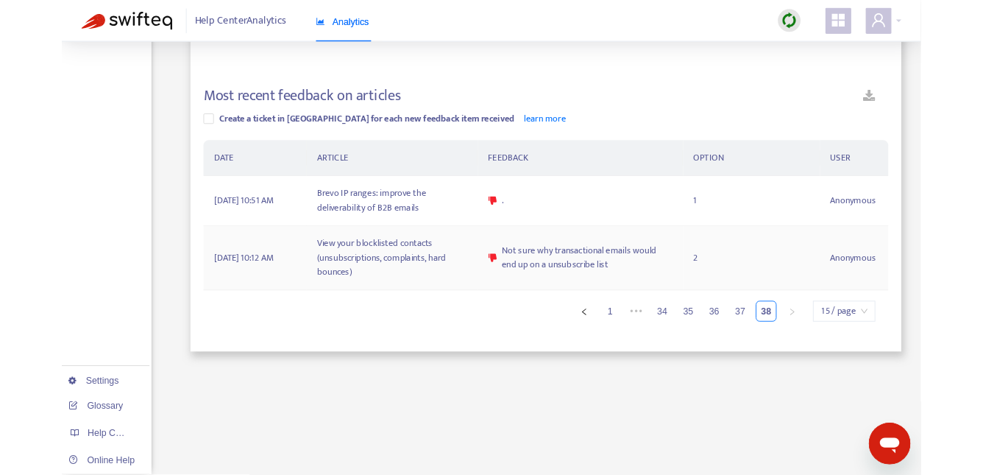
scroll to position [392, 0]
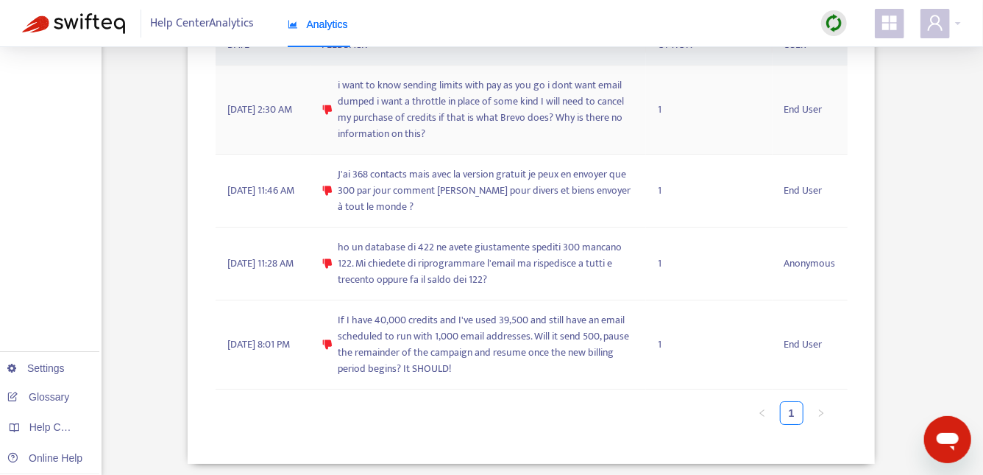
scroll to position [2393, 0]
